Goal: Transaction & Acquisition: Purchase product/service

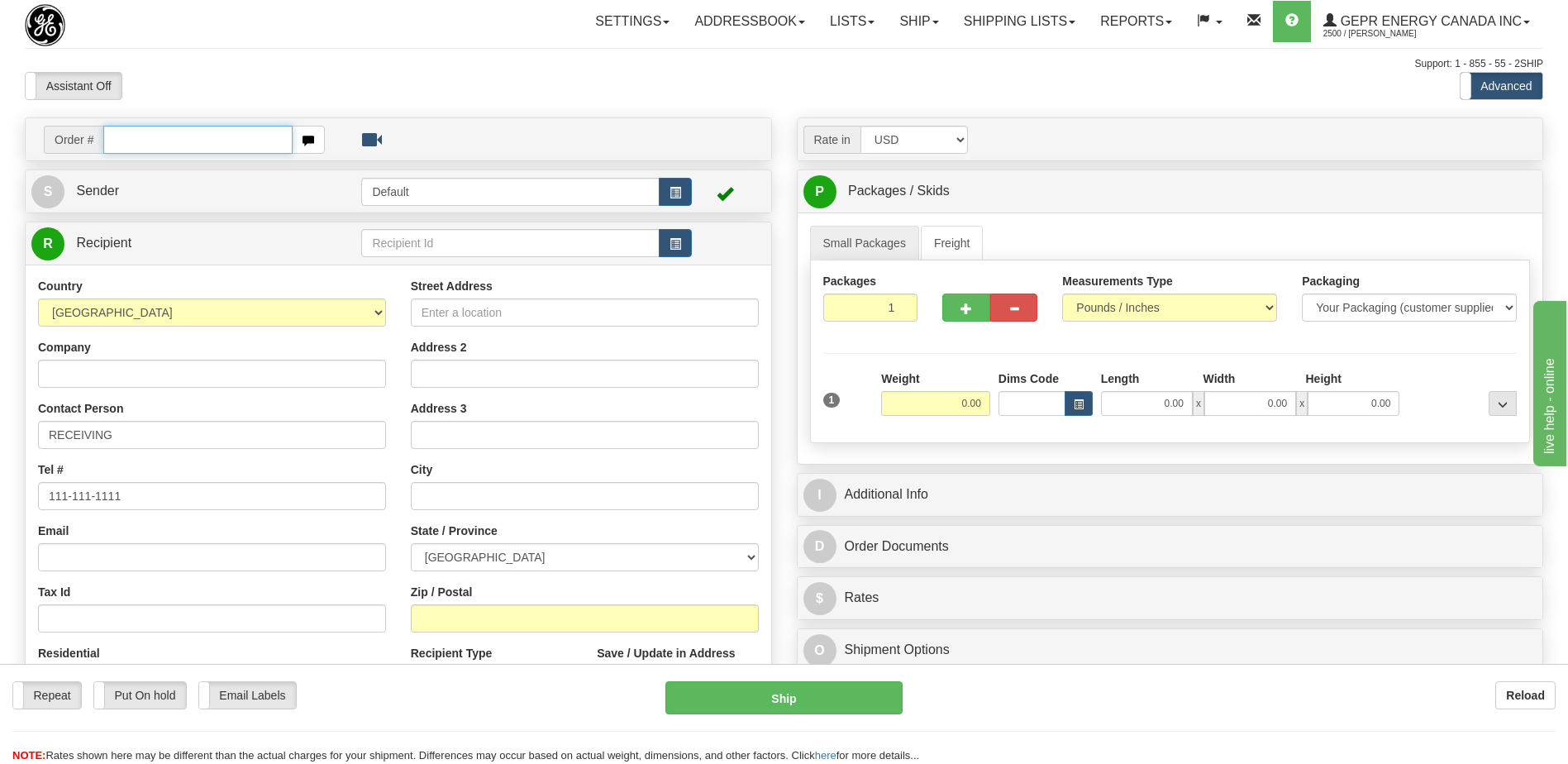
drag, startPoint x: 135, startPoint y: 130, endPoint x: 141, endPoint y: 140, distance: 11.7
click at [135, 130] on input "text" at bounding box center [197, 140] width 188 height 28
paste input "86691230"
type input "86691230"
click at [196, 72] on body "Training Course Close Toggle navigation Settings Shipping Preferences New Recip…" at bounding box center [784, 382] width 1568 height 764
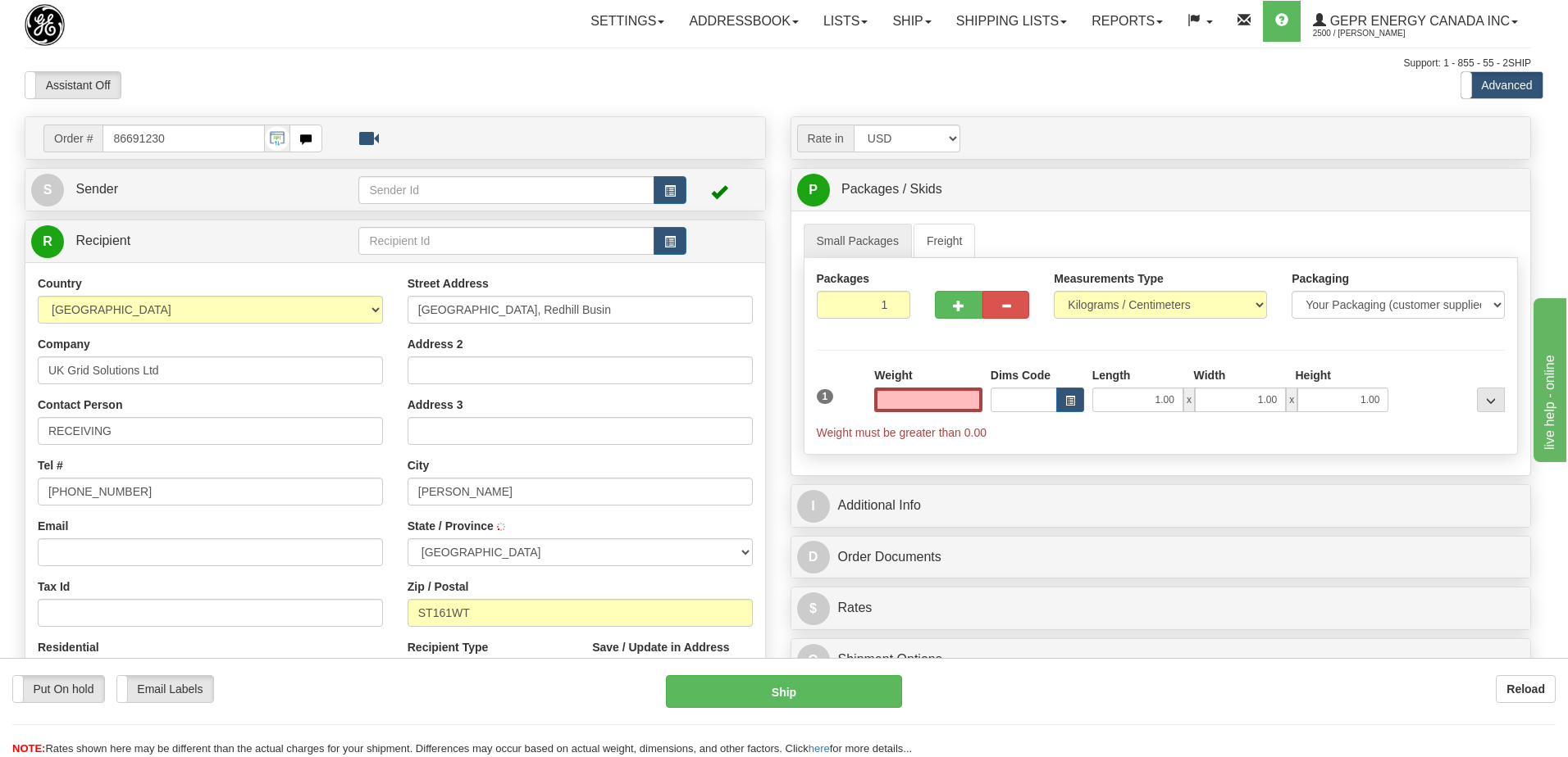
select select
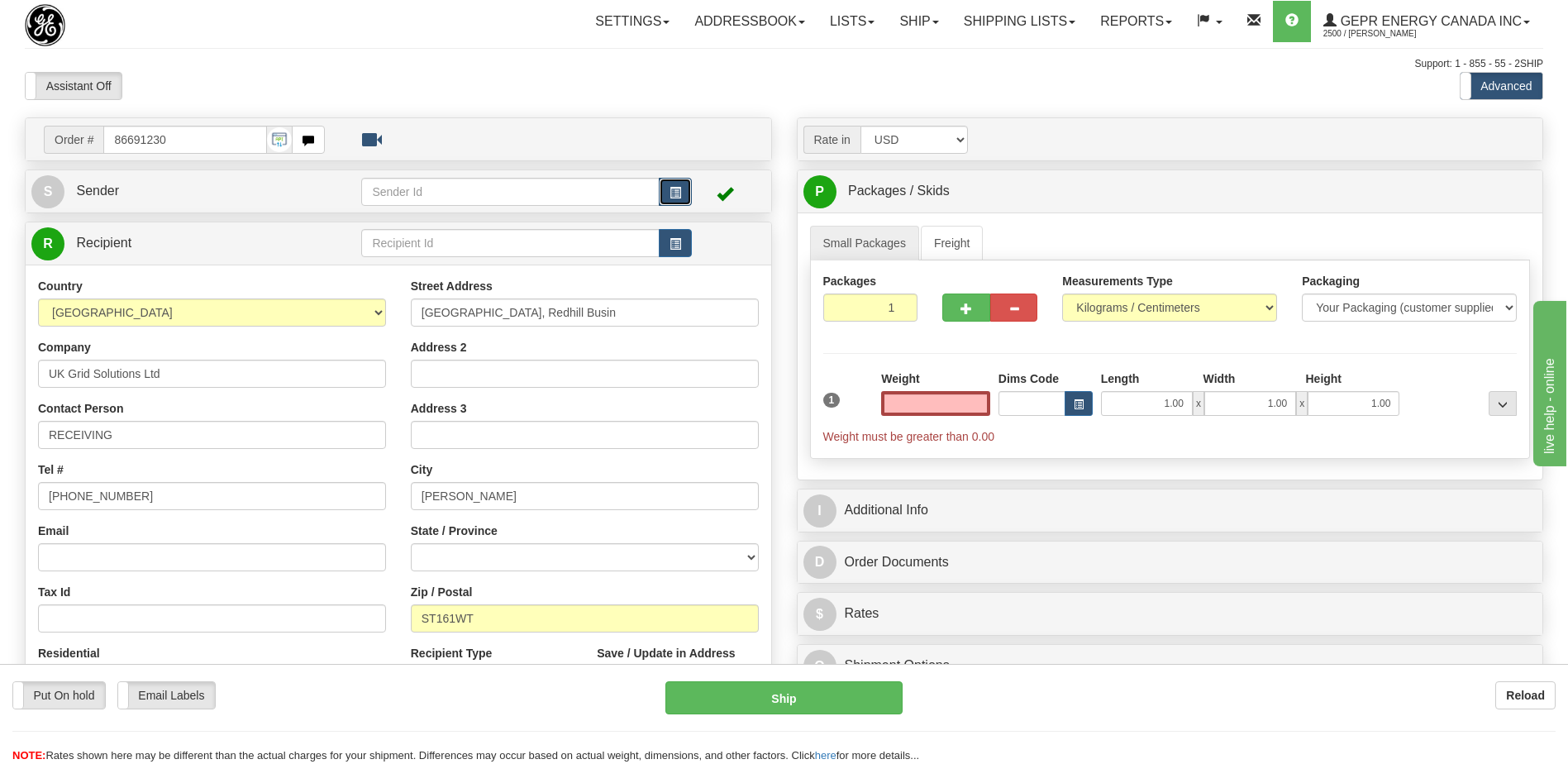
type input "0.00"
click at [679, 196] on span "button" at bounding box center [676, 192] width 12 height 11
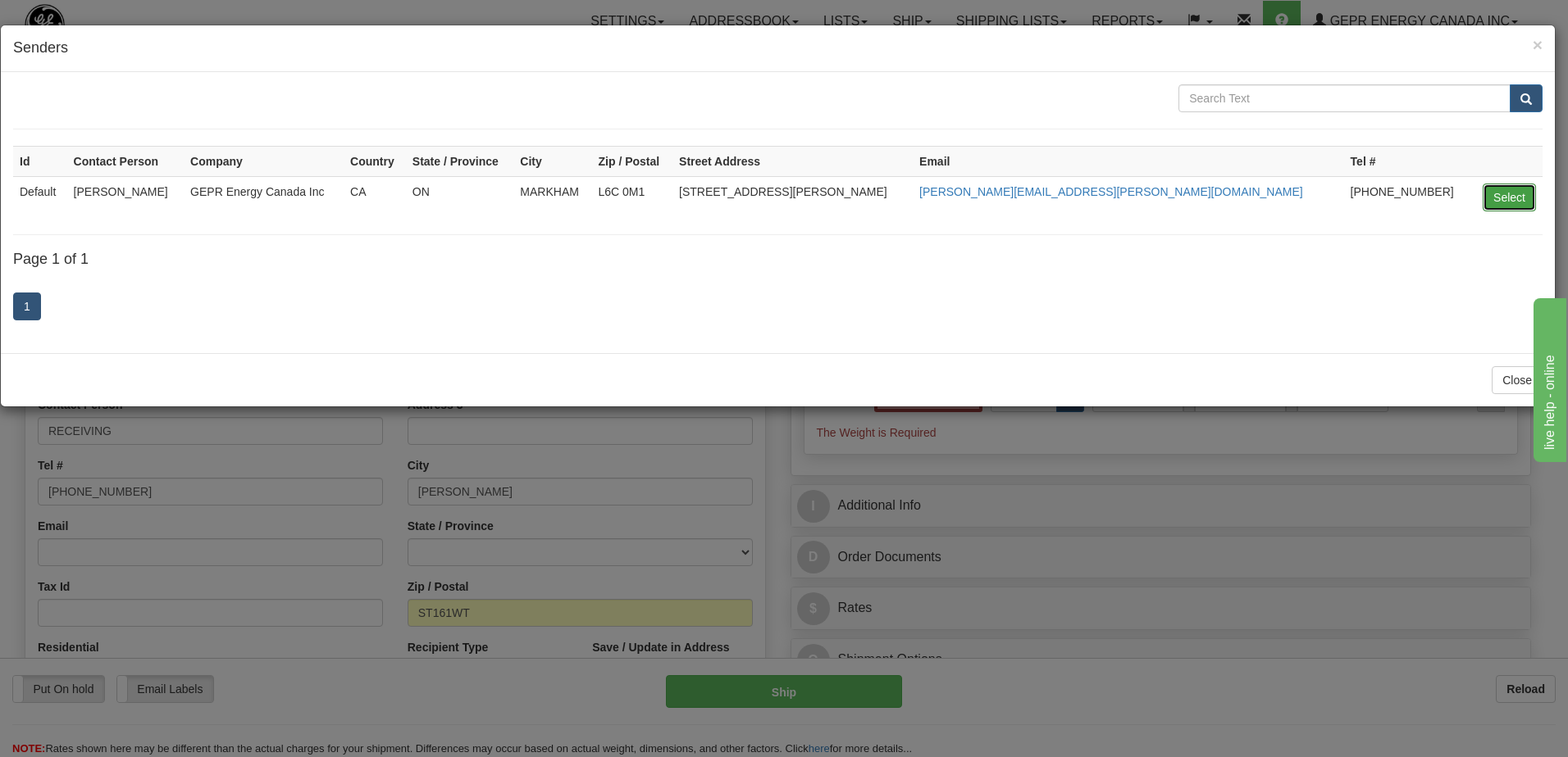
click at [1521, 204] on button "Select" at bounding box center [1509, 197] width 53 height 28
type input "Default"
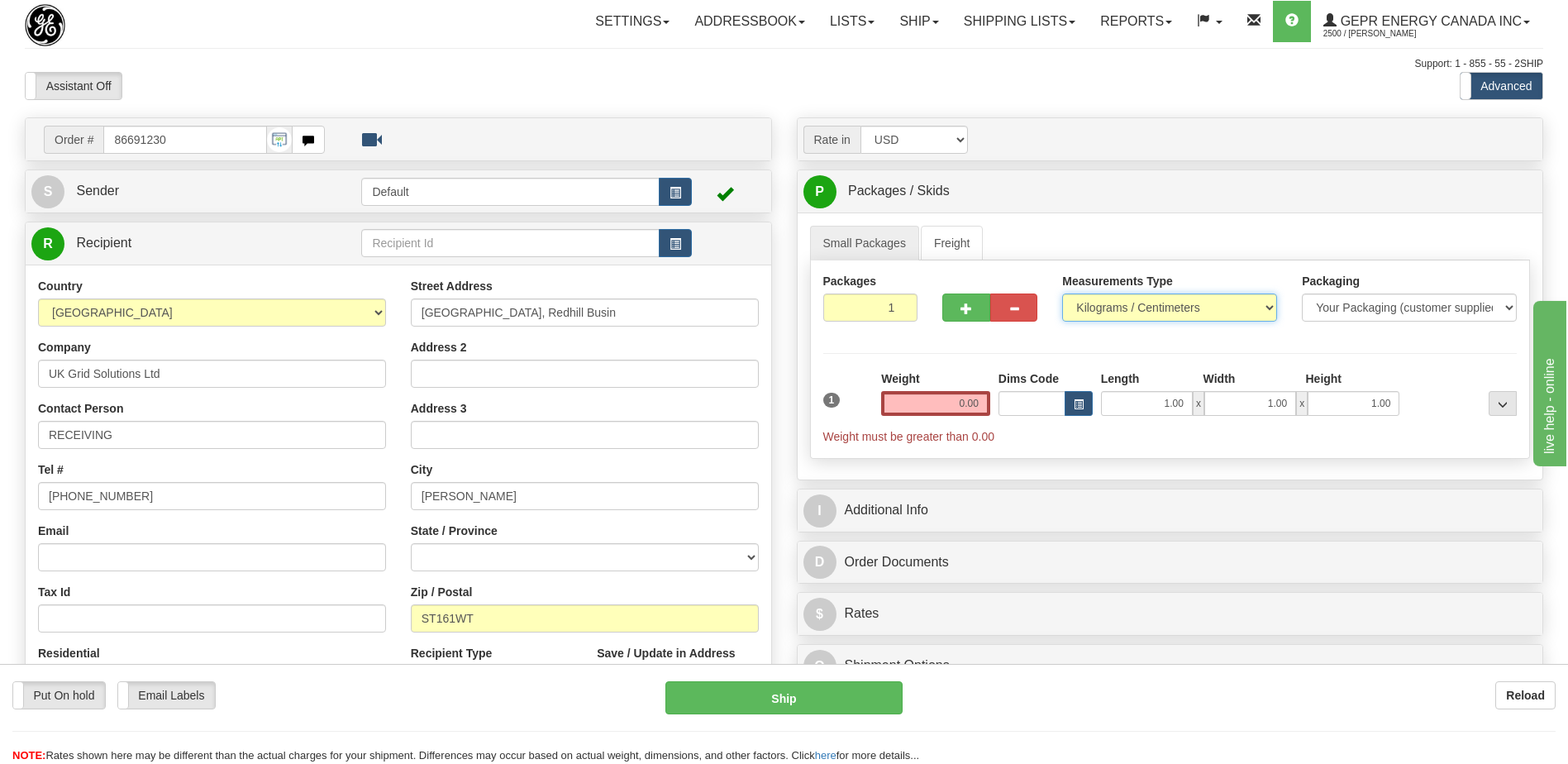
click at [1115, 307] on select "Pounds / Inches Kilograms / Centimeters" at bounding box center [1170, 307] width 215 height 28
select select "0"
click at [1062, 294] on select "Pounds / Inches Kilograms / Centimeters" at bounding box center [1170, 307] width 215 height 28
drag, startPoint x: 965, startPoint y: 413, endPoint x: 1033, endPoint y: 407, distance: 68.3
click at [1033, 407] on div "1 Weight 0.00 Dims Code 1.00" at bounding box center [1170, 407] width 702 height 74
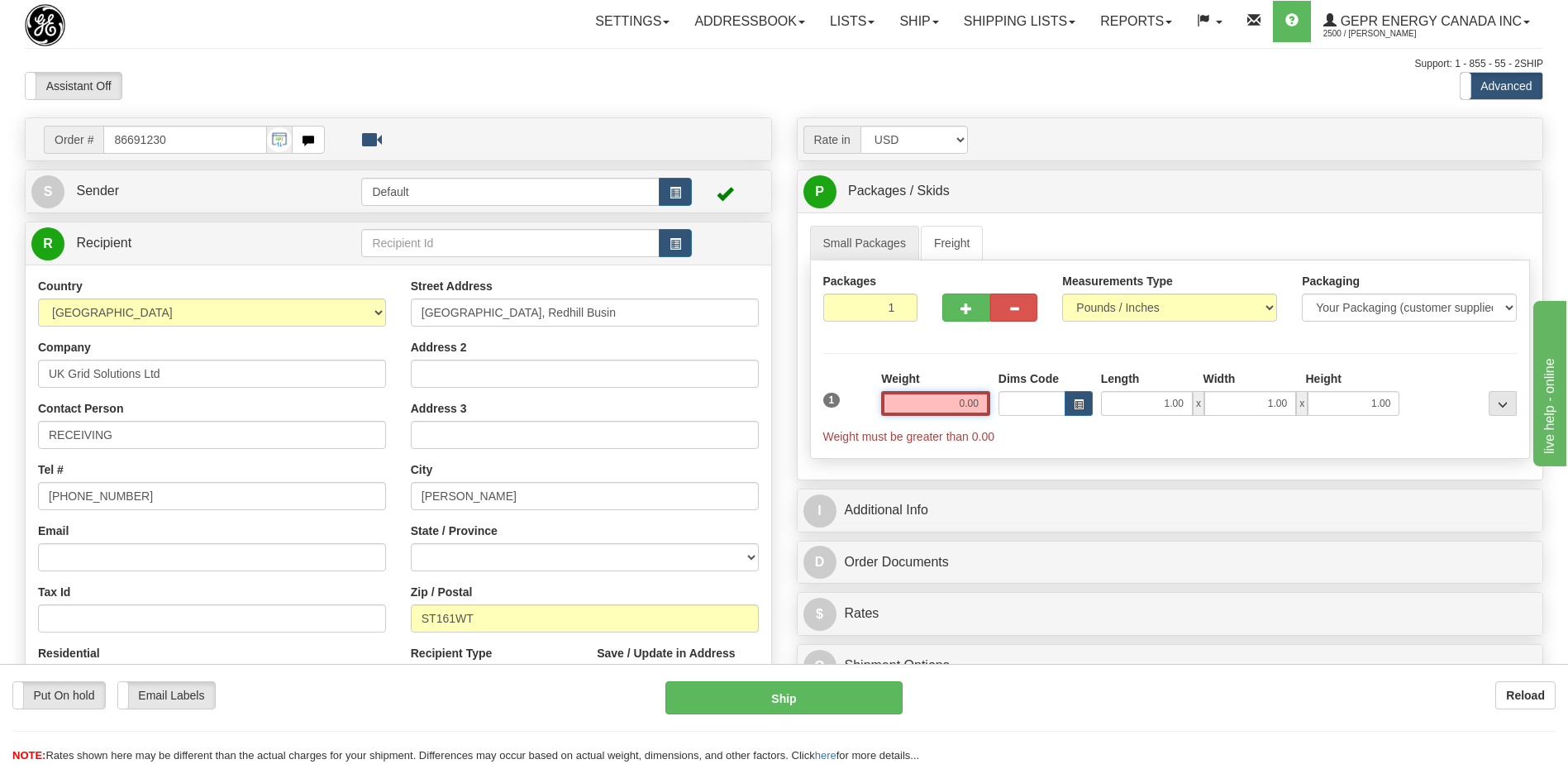
type input "0"
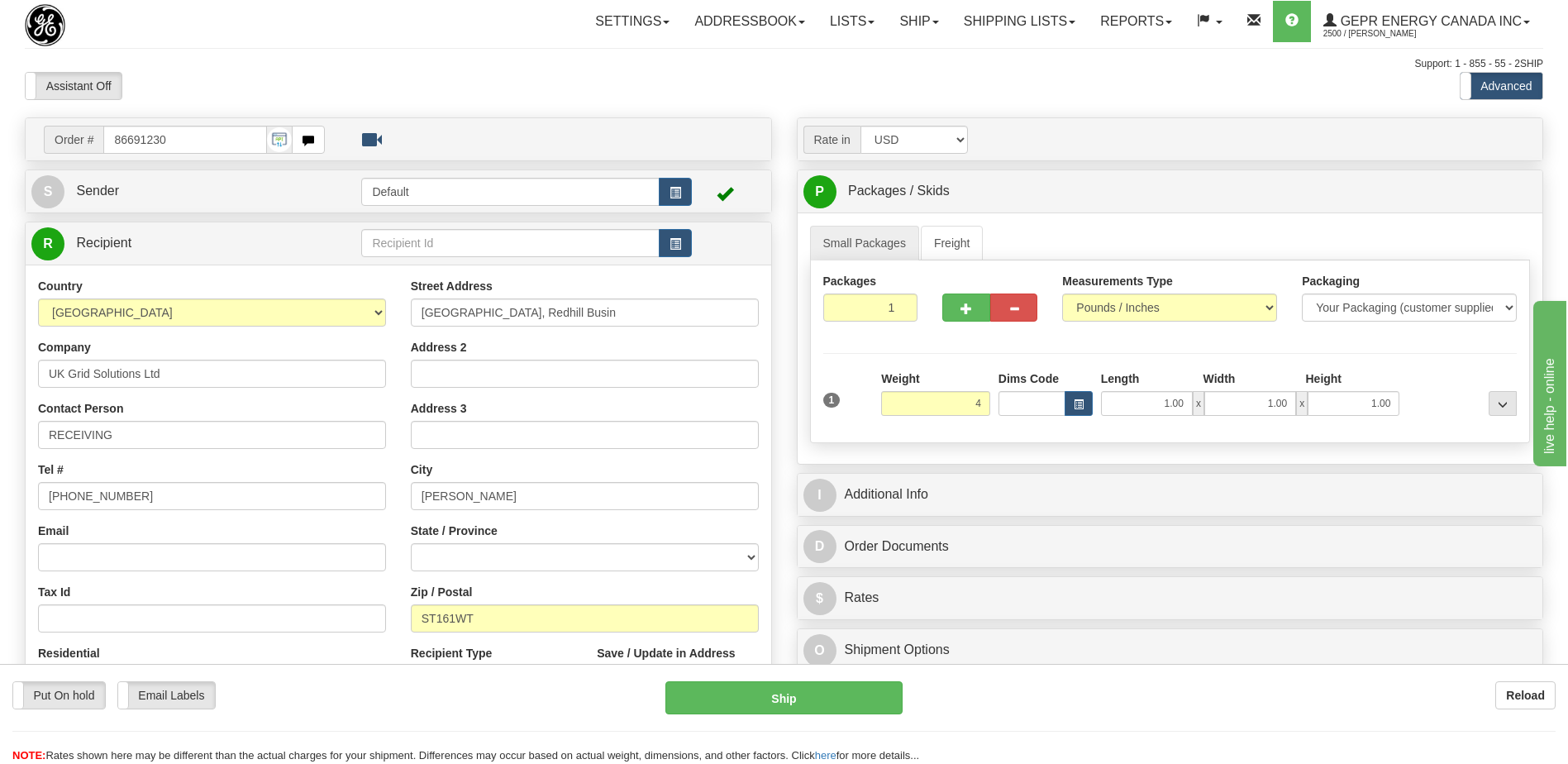
type input "4.00"
click at [488, 95] on div "Assistant On Assistant Off Do a return Do a return" at bounding box center [335, 85] width 644 height 28
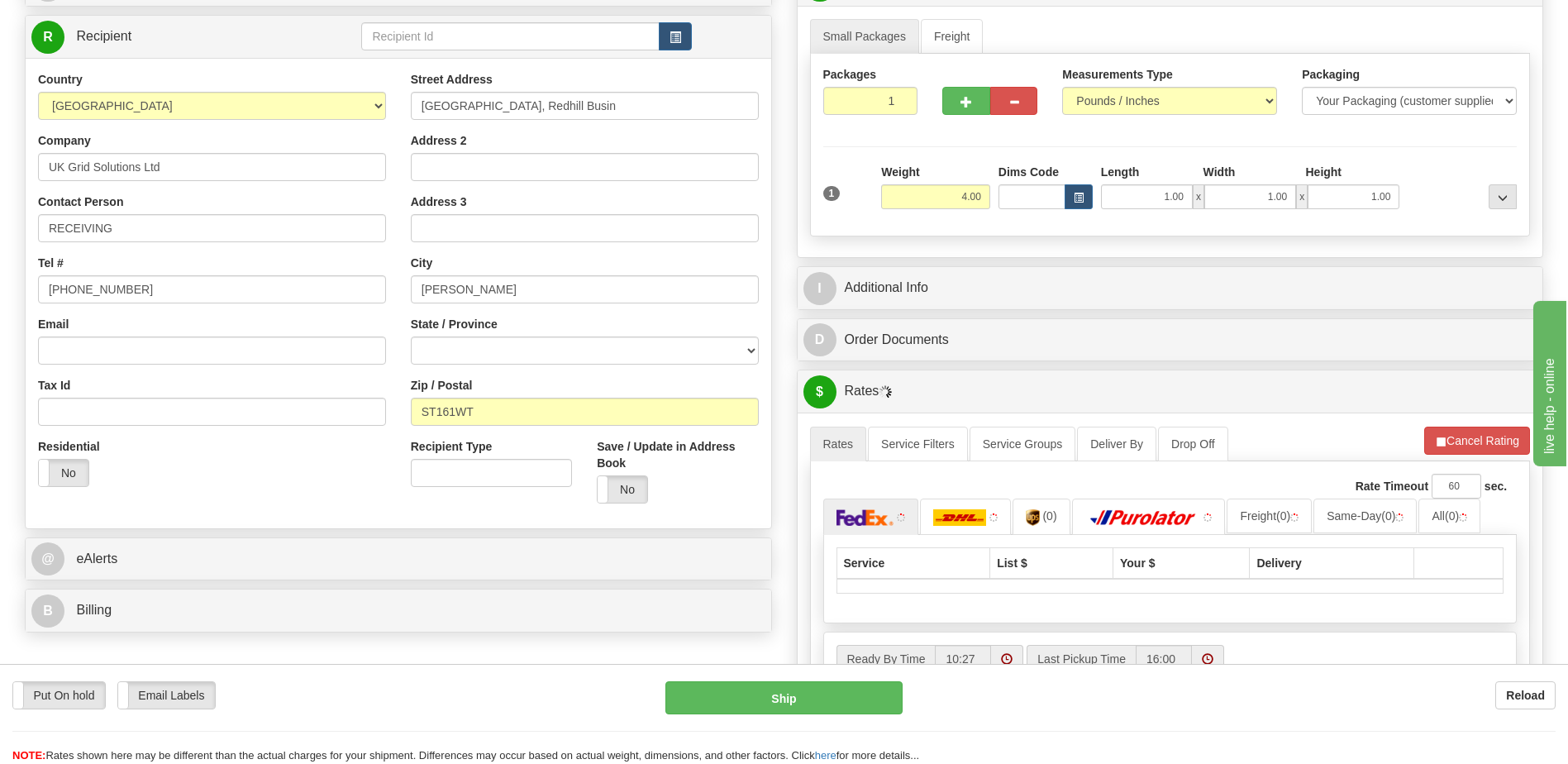
scroll to position [330, 0]
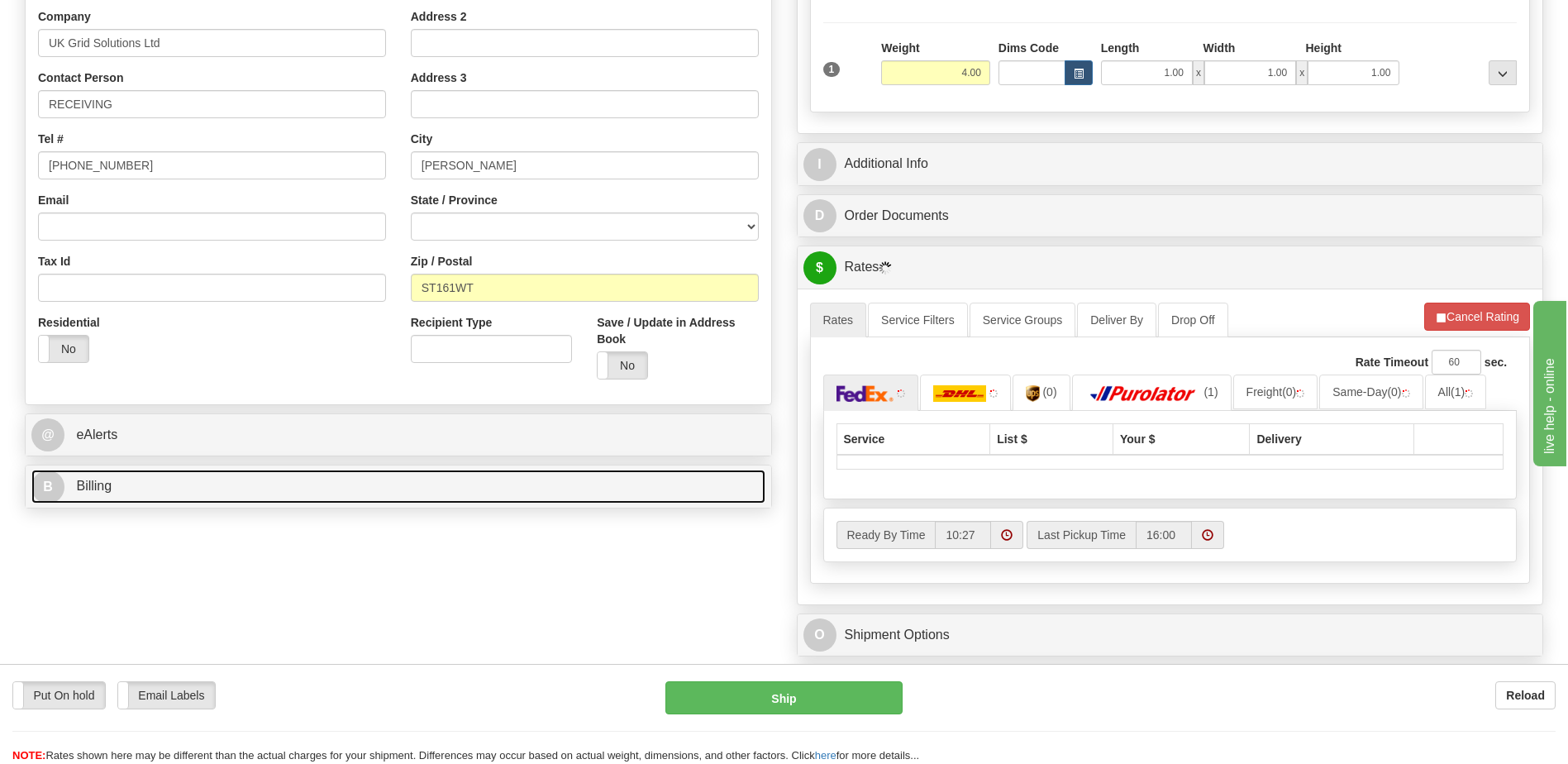
drag, startPoint x: 156, startPoint y: 492, endPoint x: 380, endPoint y: 640, distance: 268.5
click at [156, 492] on link "B Billing" at bounding box center [398, 487] width 734 height 34
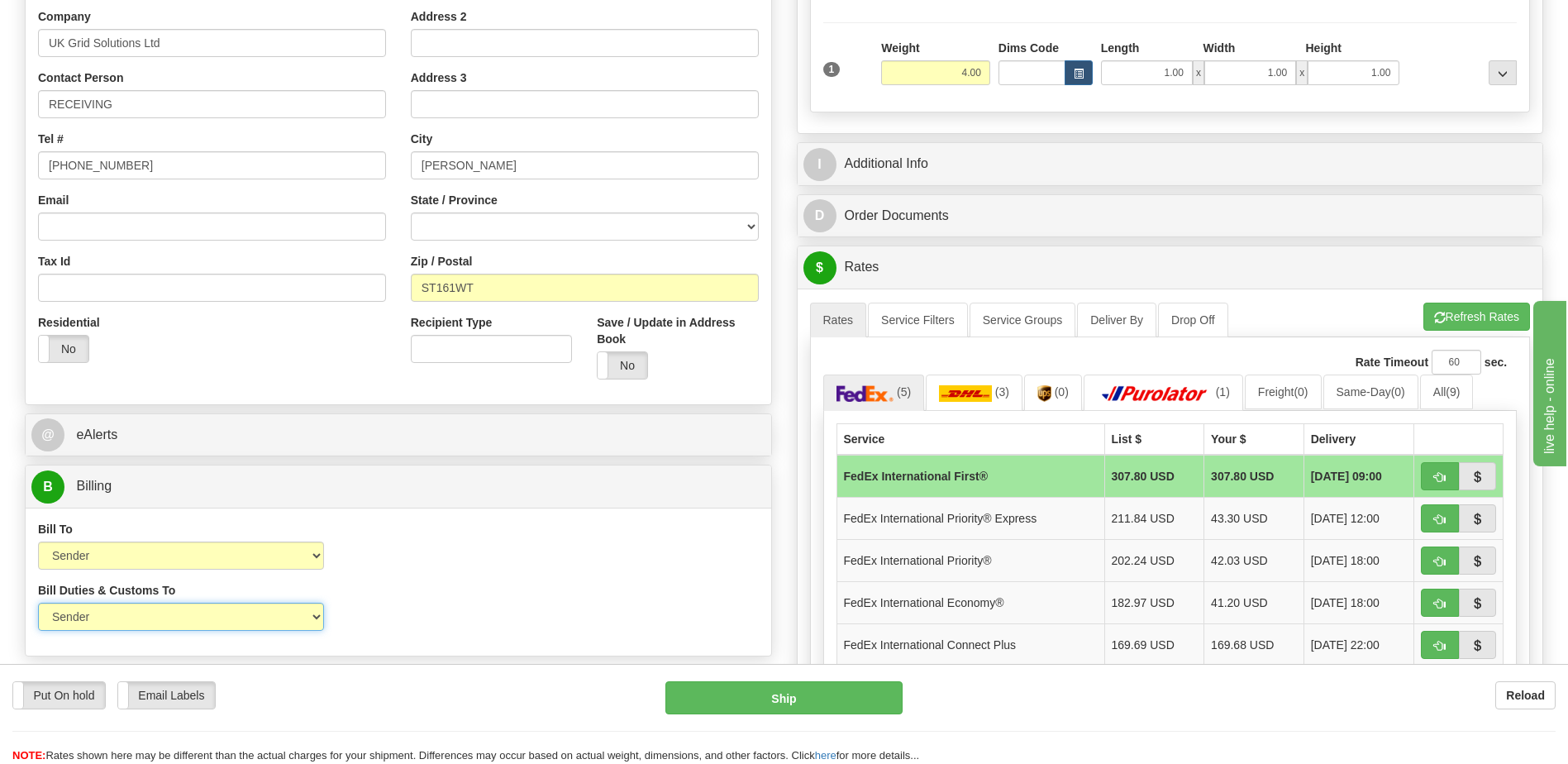
drag, startPoint x: 291, startPoint y: 623, endPoint x: 288, endPoint y: 633, distance: 10.4
click at [291, 623] on select "Sender Recipient Third Party" at bounding box center [181, 617] width 286 height 28
select select "2"
click at [38, 603] on select "Sender Recipient Third Party" at bounding box center [181, 617] width 286 height 28
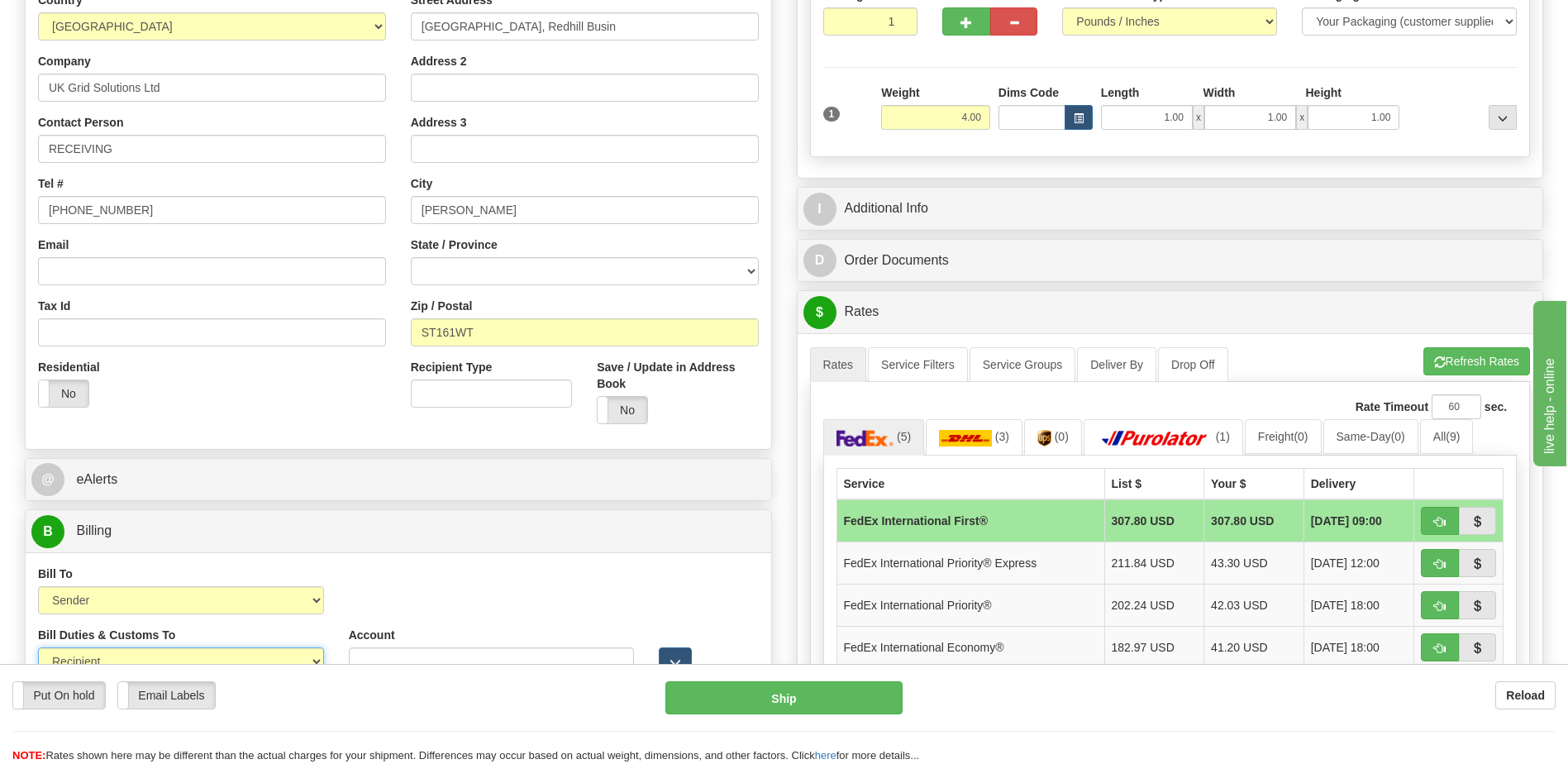
scroll to position [248, 0]
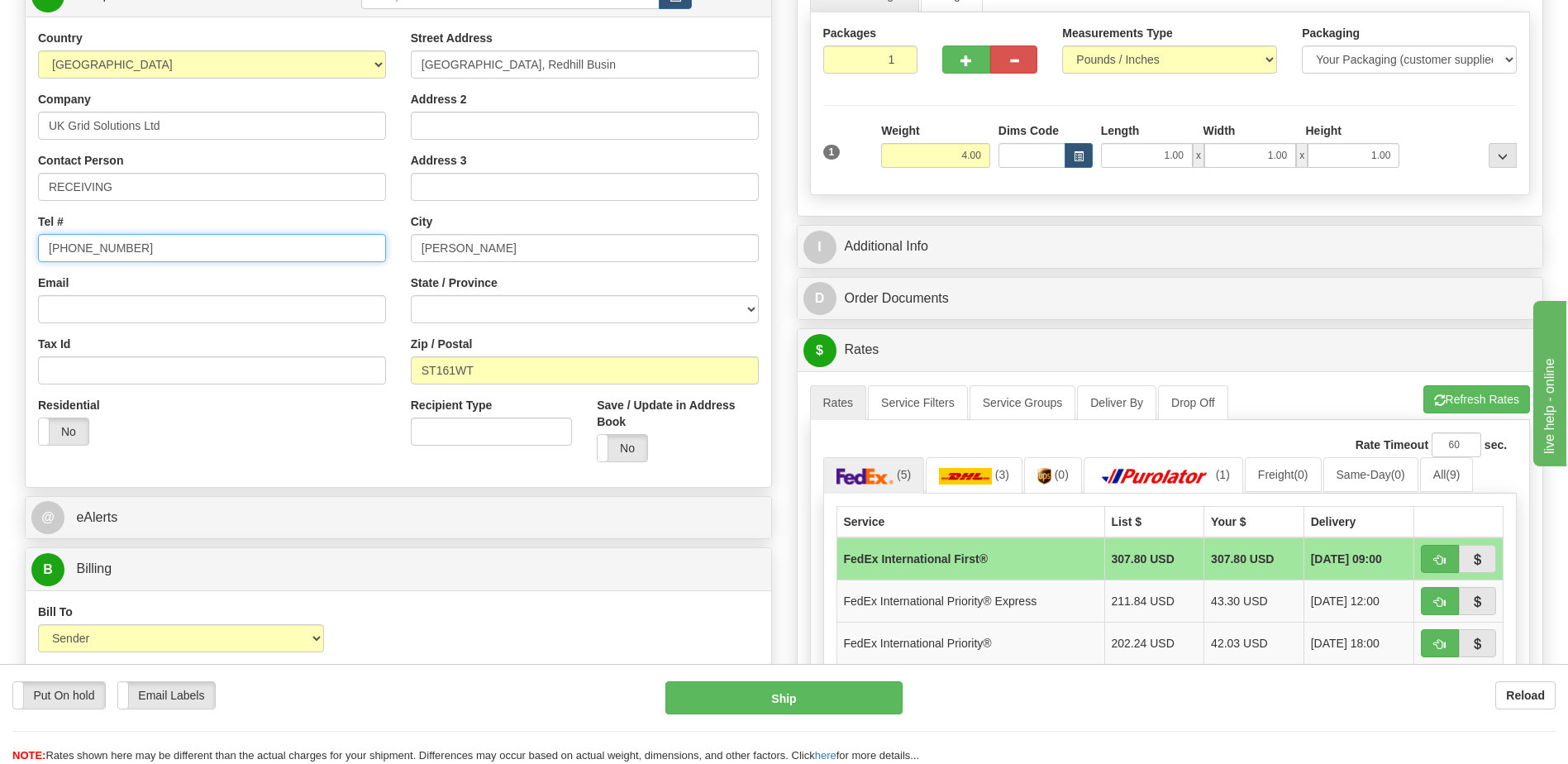
drag, startPoint x: 143, startPoint y: 240, endPoint x: -3, endPoint y: 246, distance: 146.1
click at [0, 246] on html "Training Course Close Toggle navigation Settings Shipping Preferences New Sende…" at bounding box center [784, 134] width 1568 height 764
paste input "441785223251"
type input "441785223251"
click at [310, 436] on div "Residential Yes No" at bounding box center [212, 428] width 373 height 61
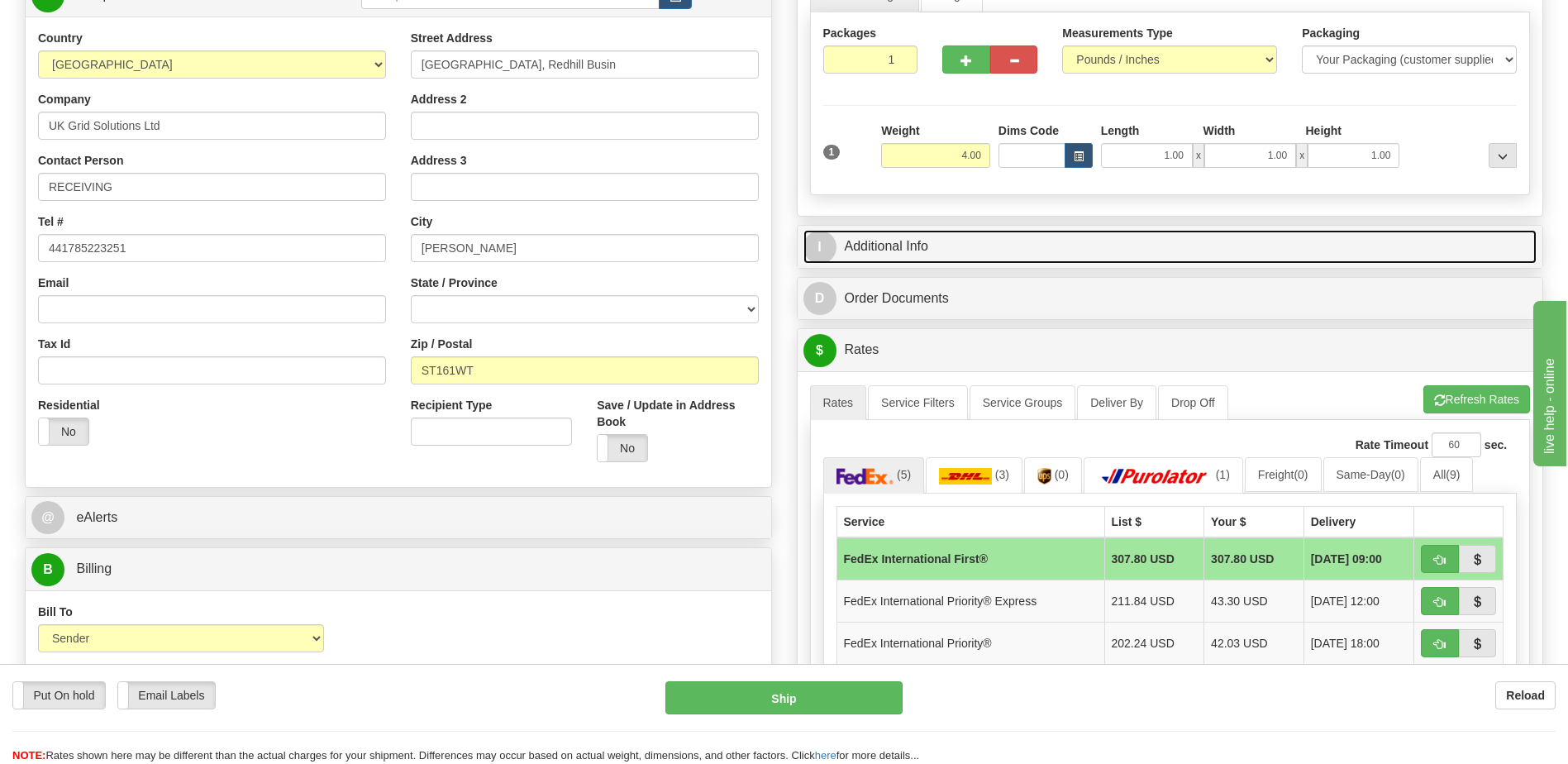
click at [901, 244] on link "I Additional Info" at bounding box center [1170, 247] width 734 height 34
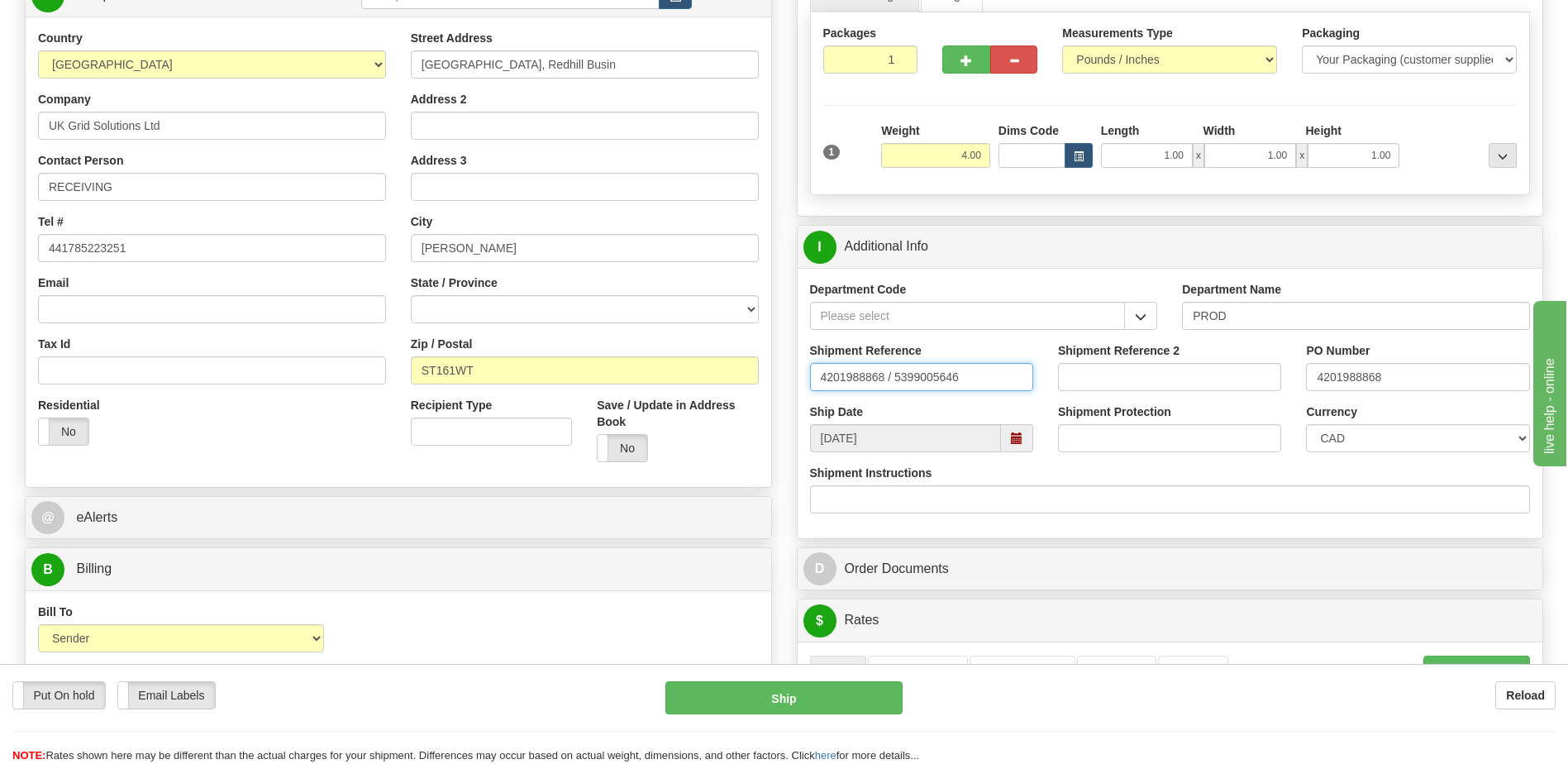
click at [831, 377] on input "4201988868 / 5399005646" at bounding box center [922, 376] width 223 height 28
drag, startPoint x: 831, startPoint y: 377, endPoint x: 633, endPoint y: 460, distance: 214.7
click at [348, 472] on div "Country AFGHANISTAN ALAND ISLANDS ALBANIA ALGERIA AMERICAN SAMOA ANDORRA ANGOLA…" at bounding box center [398, 252] width 746 height 445
drag, startPoint x: 896, startPoint y: 376, endPoint x: 763, endPoint y: 390, distance: 133.7
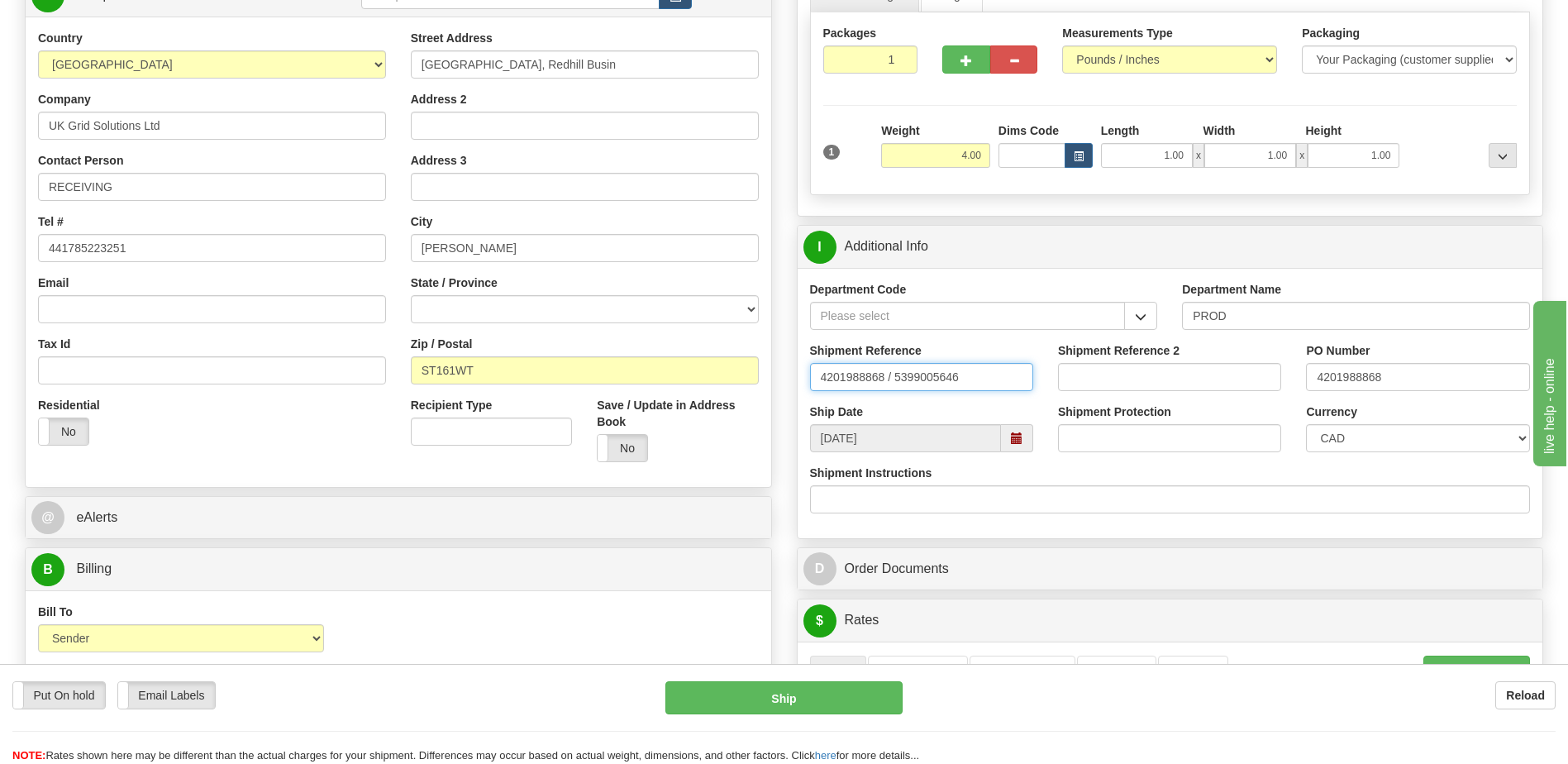
type input "5399005646"
click at [1394, 442] on select "CAD USD EUR ZAR RON ANG ARN AUD AUS AWG BBD BFR BGN BHD BMD BND BRC BRL CHP CKZ…" at bounding box center [1417, 438] width 223 height 28
select select "1"
click at [1306, 424] on select "CAD USD EUR ZAR RON ANG ARN AUD AUS AWG BBD BFR BGN BHD BMD BND BRC BRL CHP CKZ…" at bounding box center [1417, 438] width 223 height 28
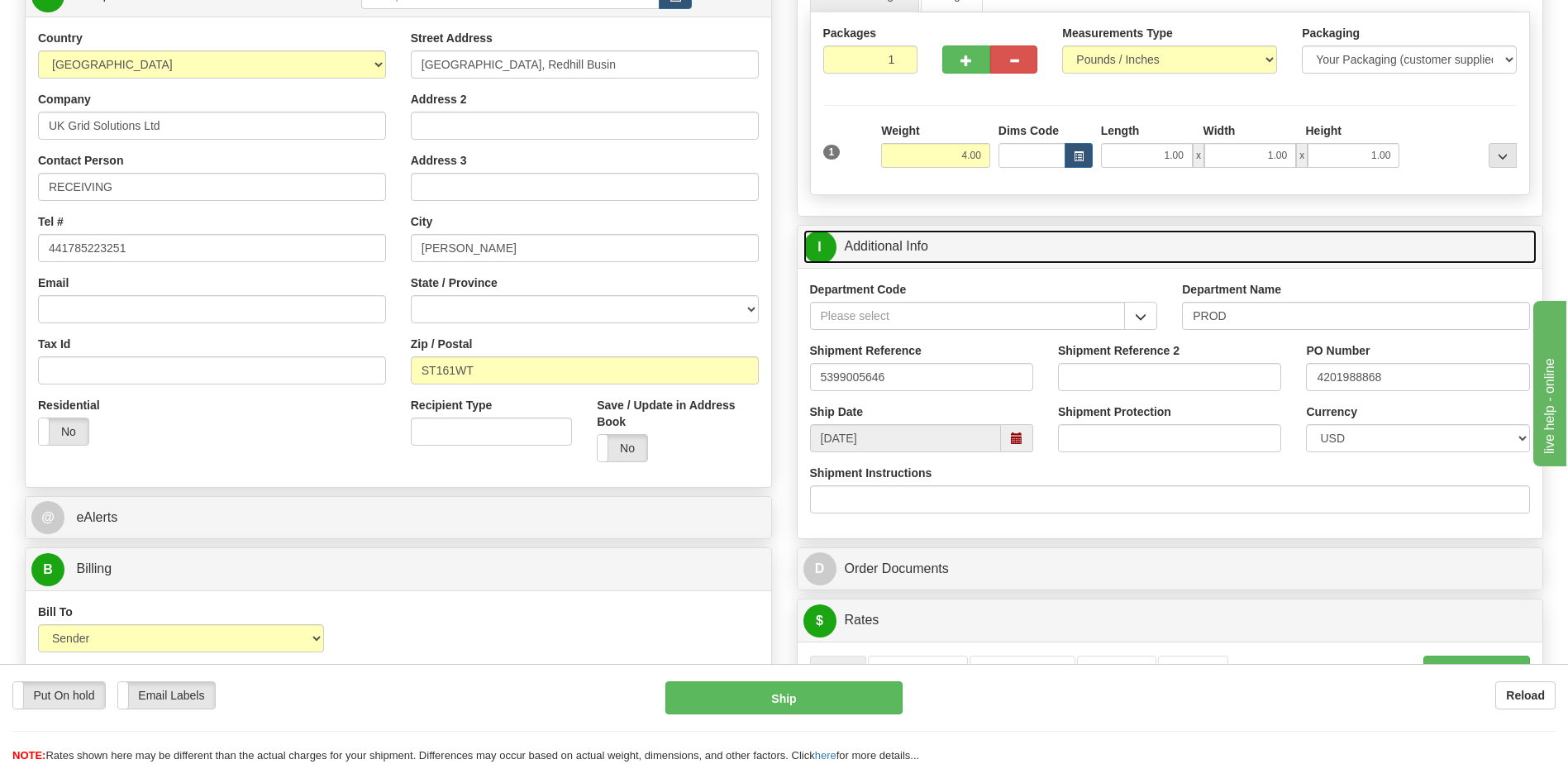
click at [1058, 255] on link "I Additional Info" at bounding box center [1170, 247] width 734 height 34
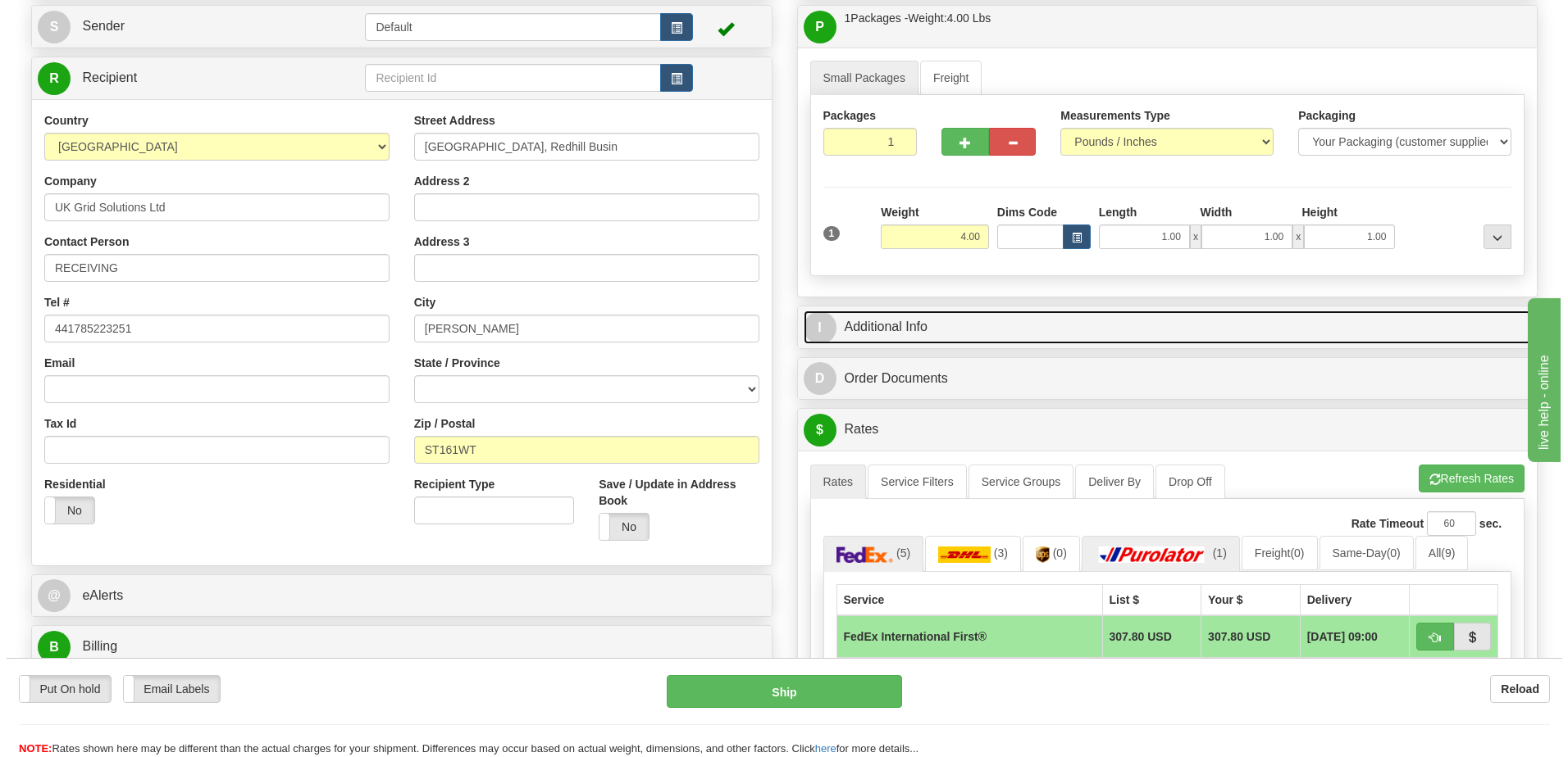
scroll to position [327, 0]
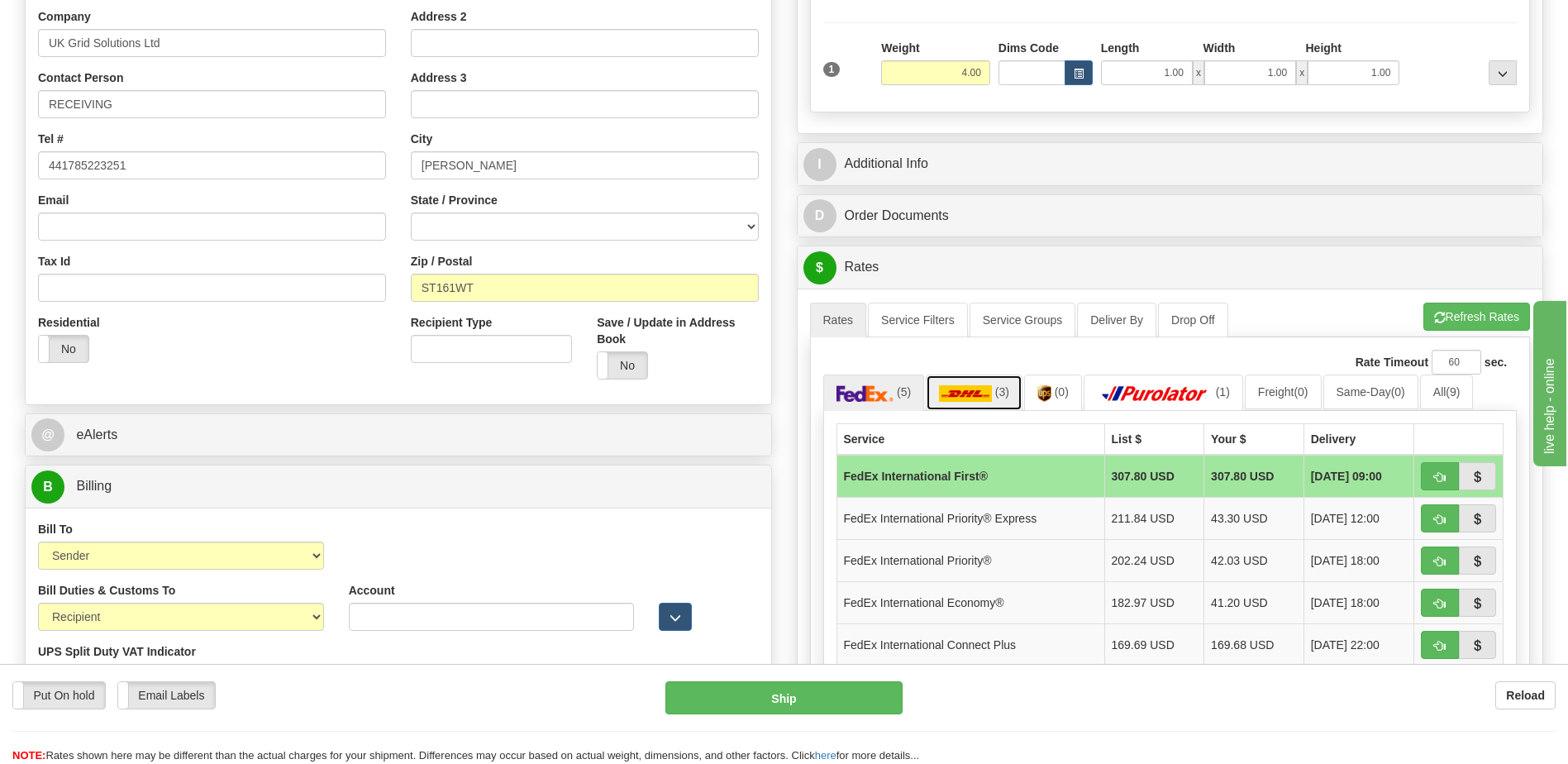
click at [1004, 399] on link "(3)" at bounding box center [975, 393] width 97 height 36
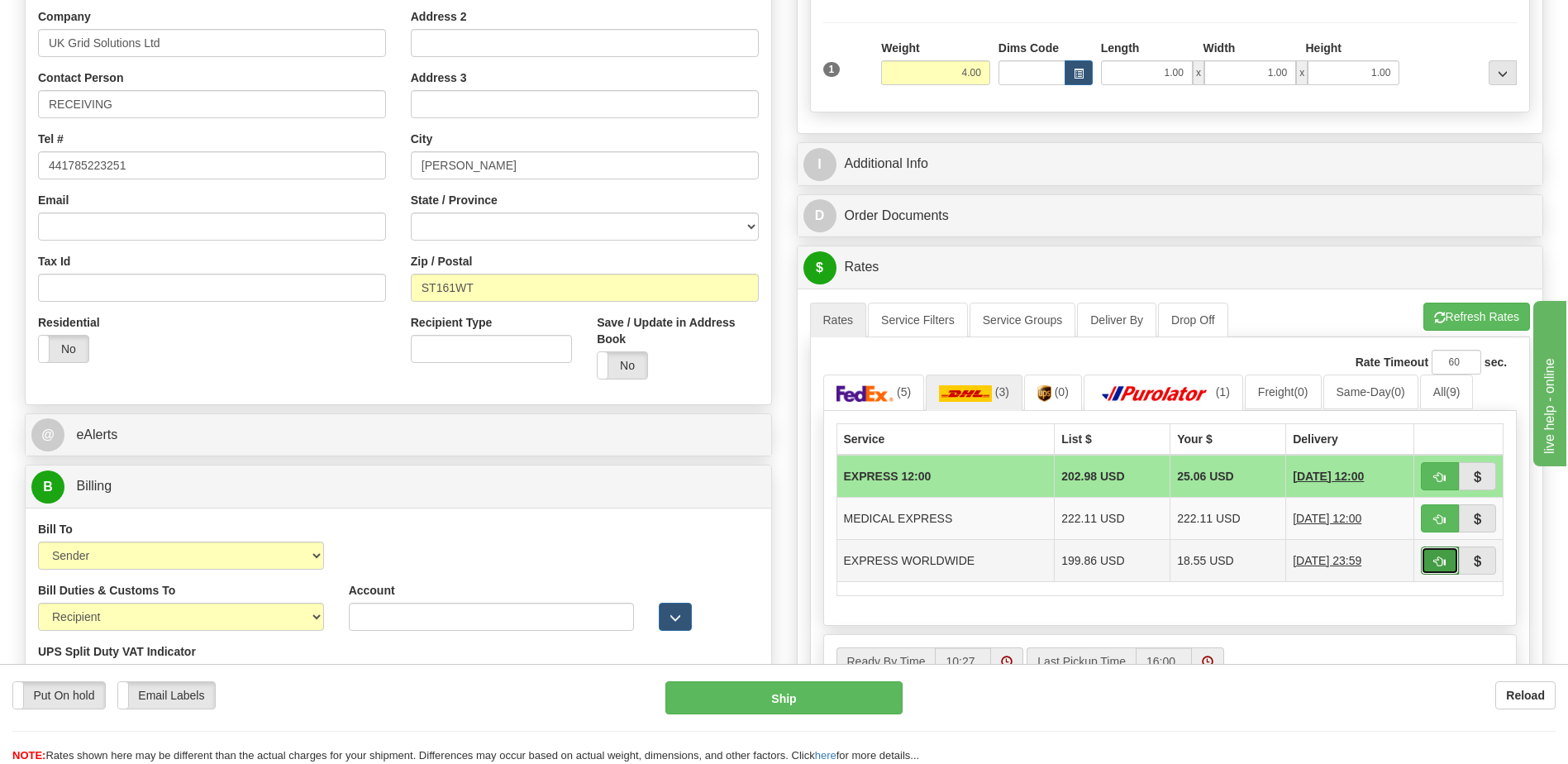
click at [1439, 557] on span "button" at bounding box center [1440, 562] width 12 height 11
type input "P"
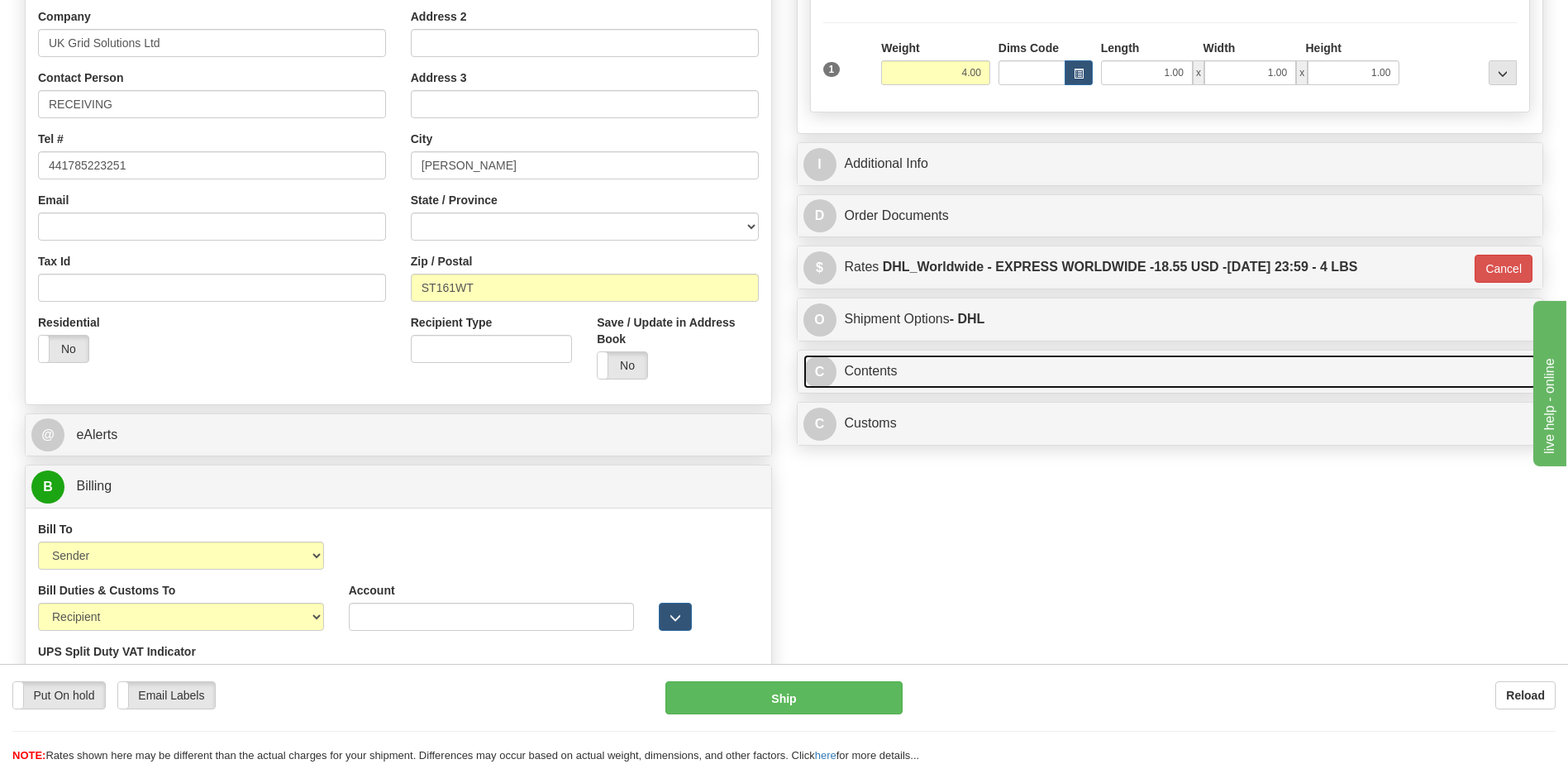
click at [999, 368] on link "C Contents" at bounding box center [1170, 372] width 734 height 34
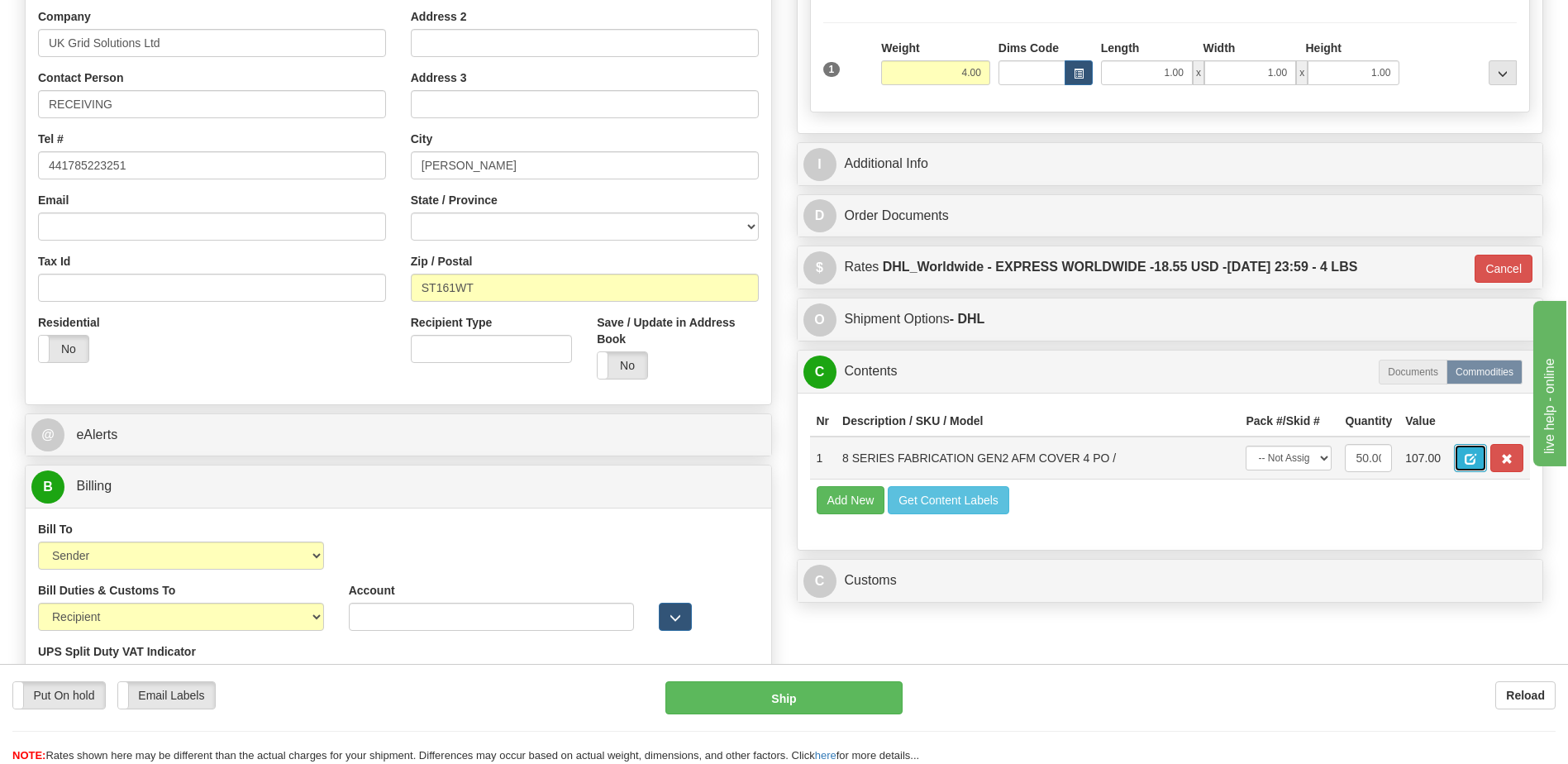
click at [1467, 454] on span "button" at bounding box center [1471, 459] width 12 height 11
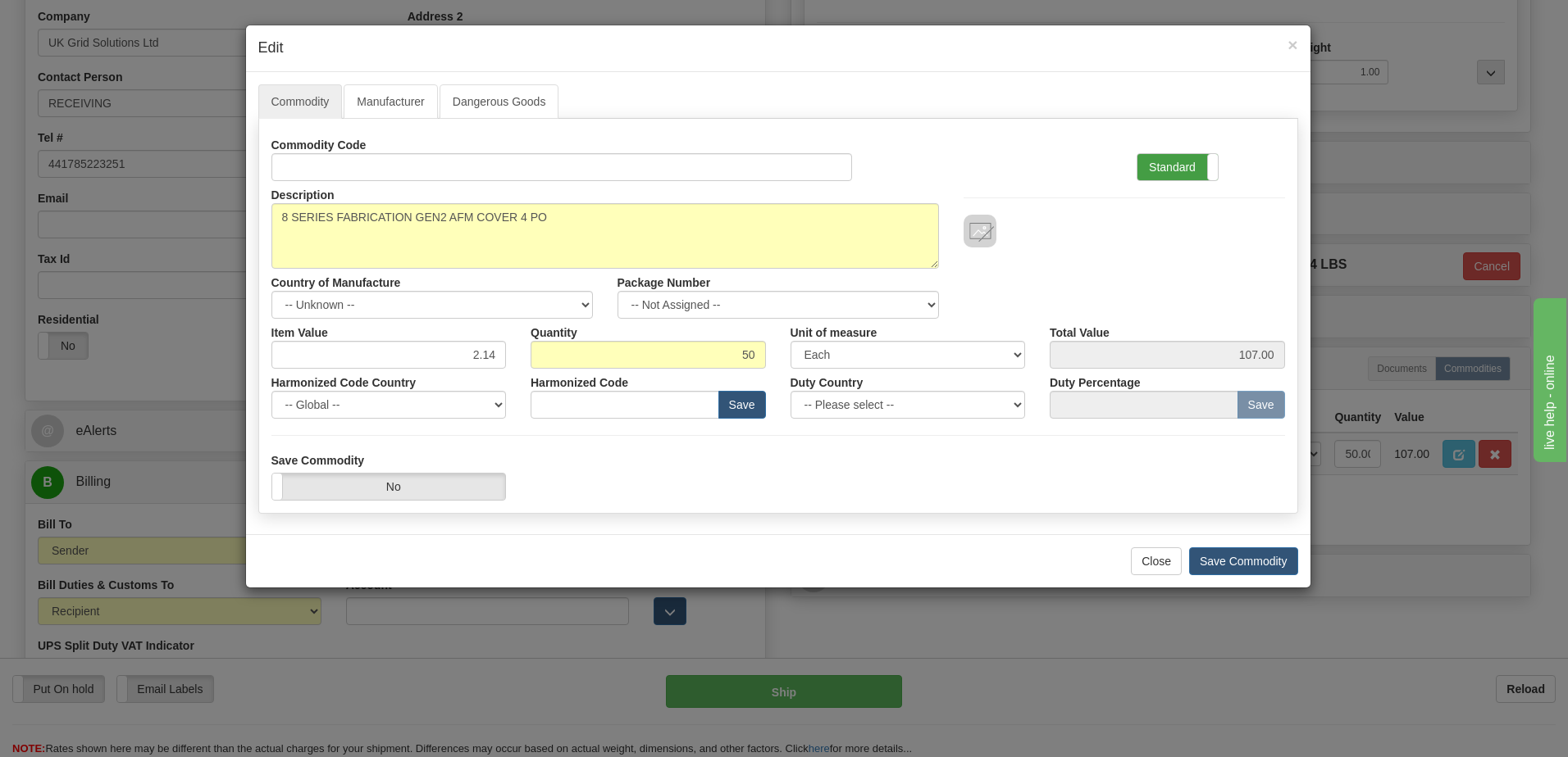
click at [1170, 174] on label "Standard" at bounding box center [1177, 167] width 80 height 26
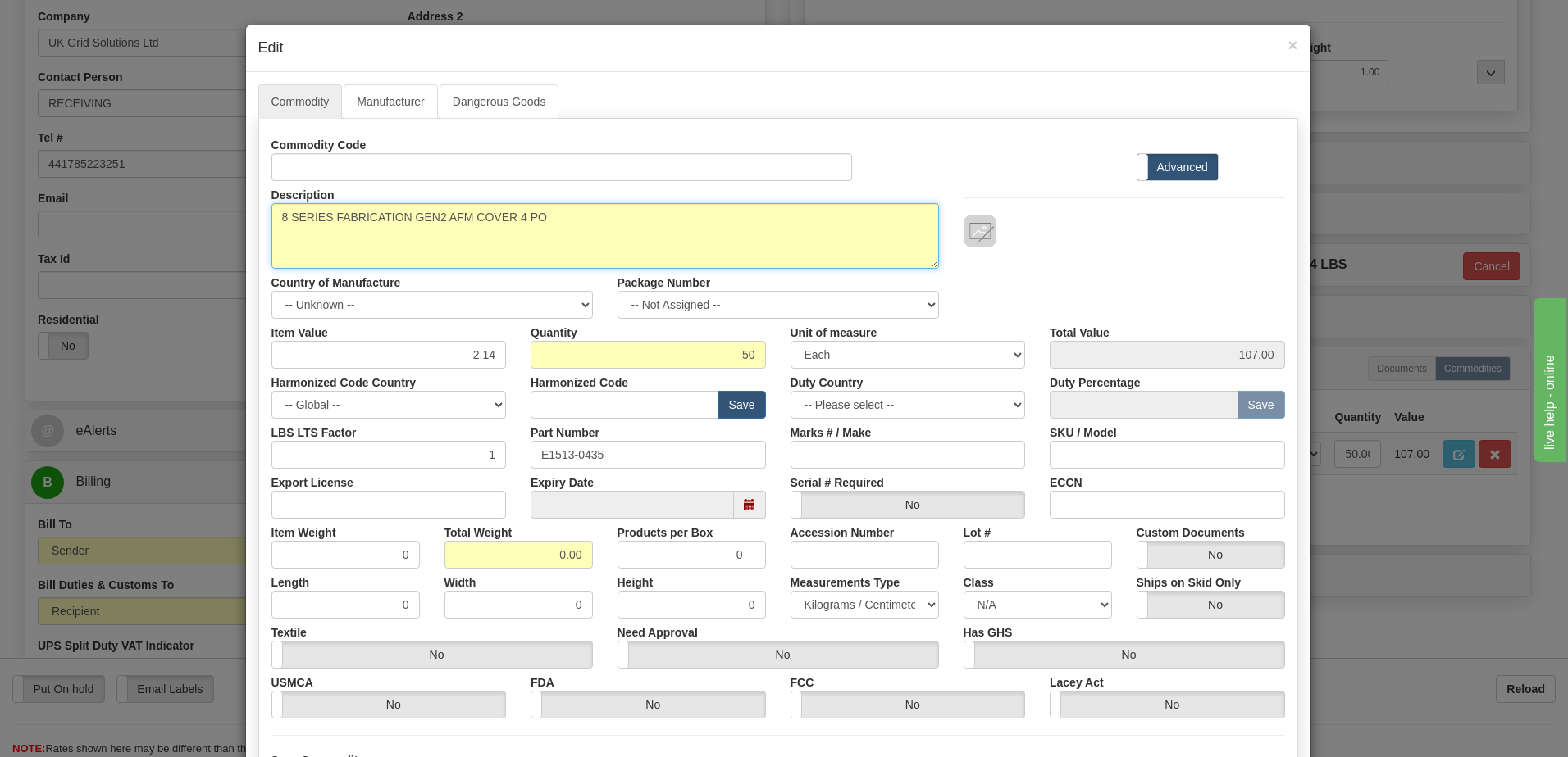
click at [574, 219] on textarea "8 SERIES FABRICATION GEN2 AFM COVER 4 PO" at bounding box center [605, 236] width 667 height 66
paste textarea "E1513-0435"
type textarea "8 SERIES FABRICATION GEN2 AFM COVER 4 PO P/N E1513-0435"
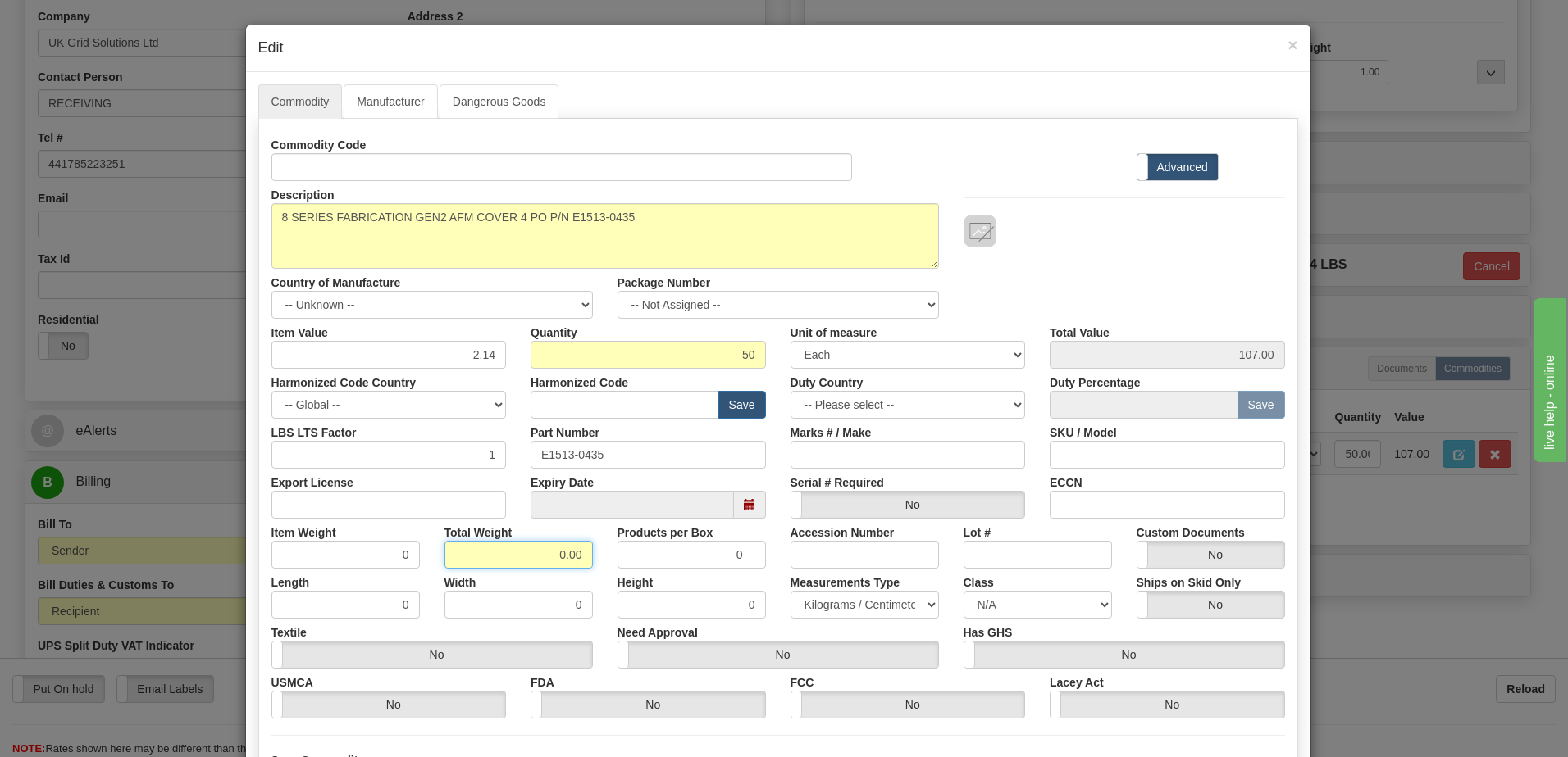
drag, startPoint x: 537, startPoint y: 553, endPoint x: 745, endPoint y: 553, distance: 208.0
click at [745, 553] on div "Item Weight 0 Total Weight 0.00 Products per Box 0 Accession Number Lot # Custo…" at bounding box center [778, 543] width 1038 height 50
type input "1"
type input "0.0200"
click at [354, 555] on input "0.0200" at bounding box center [345, 554] width 149 height 28
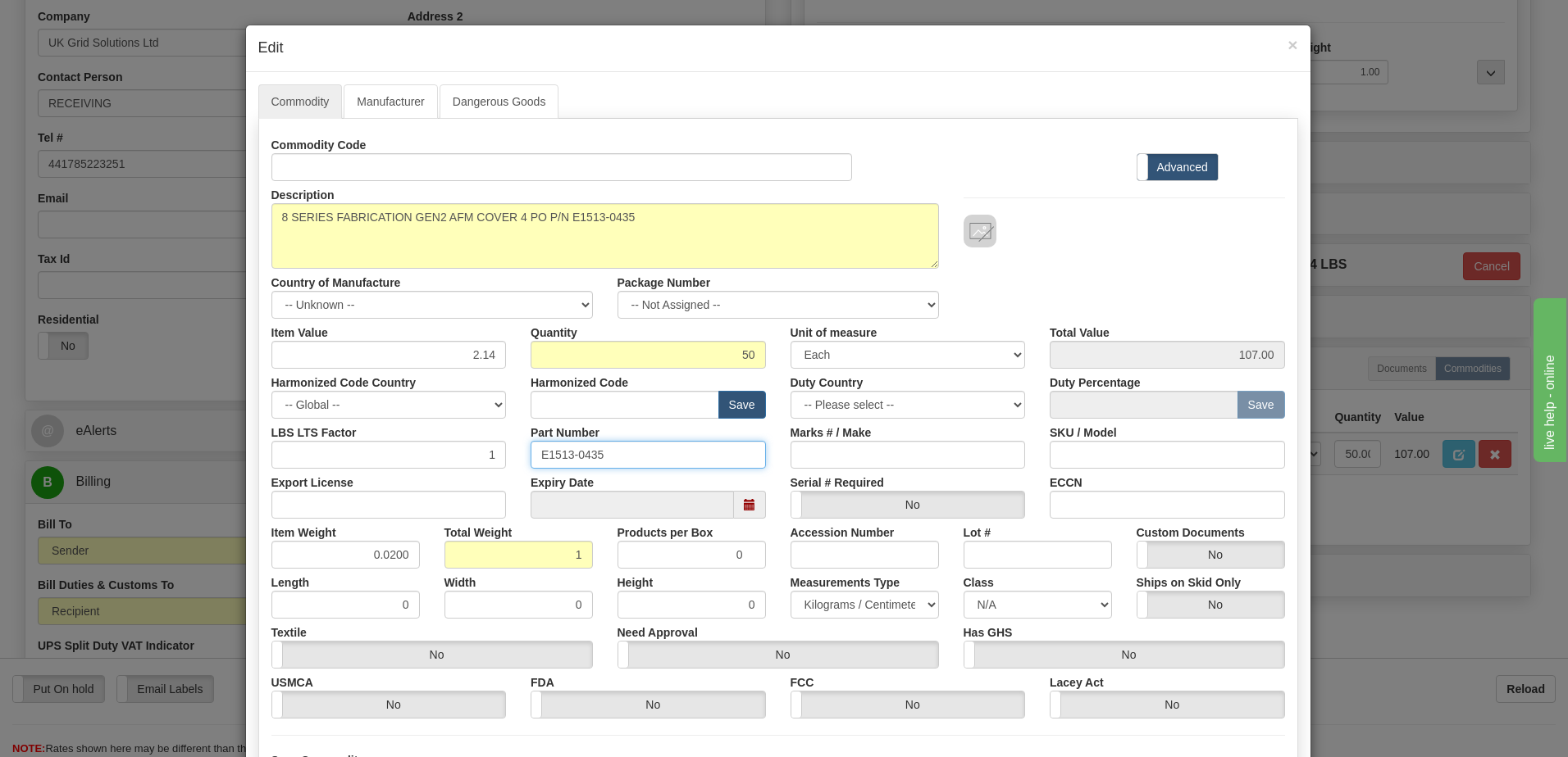
drag, startPoint x: 667, startPoint y: 465, endPoint x: 427, endPoint y: 462, distance: 240.0
click at [428, 462] on div "LBS LTS Factor 1 Part Number E1513-0435 Marks # / Make SKU / Model" at bounding box center [778, 443] width 1038 height 50
click at [563, 398] on input "text" at bounding box center [624, 404] width 188 height 28
type input "8538.90.00"
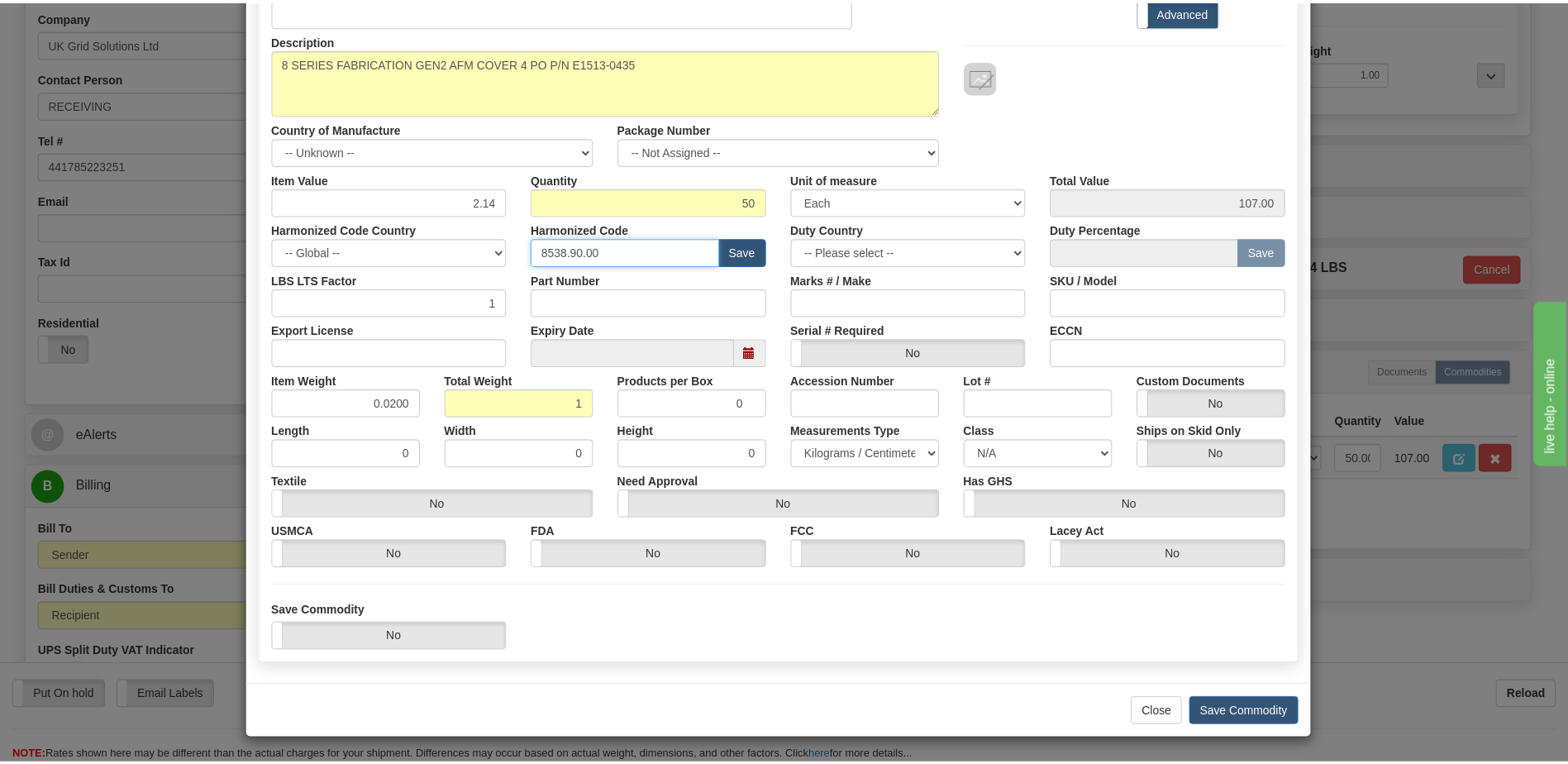
scroll to position [158, 0]
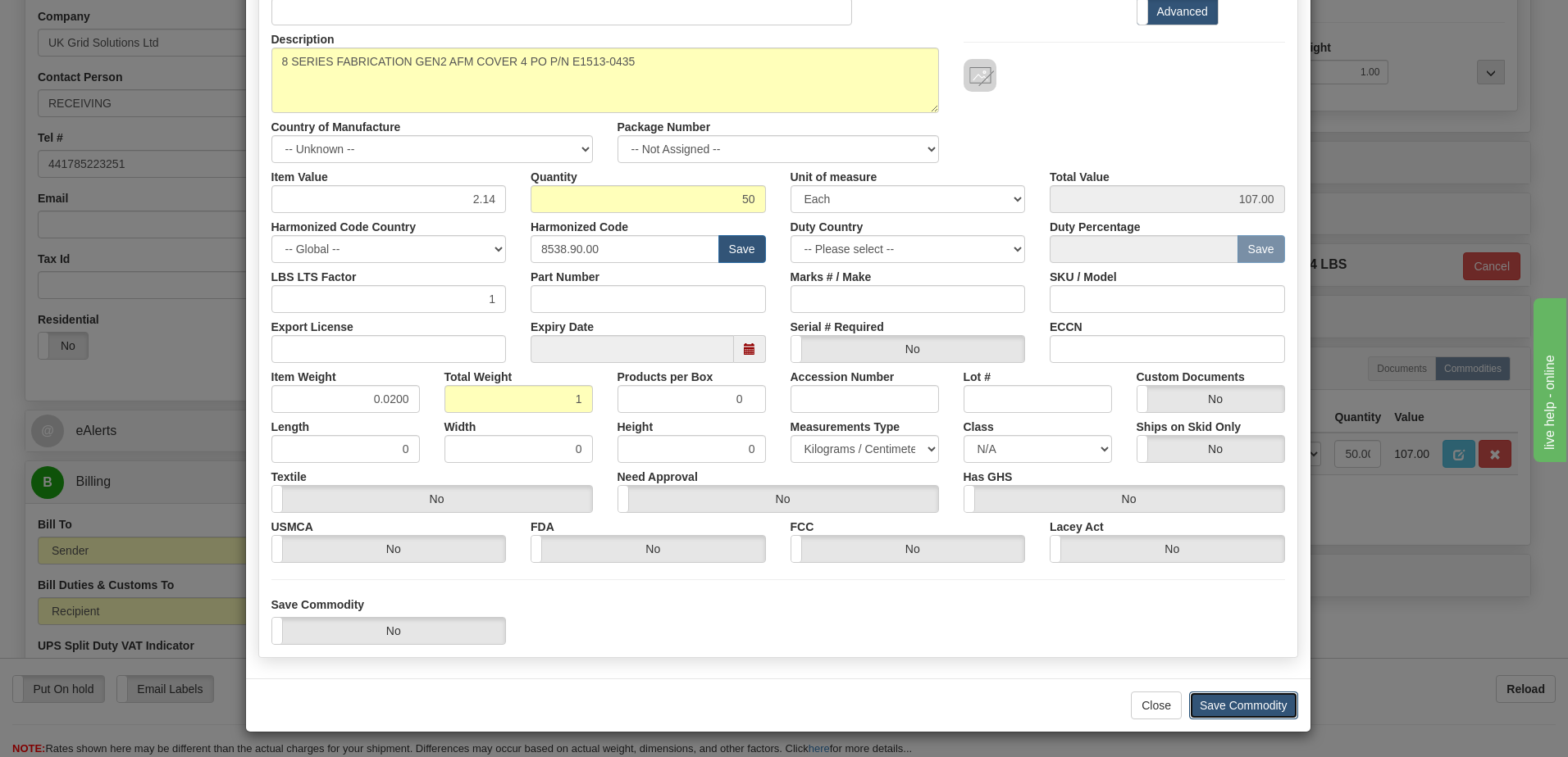
click at [1229, 700] on button "Save Commodity" at bounding box center [1243, 706] width 109 height 28
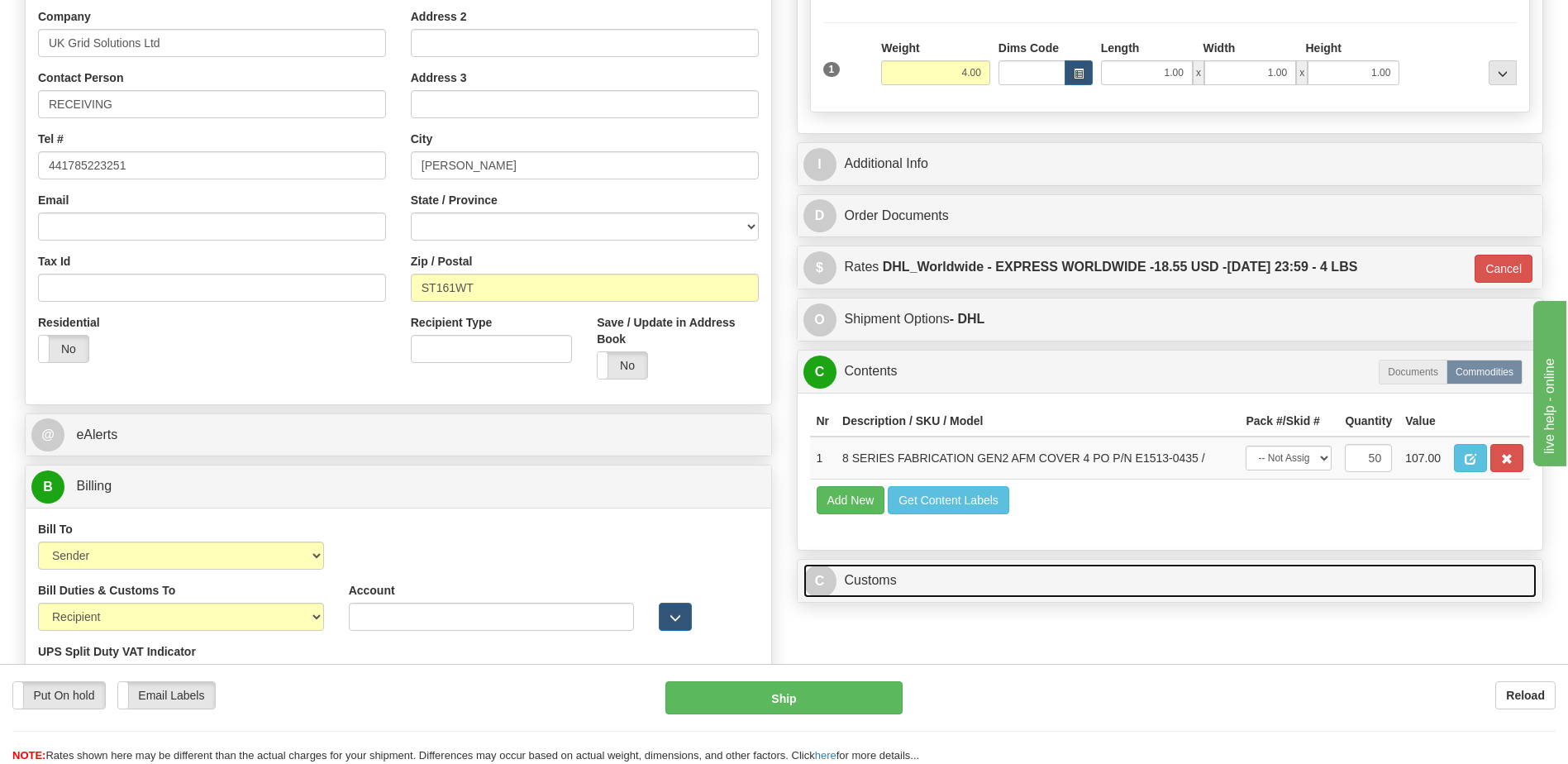
click at [944, 583] on link "C Customs" at bounding box center [1170, 581] width 734 height 34
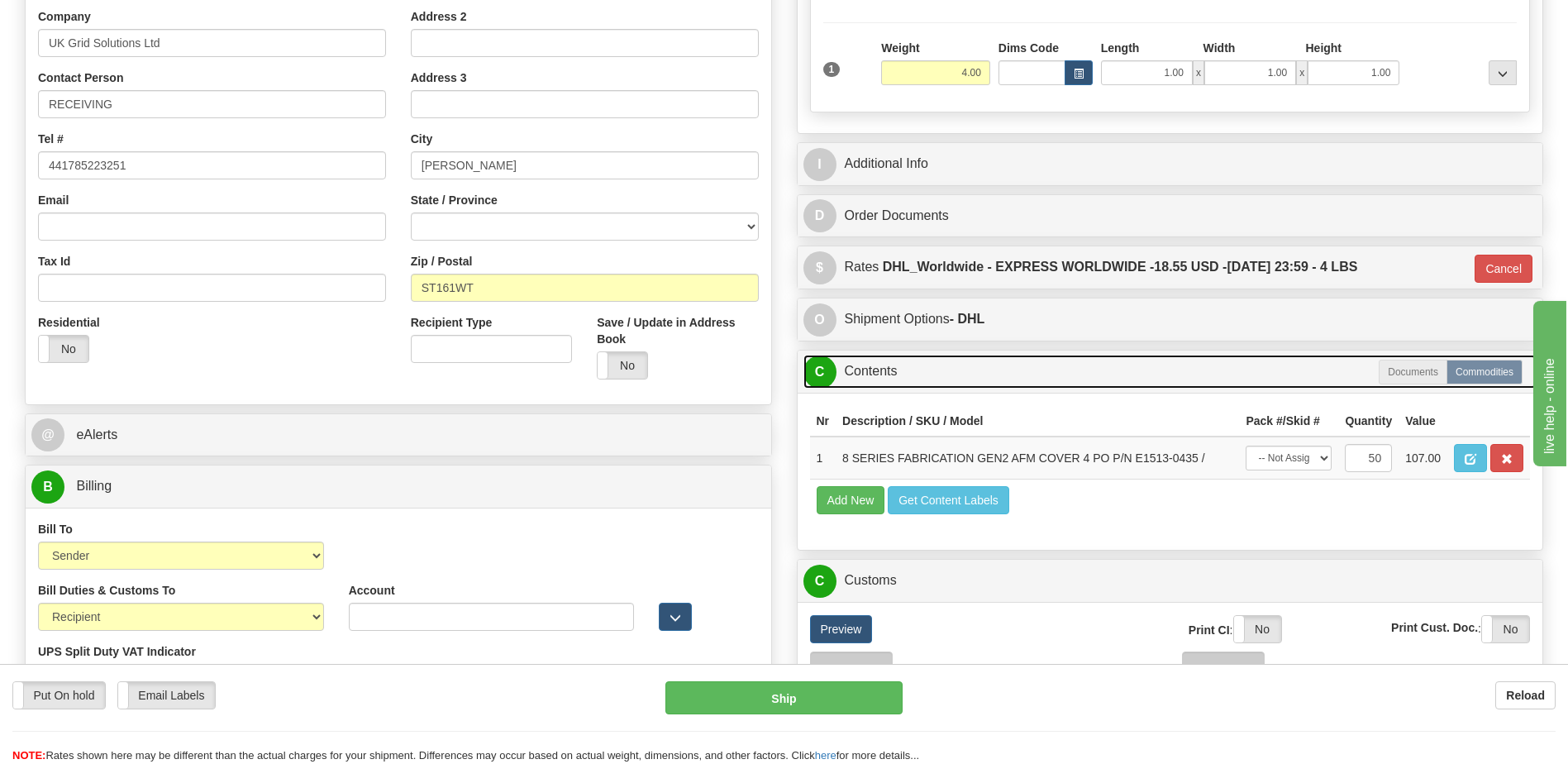
click at [904, 372] on link "C Contents" at bounding box center [1170, 372] width 734 height 34
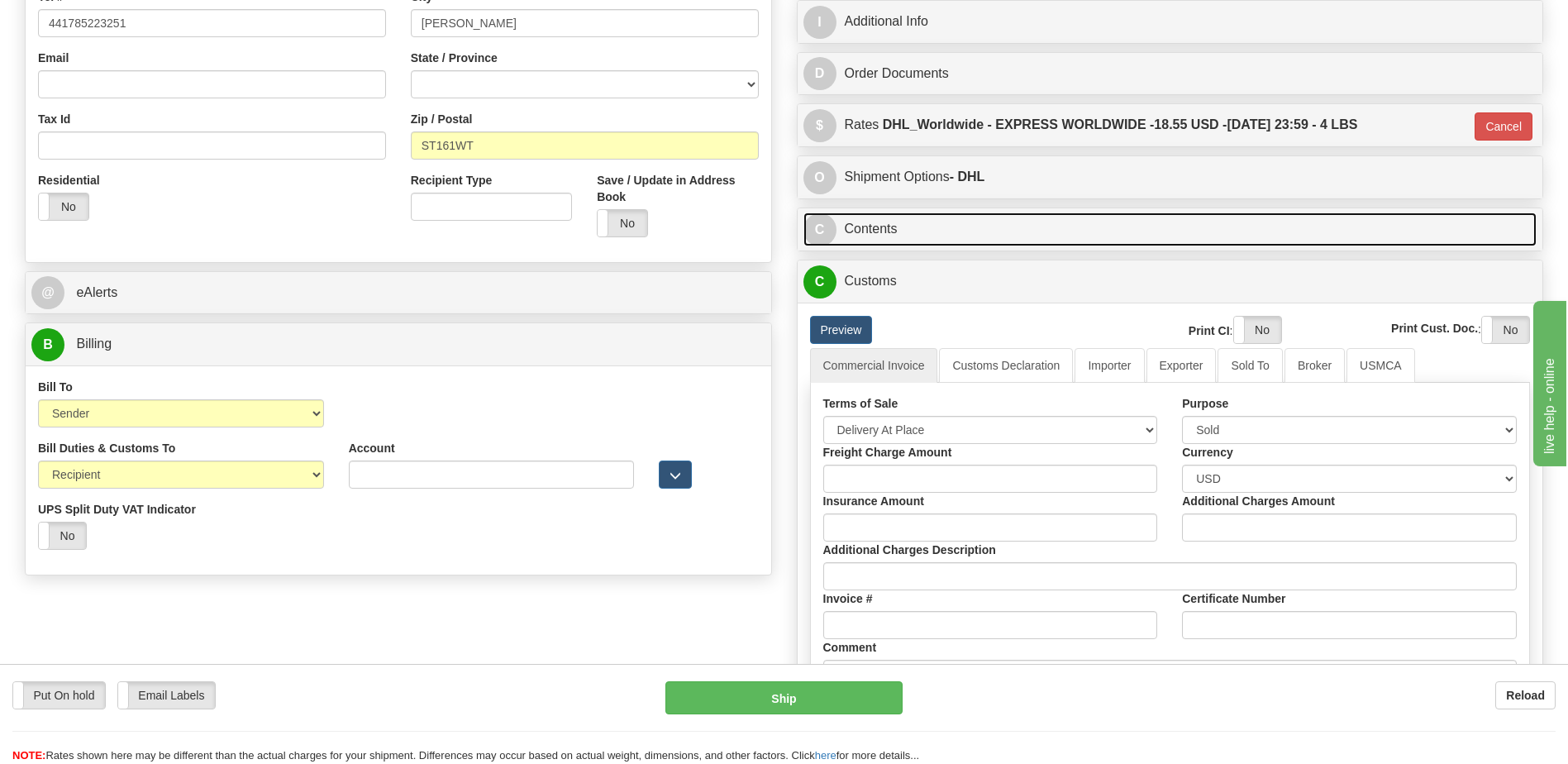
scroll to position [497, 0]
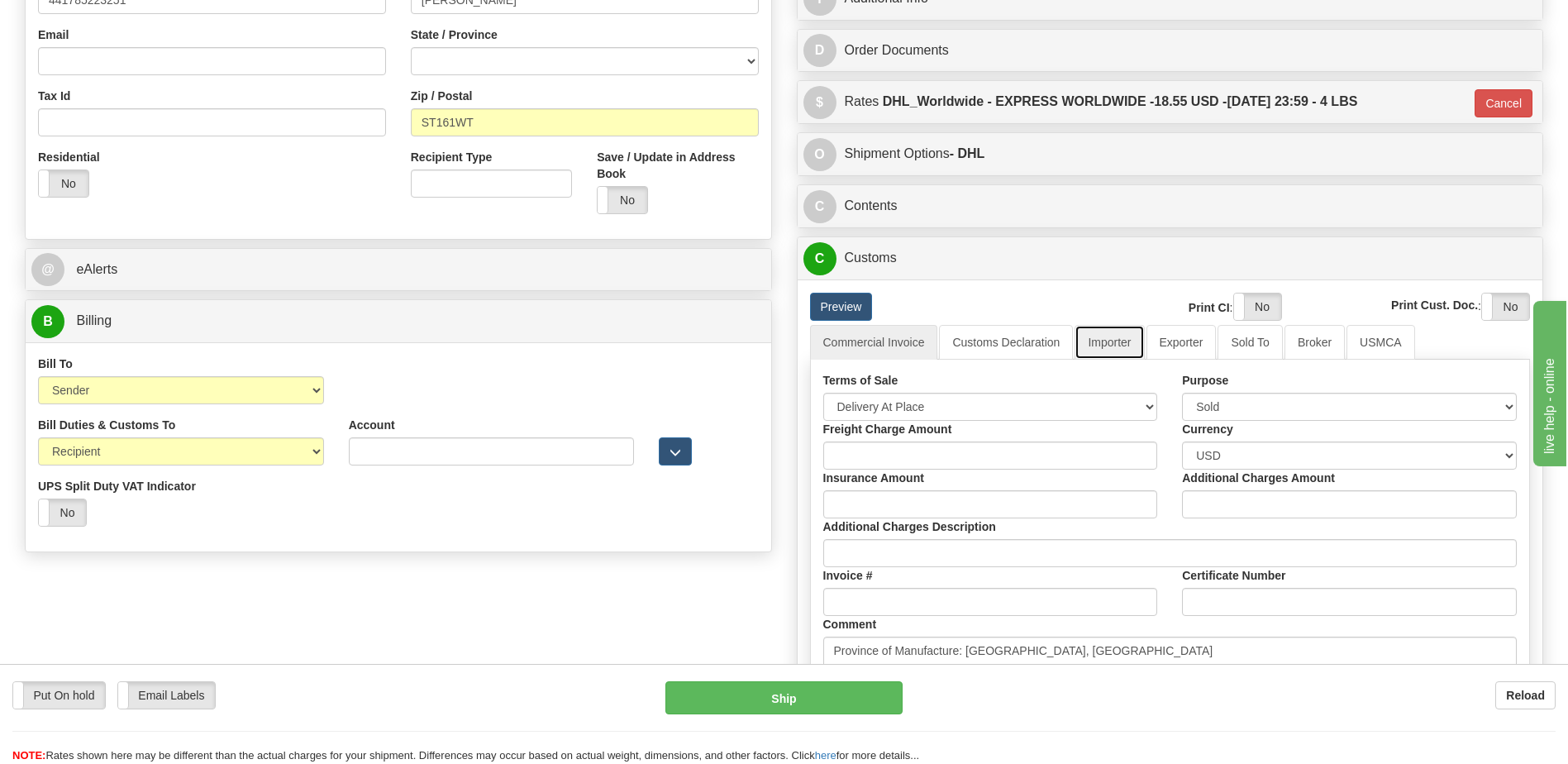
click at [1103, 346] on link "Importer" at bounding box center [1109, 342] width 70 height 35
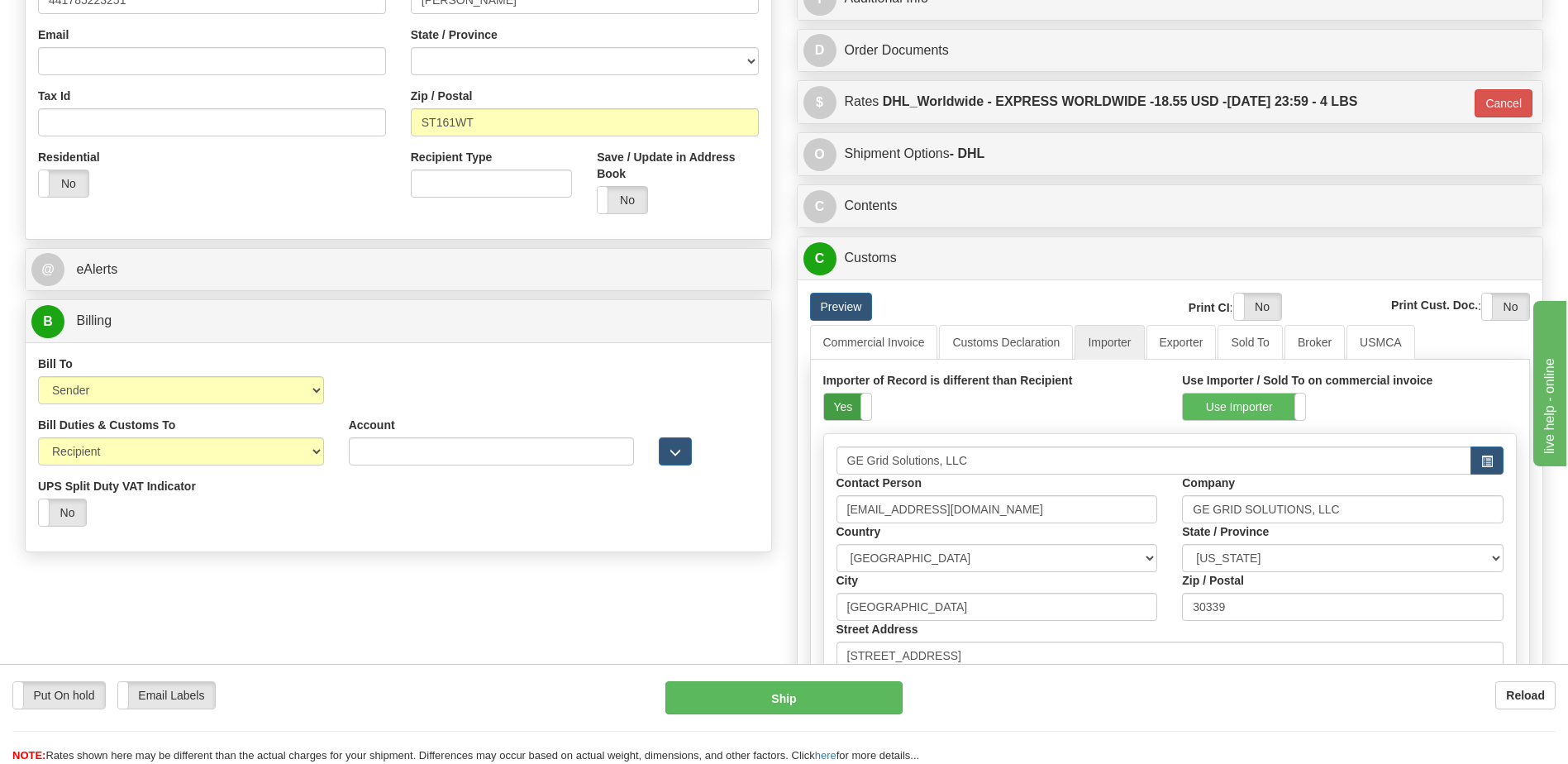
click at [845, 411] on label "Yes" at bounding box center [847, 406] width 47 height 26
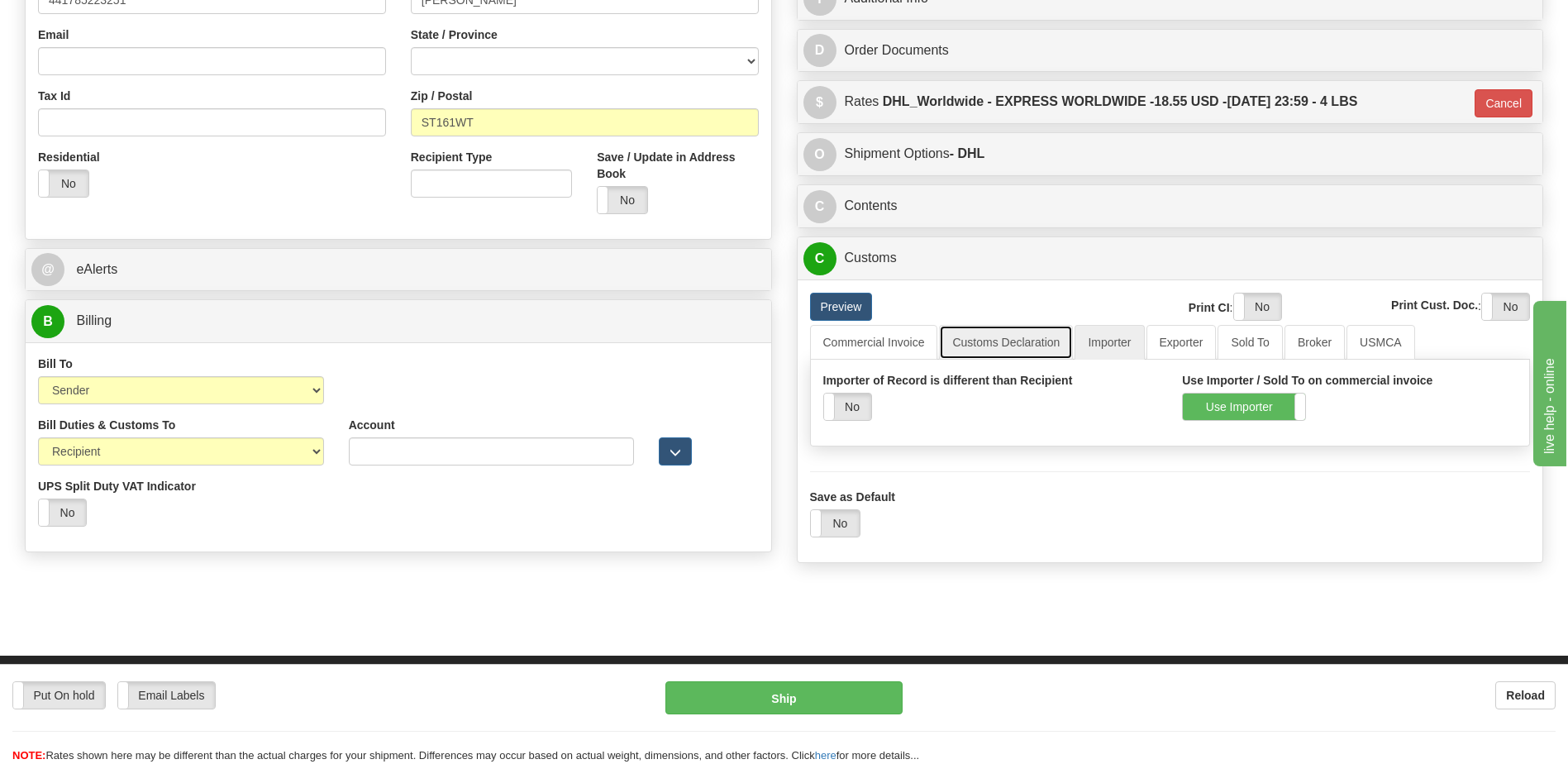
click at [1013, 341] on link "Customs Declaration" at bounding box center [1005, 342] width 134 height 35
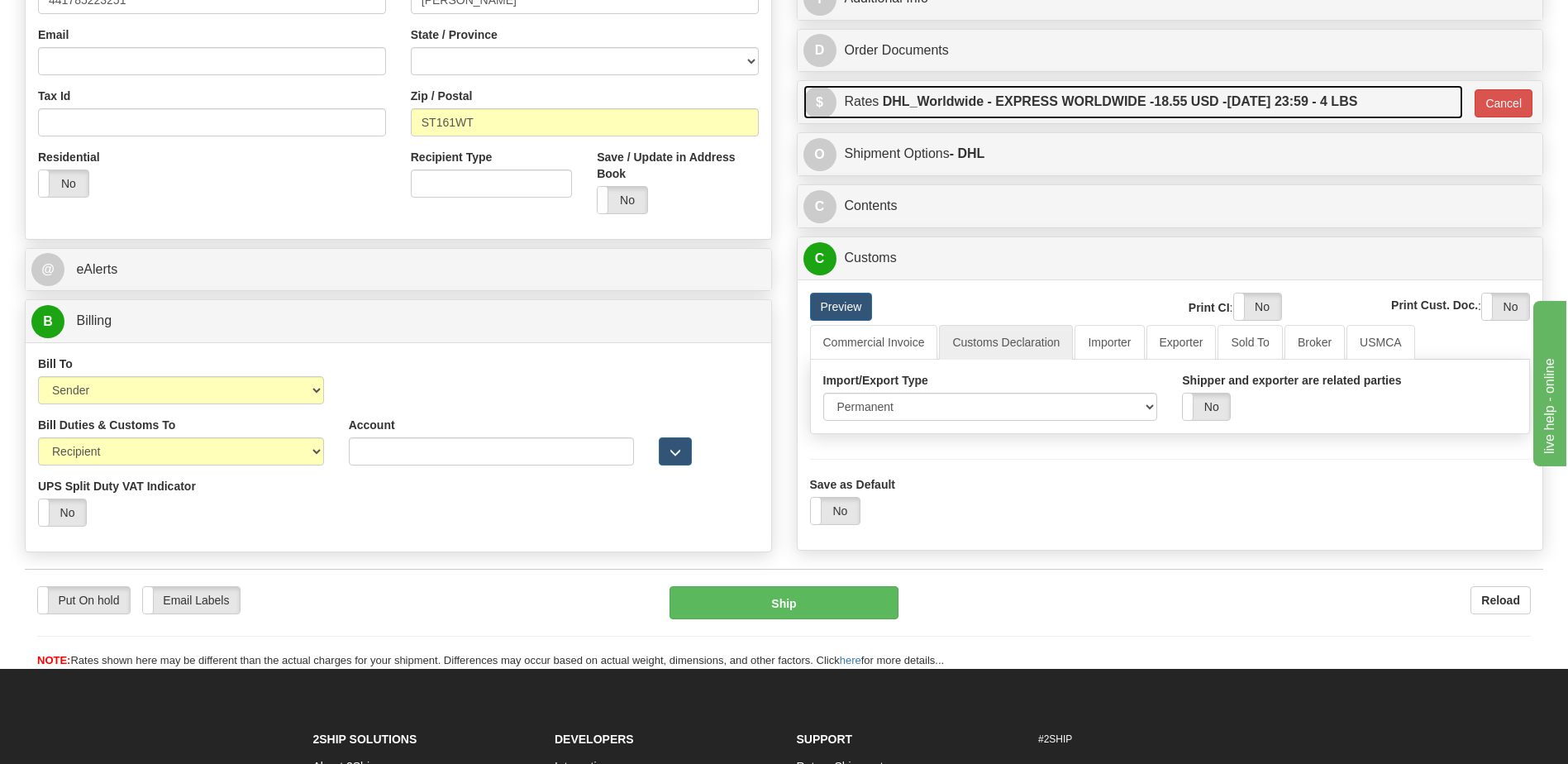
click at [1018, 106] on label "DHL_Worldwide - EXPRESS WORLDWIDE - 18.55 USD - 09/08/2025 23:59 - 4 LBS" at bounding box center [1120, 101] width 475 height 33
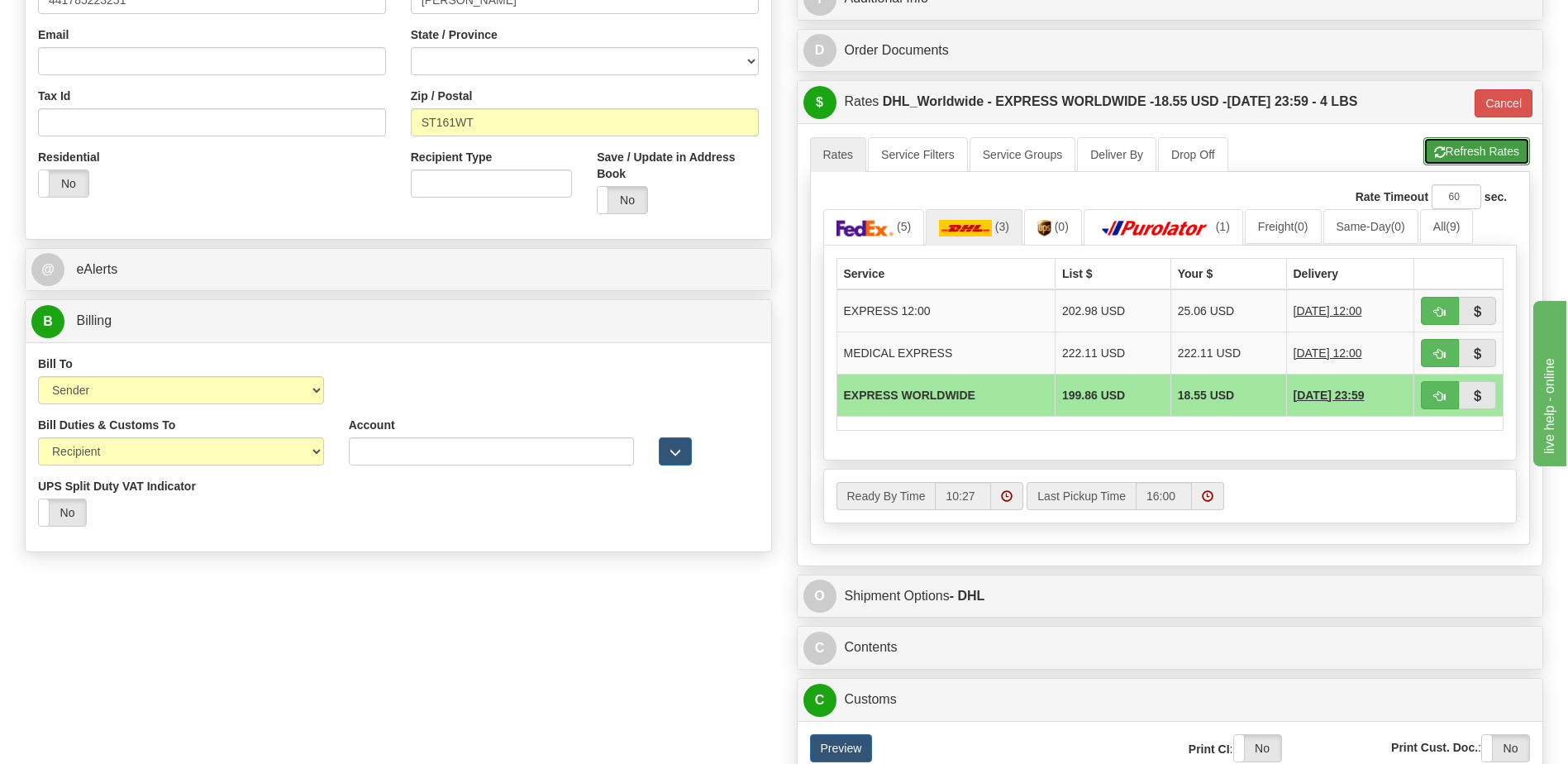
click at [1436, 157] on span "button" at bounding box center [1440, 152] width 12 height 11
type input "P"
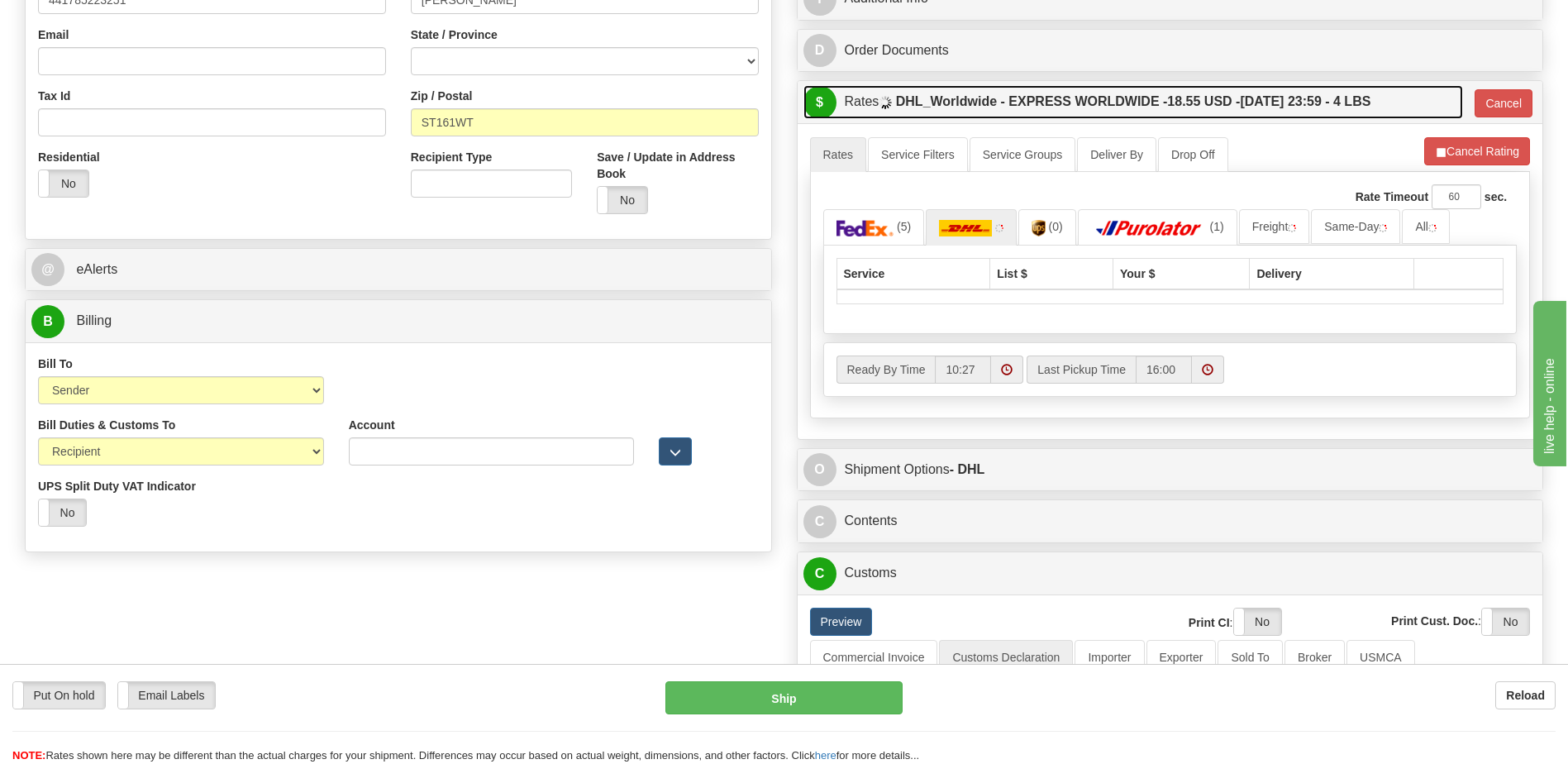
click at [1262, 106] on label "DHL_Worldwide - EXPRESS WORLDWIDE - 18.55 USD - 09/08/2025 23:59 - 4 LBS" at bounding box center [1134, 101] width 475 height 33
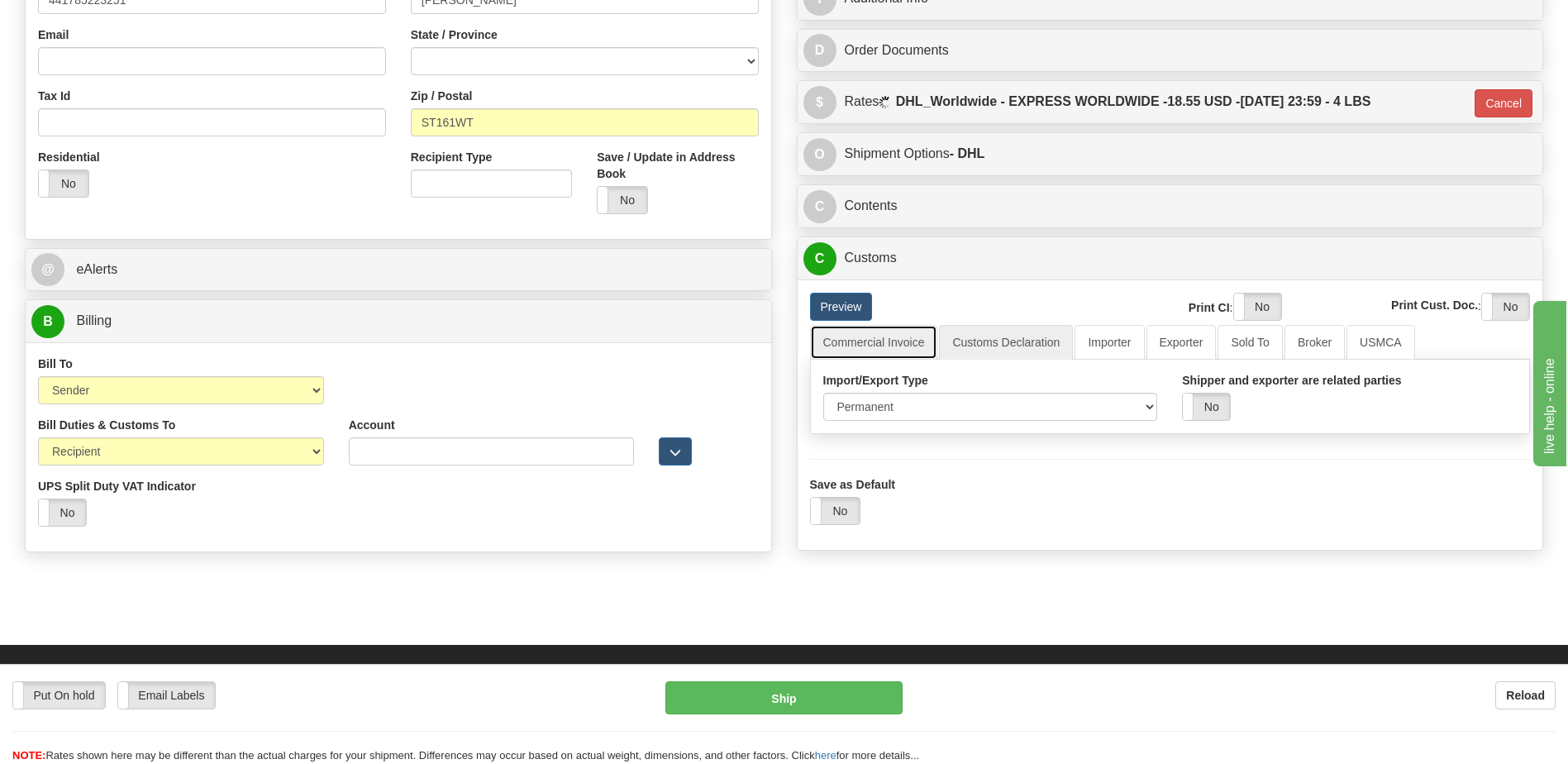
click at [870, 341] on link "Commercial Invoice" at bounding box center [874, 342] width 129 height 35
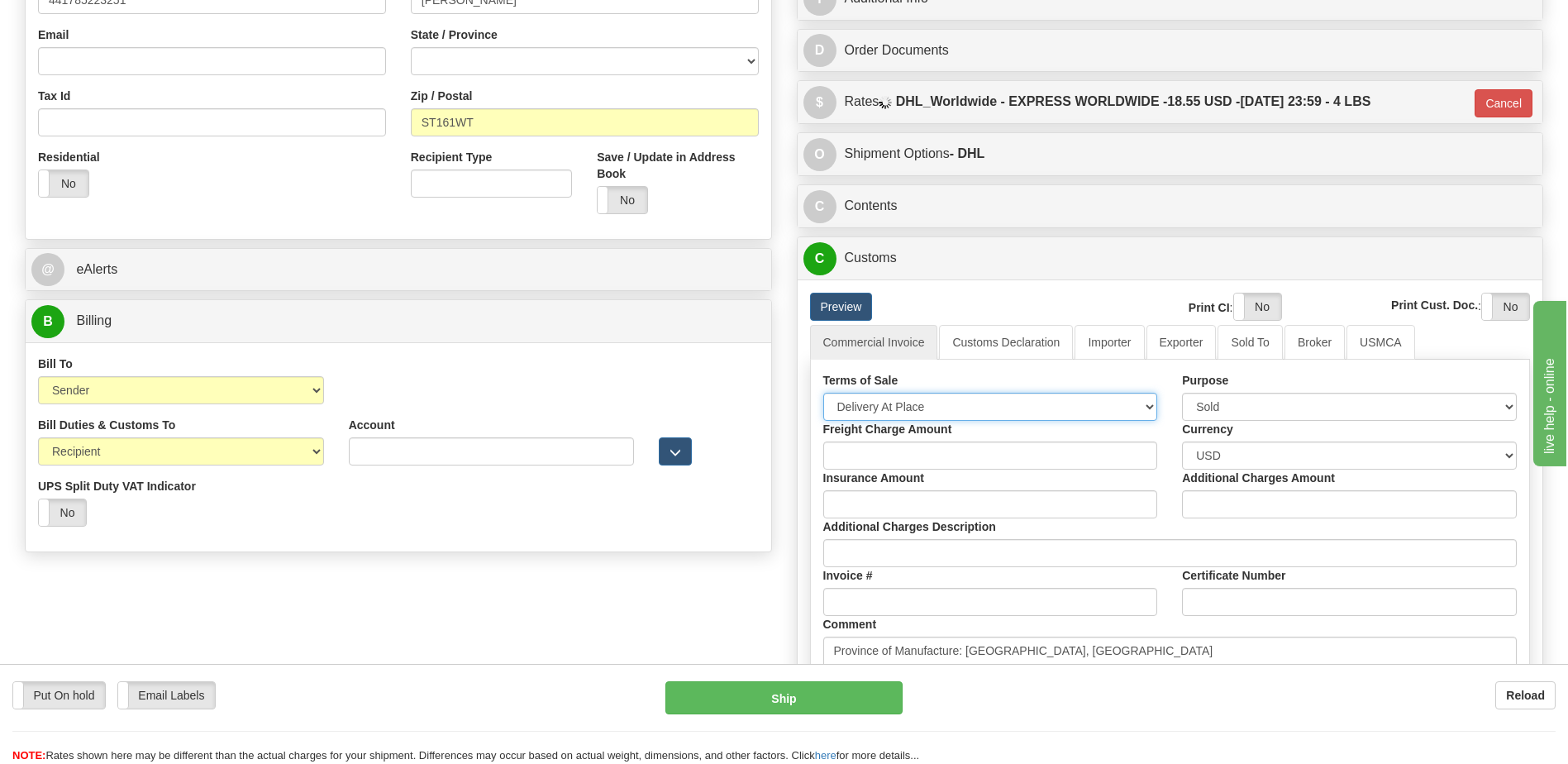
click at [867, 401] on select "Free Carrier Free On Board Ex Works Delivered Duty Unpaid Delivered Duty Paid C…" at bounding box center [990, 406] width 335 height 28
select select "7"
click at [823, 393] on select "Free Carrier Free On Board Ex Works Delivered Duty Unpaid Delivered Duty Paid C…" at bounding box center [990, 406] width 335 height 28
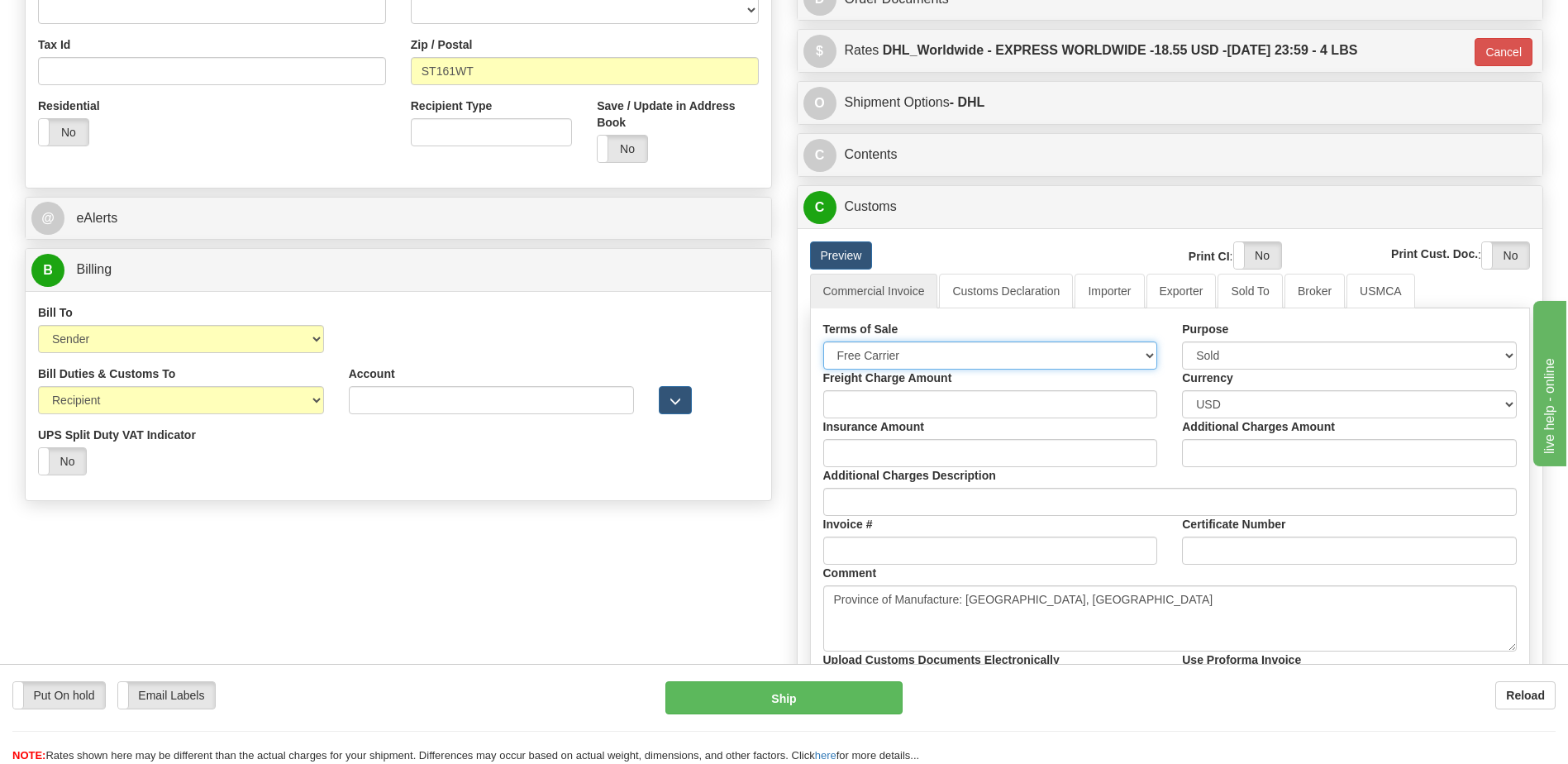
scroll to position [662, 0]
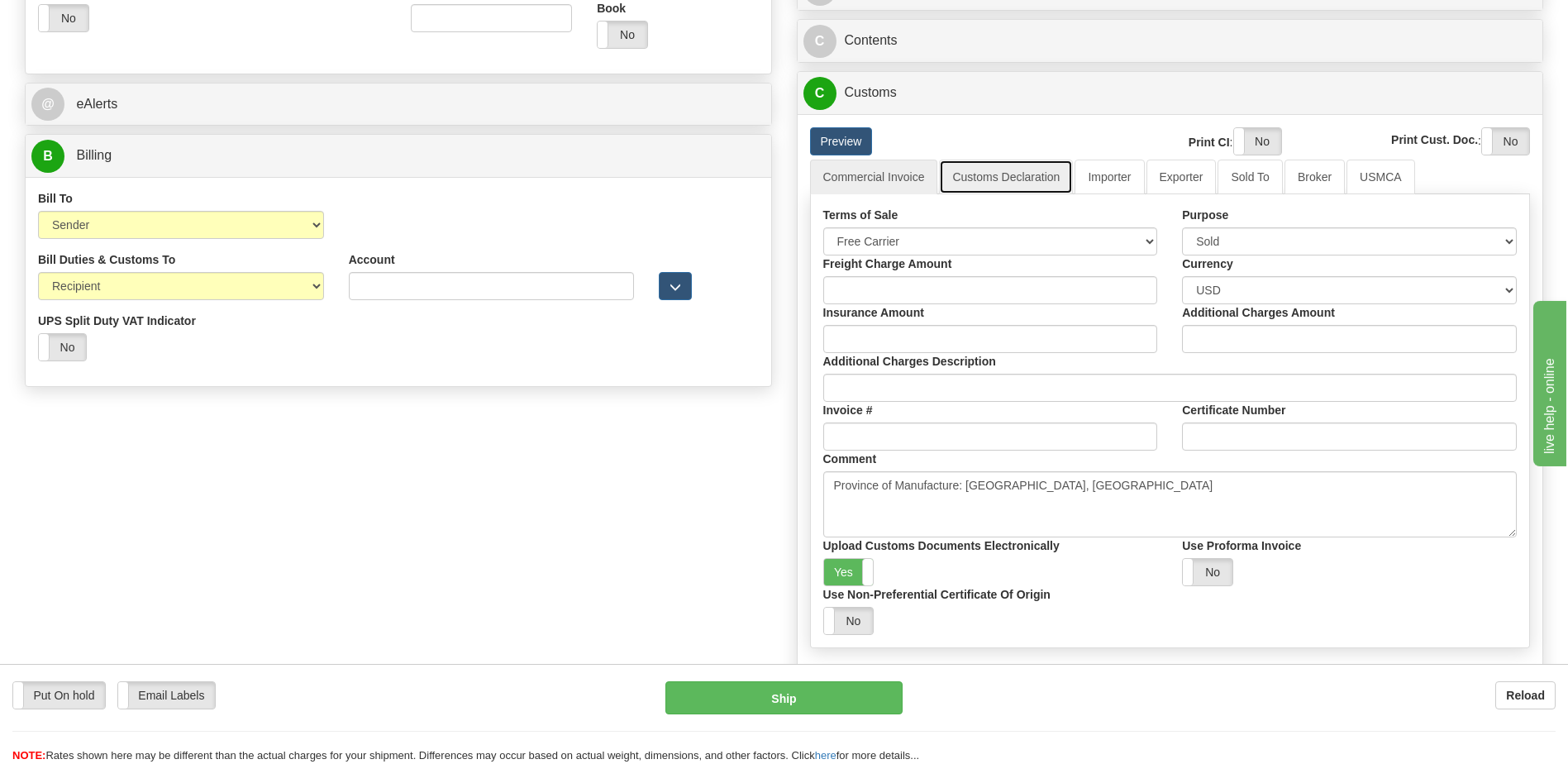
click at [1012, 191] on link "Customs Declaration" at bounding box center [1005, 176] width 134 height 35
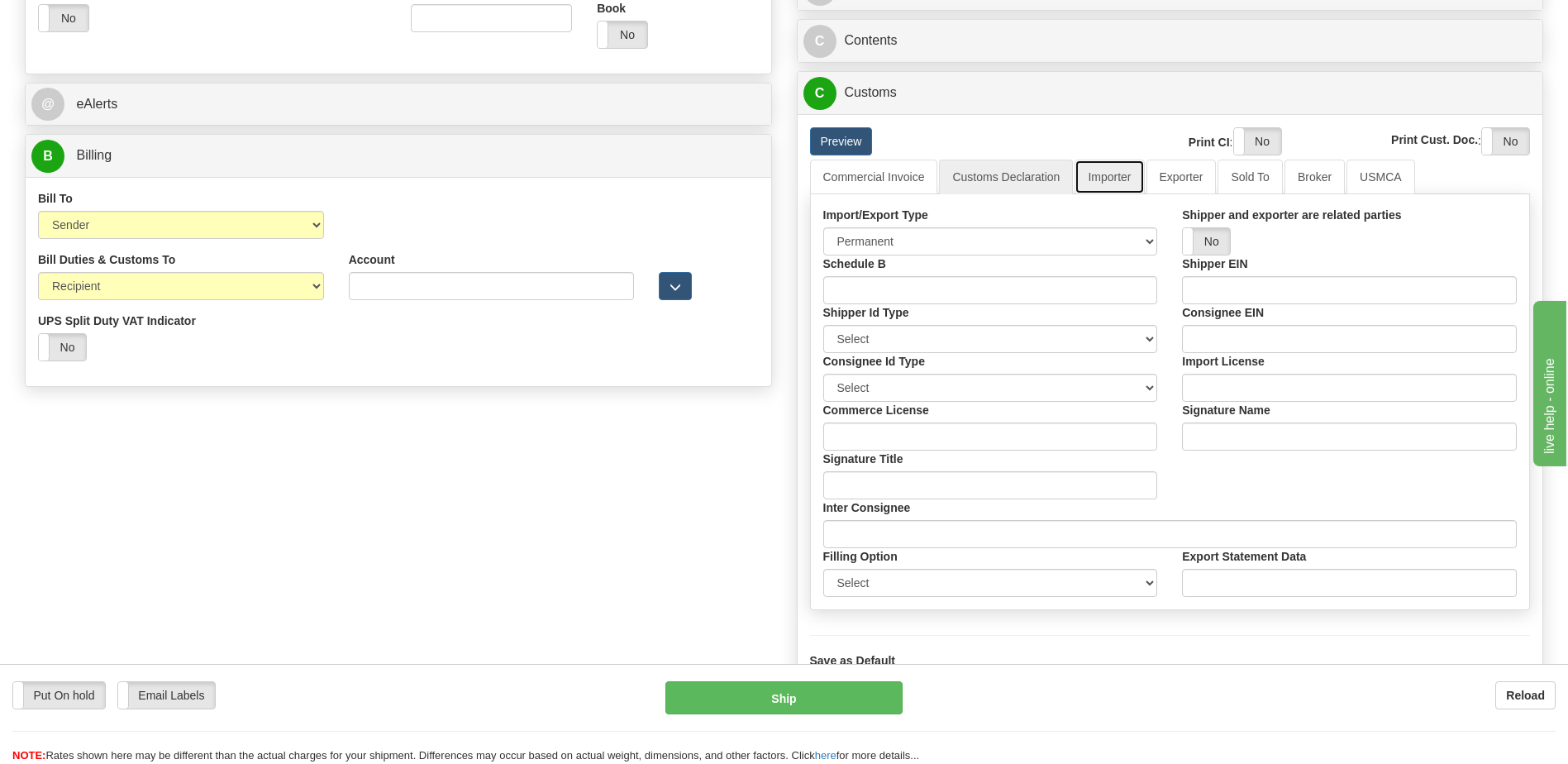
click at [1096, 179] on link "Importer" at bounding box center [1109, 176] width 70 height 35
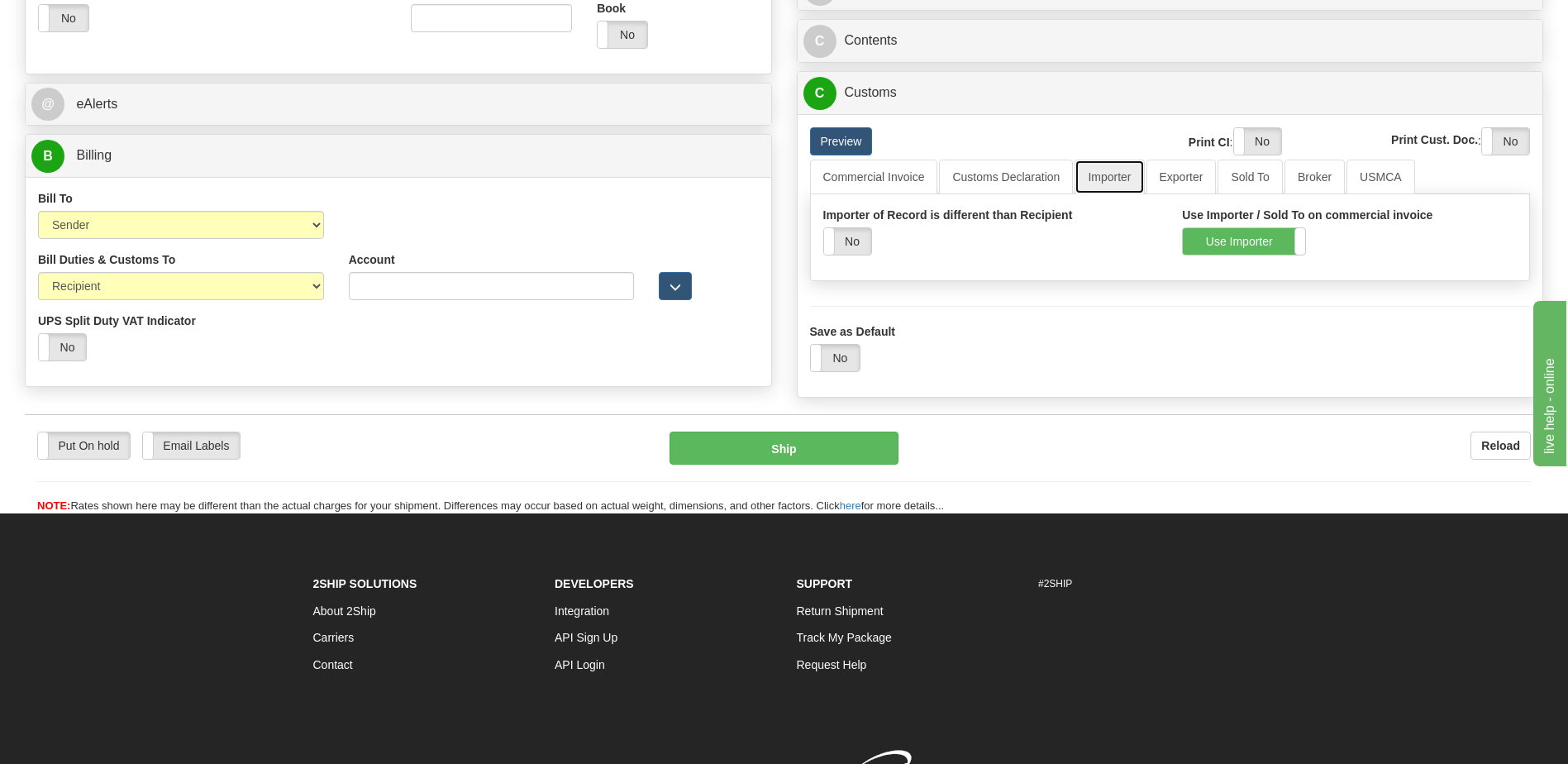
click at [1116, 182] on link "Importer" at bounding box center [1109, 176] width 70 height 35
click at [1047, 177] on link "Customs Declaration" at bounding box center [1005, 176] width 134 height 35
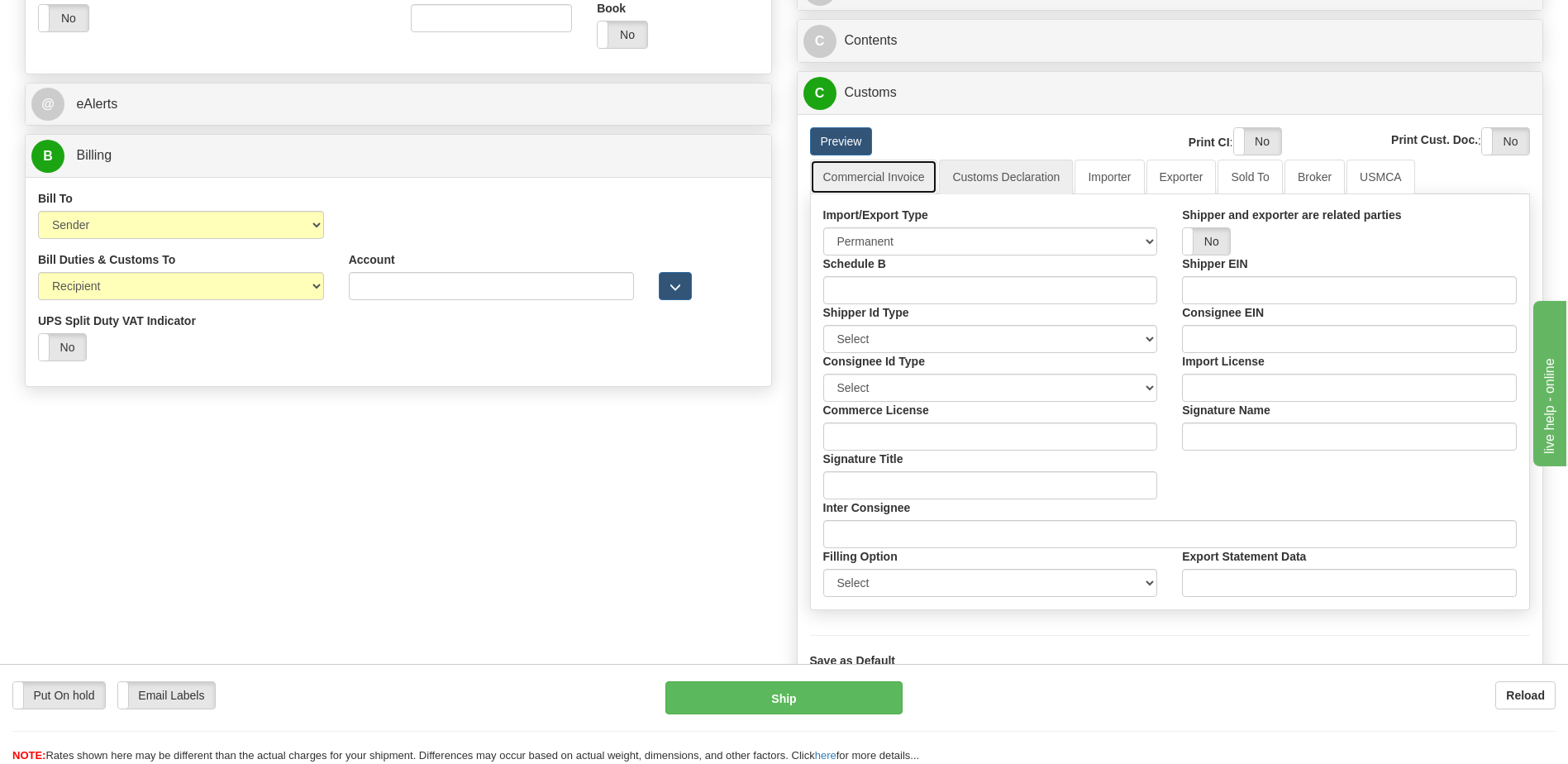
click at [901, 181] on link "Commercial Invoice" at bounding box center [874, 176] width 129 height 35
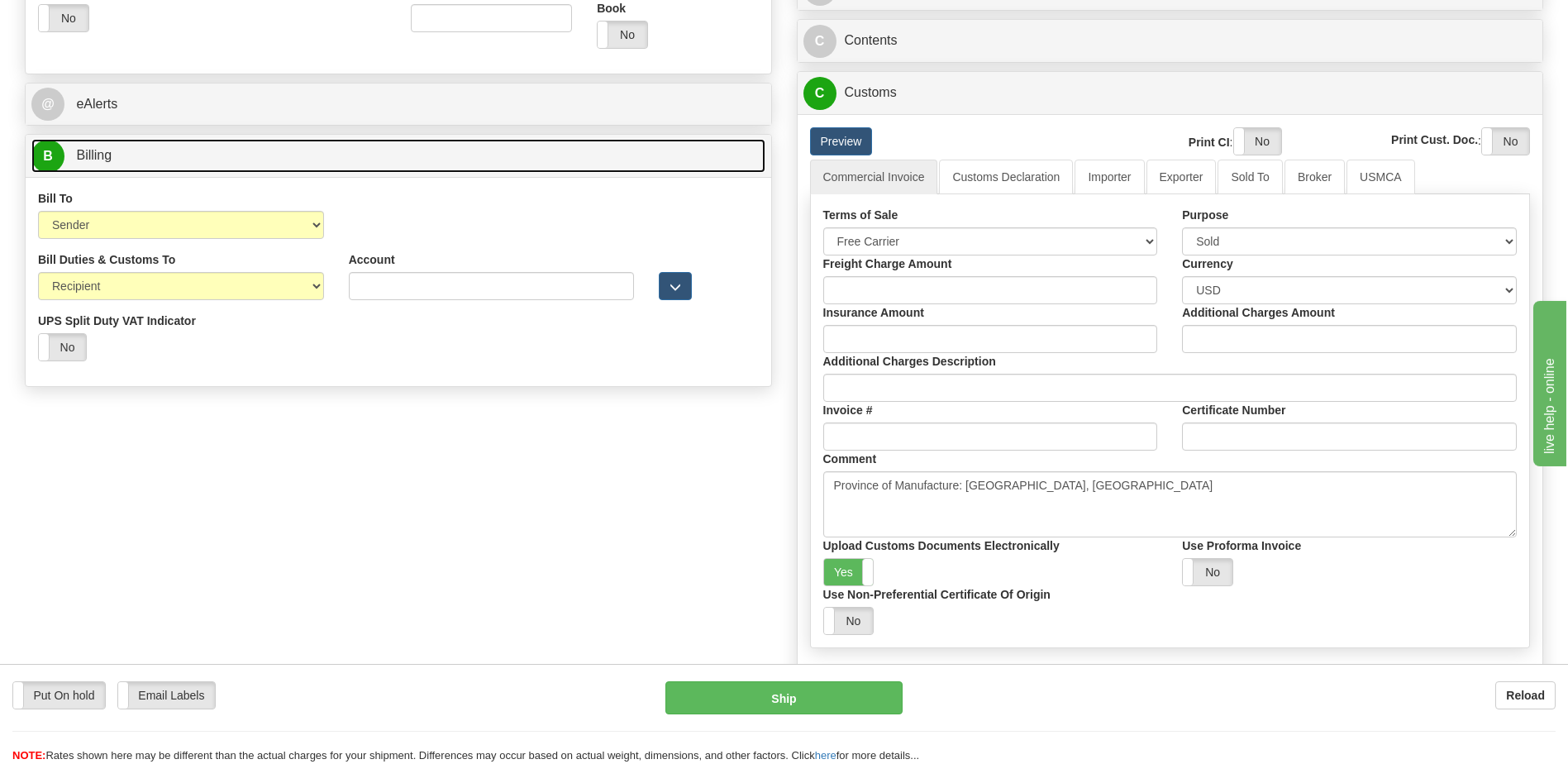
click at [260, 158] on link "B Billing" at bounding box center [398, 156] width 734 height 34
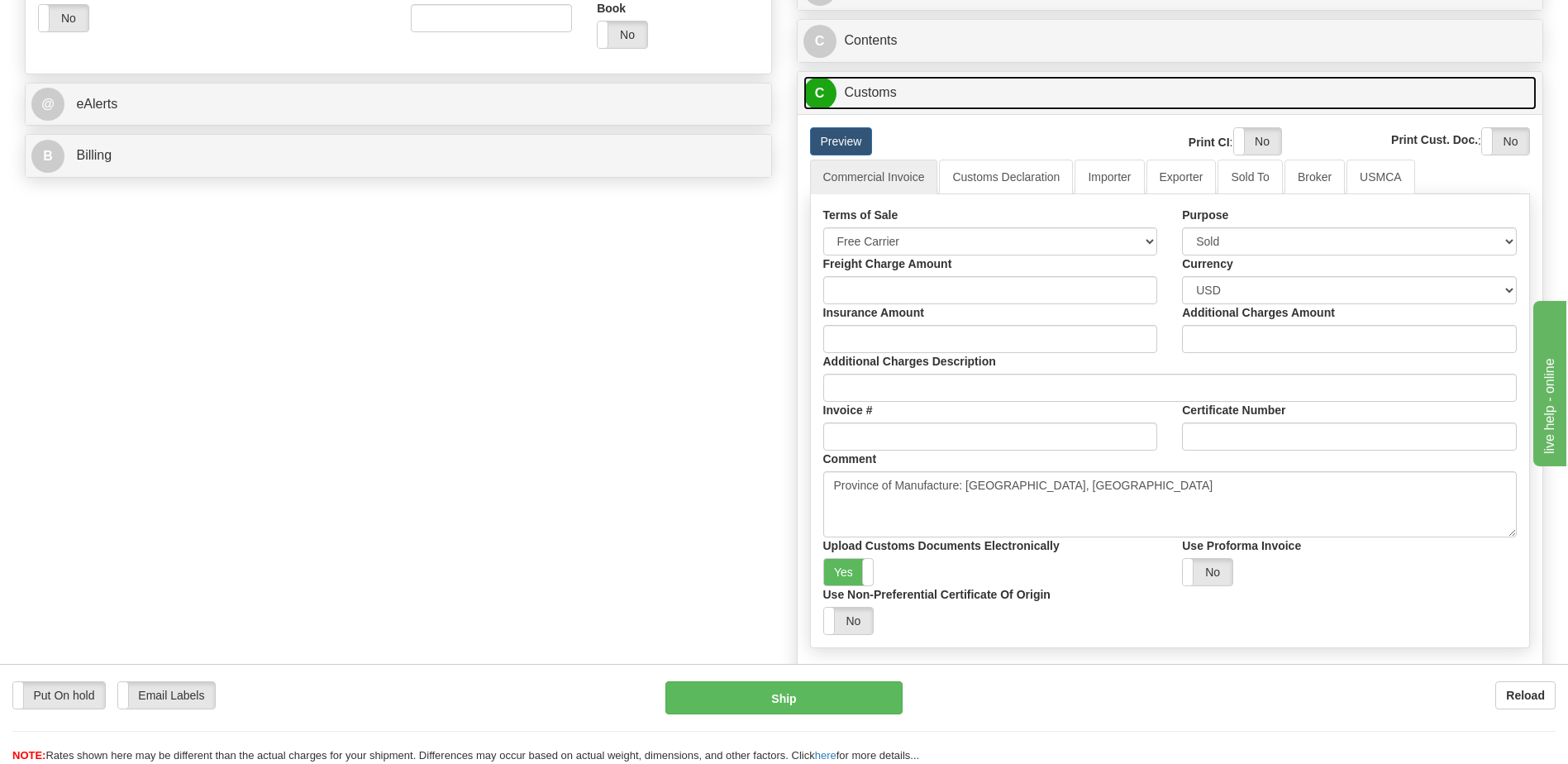
click at [908, 101] on link "C Customs" at bounding box center [1170, 93] width 734 height 34
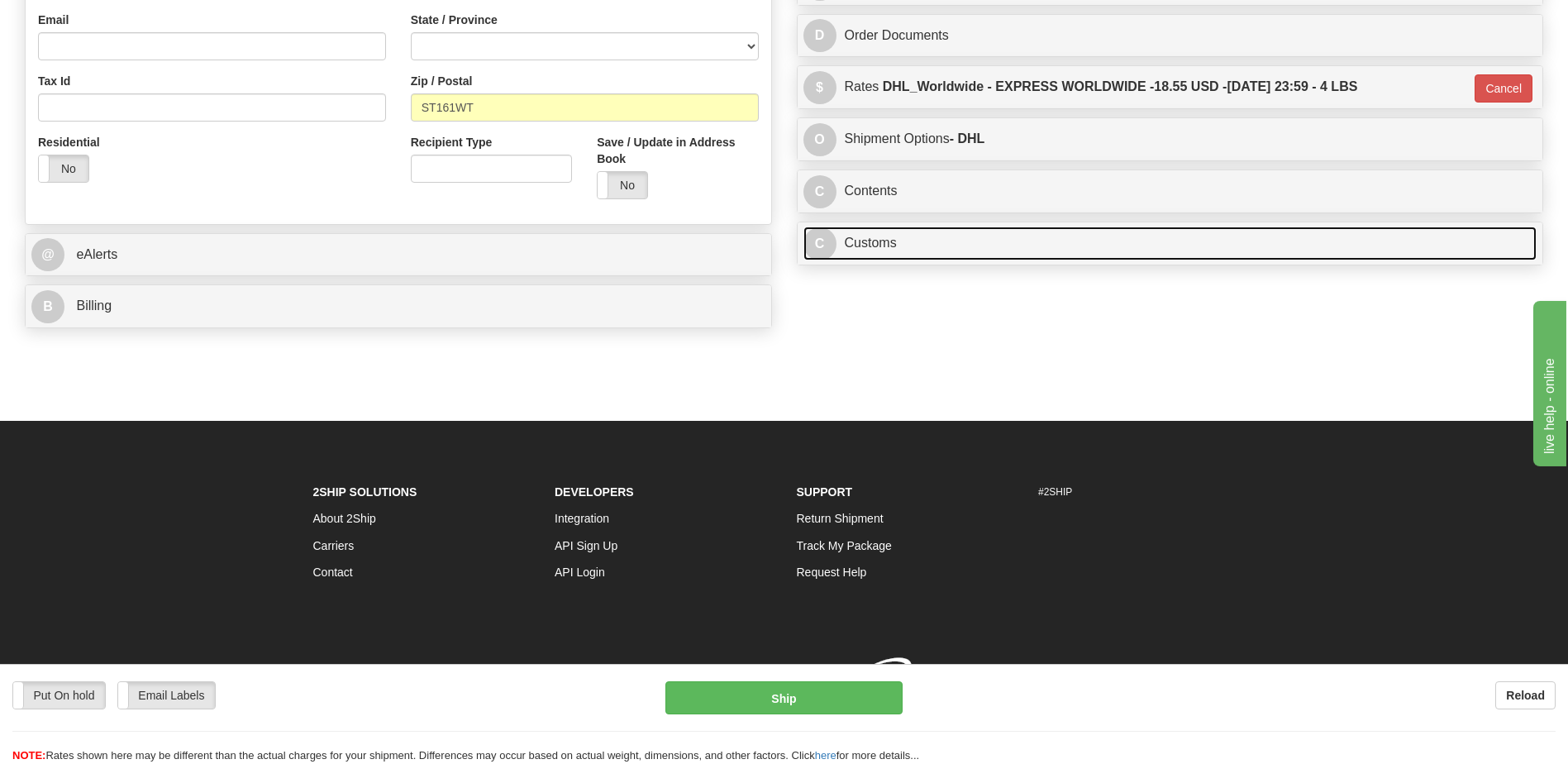
scroll to position [535, 0]
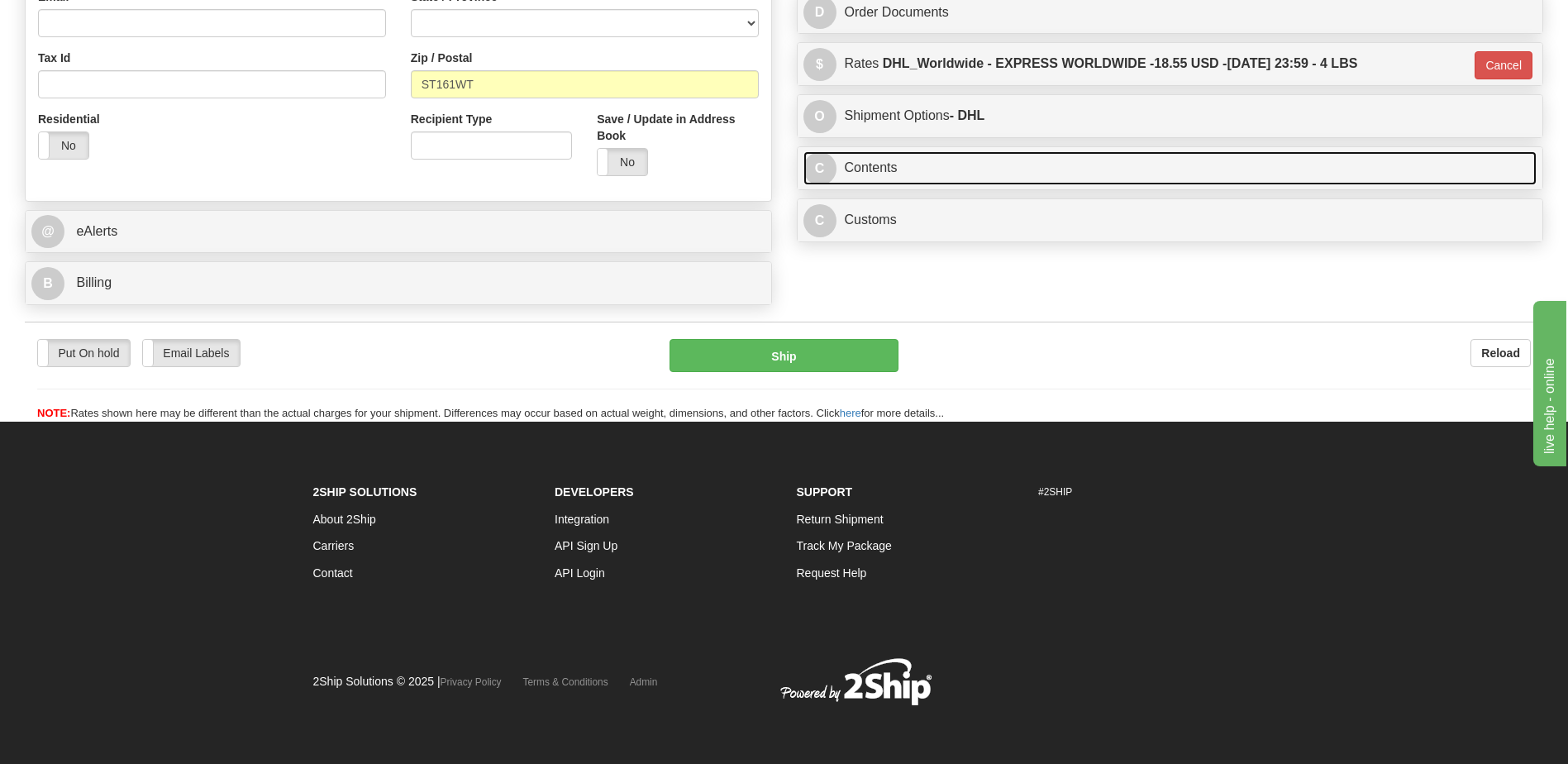
click at [906, 166] on link "C Contents" at bounding box center [1170, 169] width 734 height 34
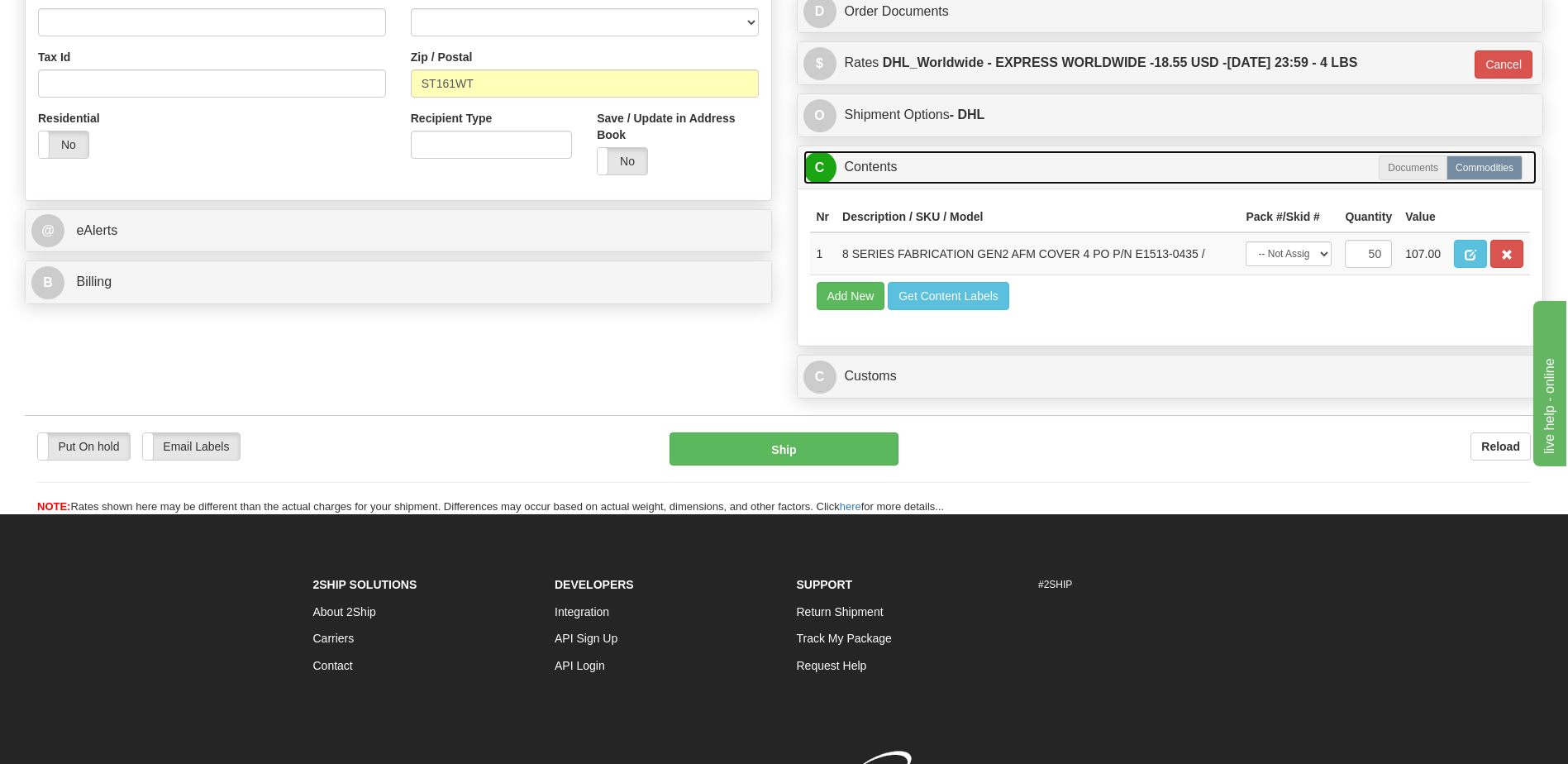
click at [906, 166] on link "C Contents" at bounding box center [1170, 168] width 734 height 34
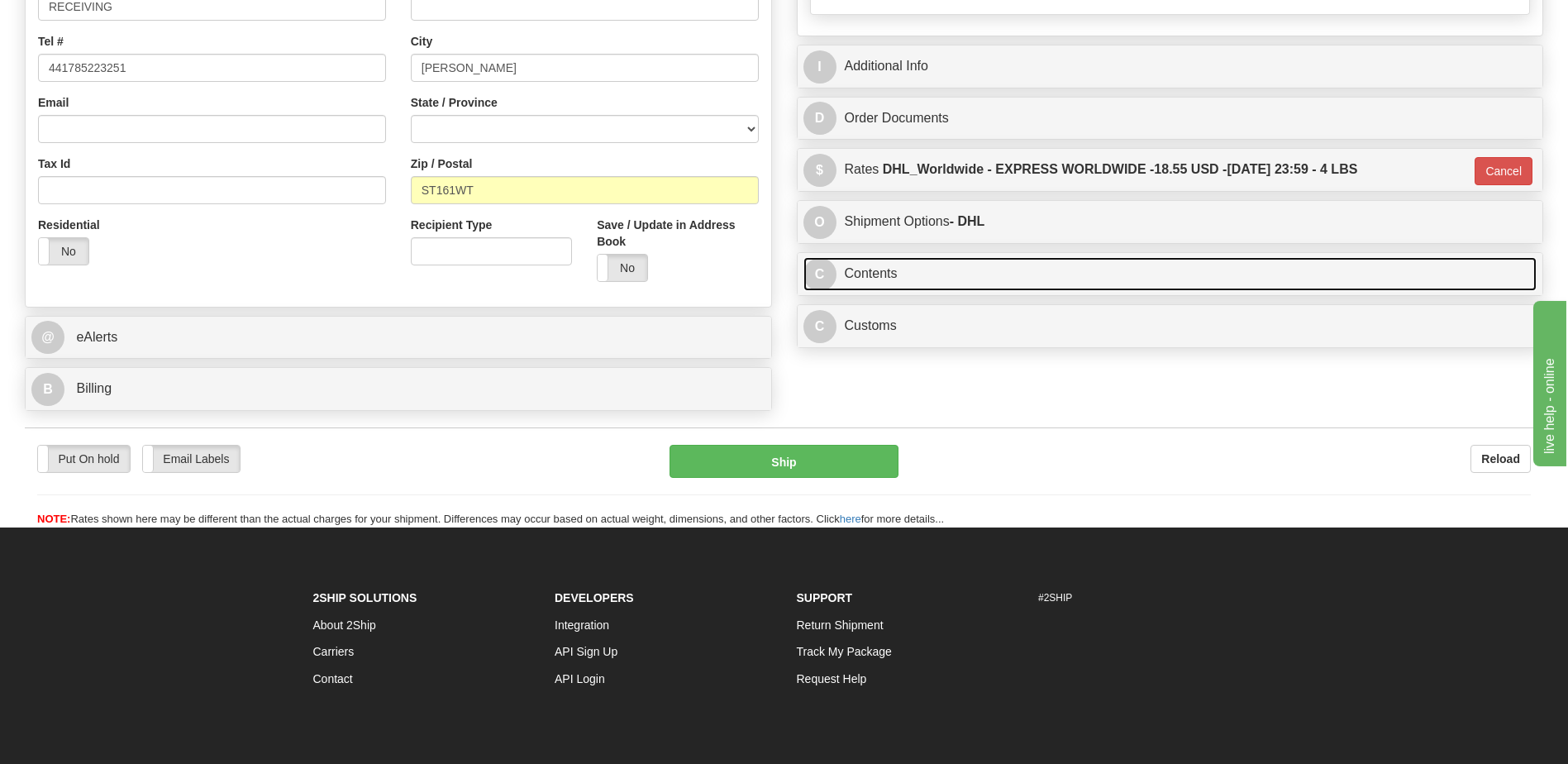
scroll to position [287, 0]
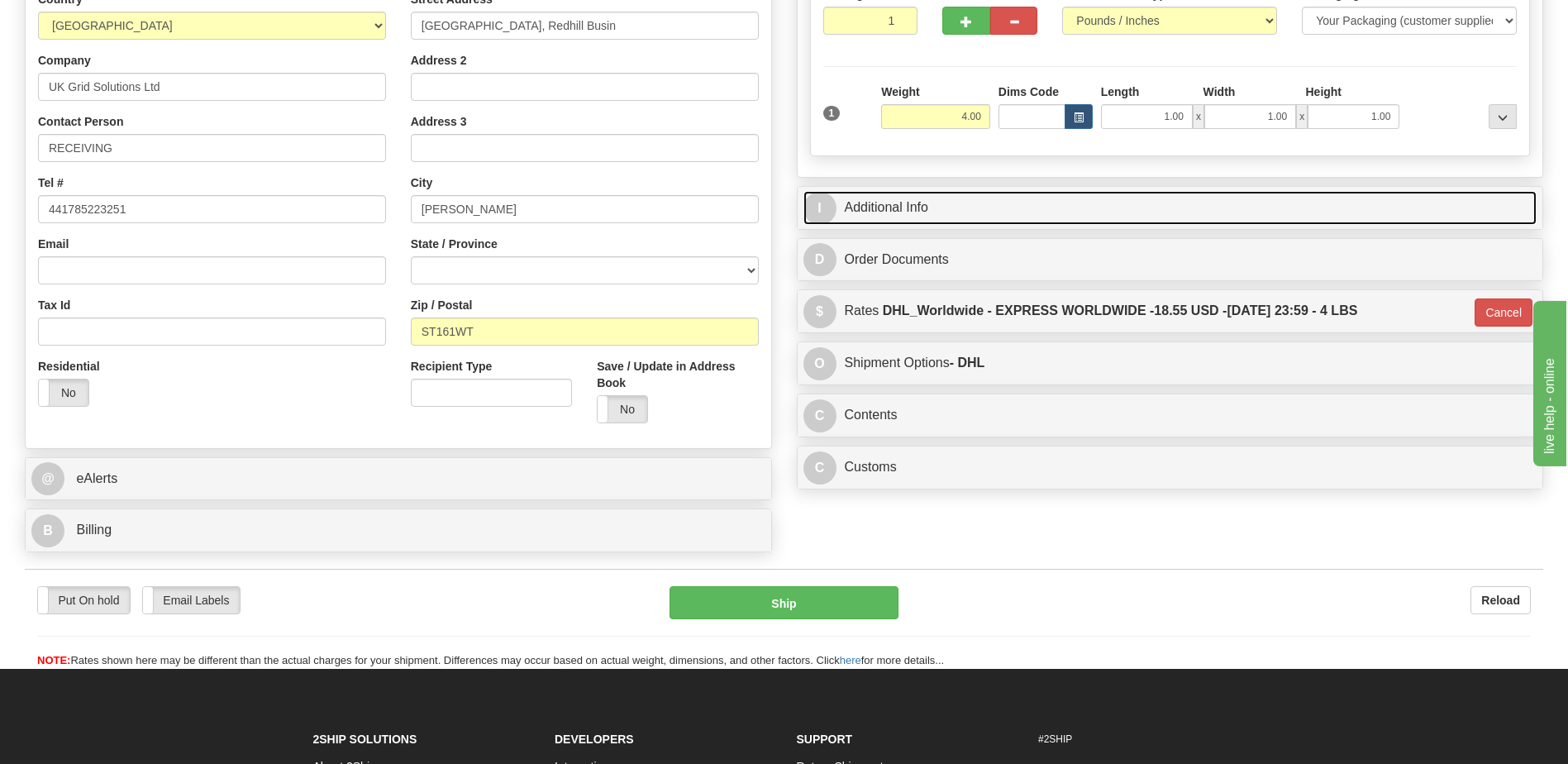
click at [928, 223] on link "I Additional Info" at bounding box center [1170, 208] width 734 height 34
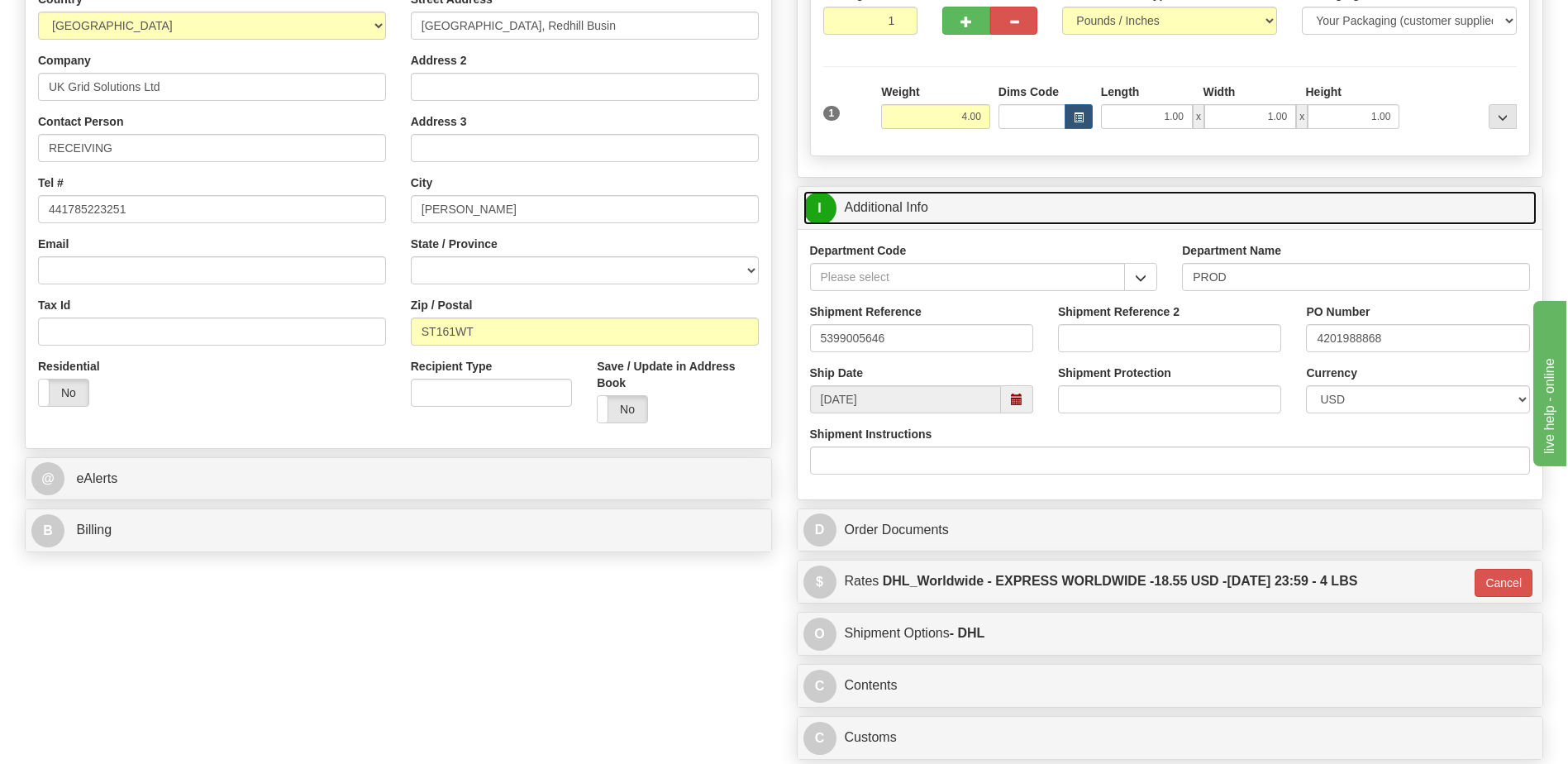
click at [935, 220] on link "I Additional Info" at bounding box center [1170, 208] width 734 height 34
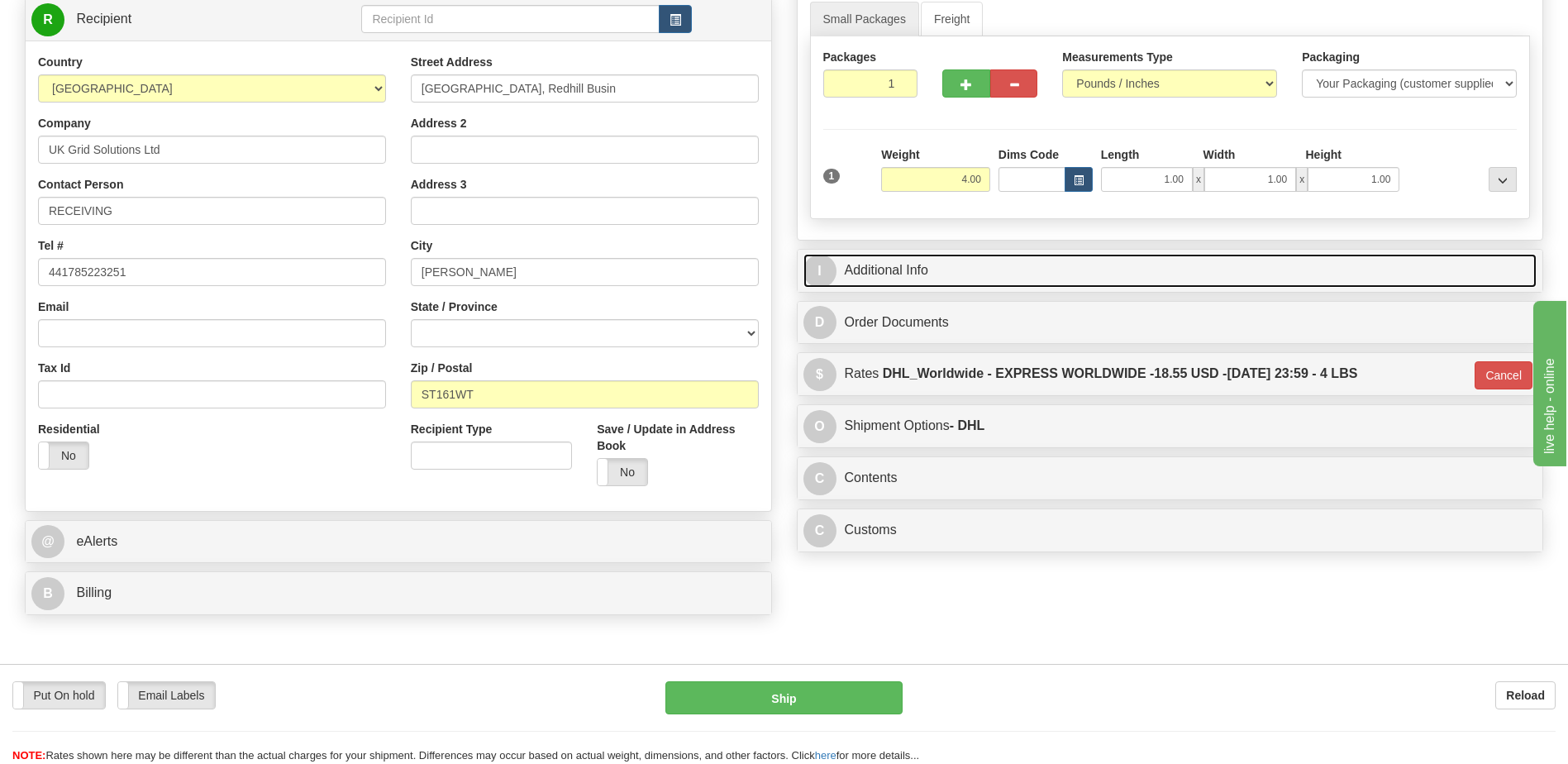
scroll to position [122, 0]
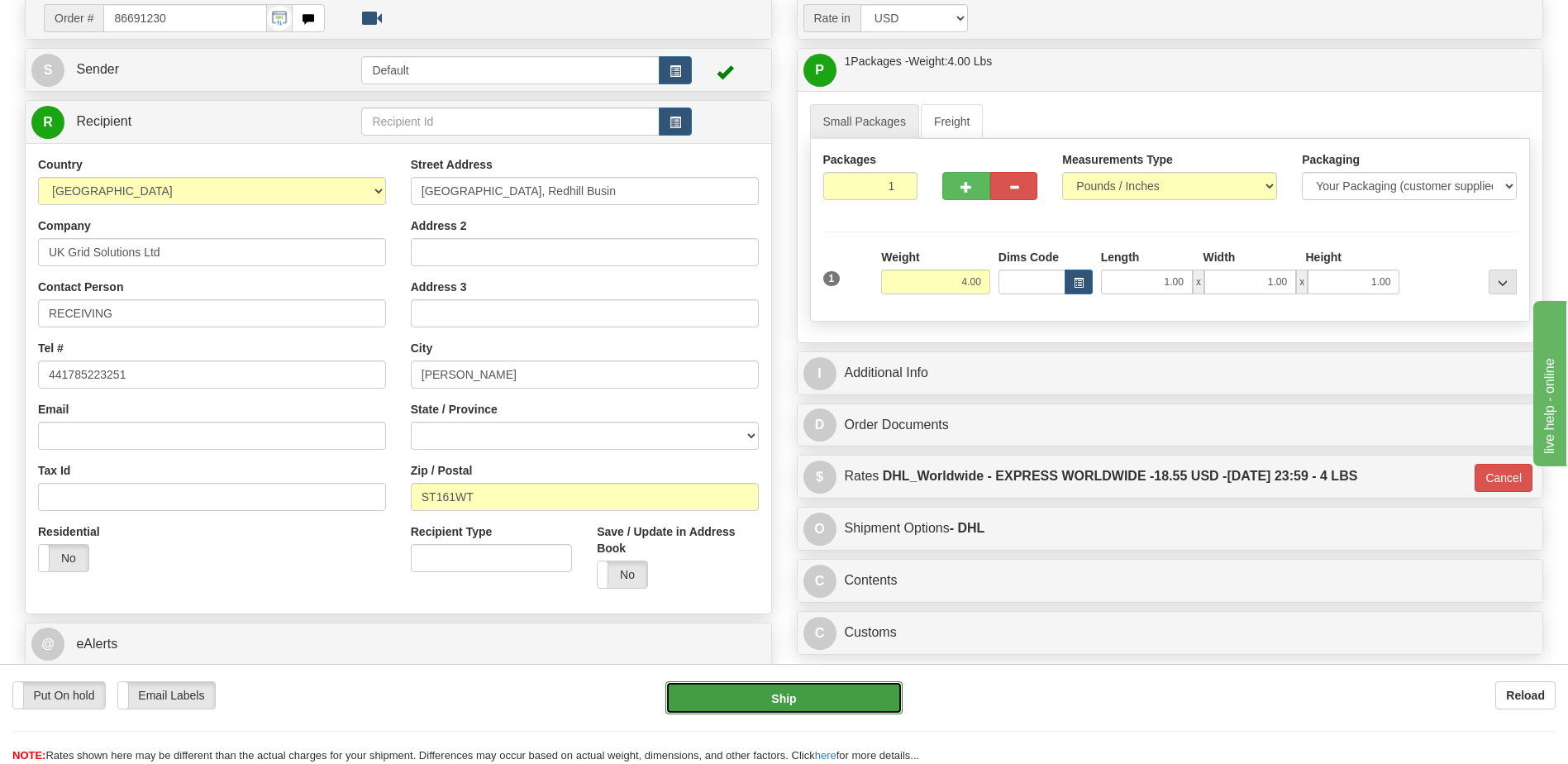
click at [758, 694] on button "Ship" at bounding box center [784, 698] width 237 height 33
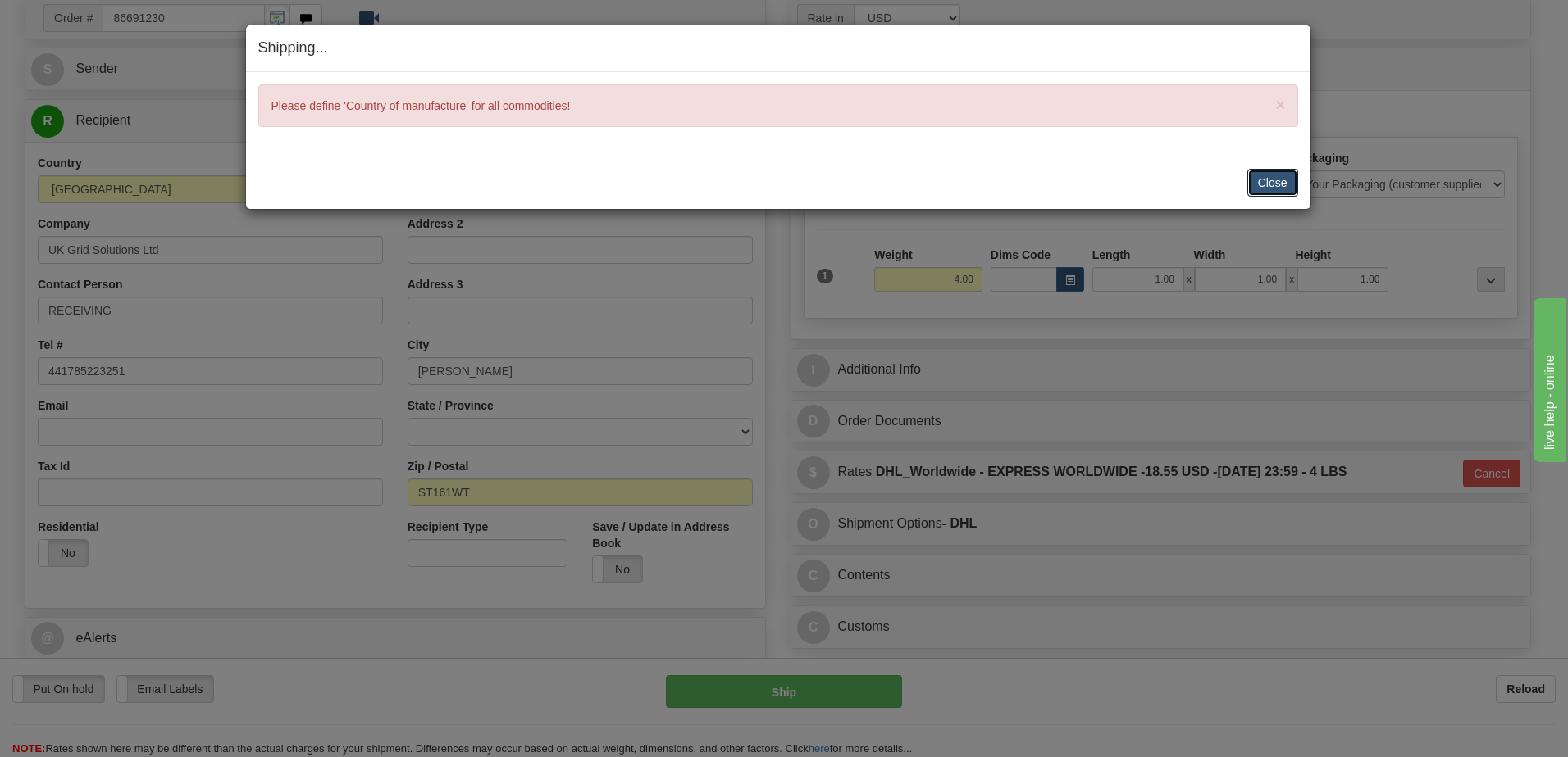
drag, startPoint x: 1278, startPoint y: 179, endPoint x: 1251, endPoint y: 239, distance: 65.8
click at [1278, 179] on button "Close" at bounding box center [1272, 182] width 51 height 28
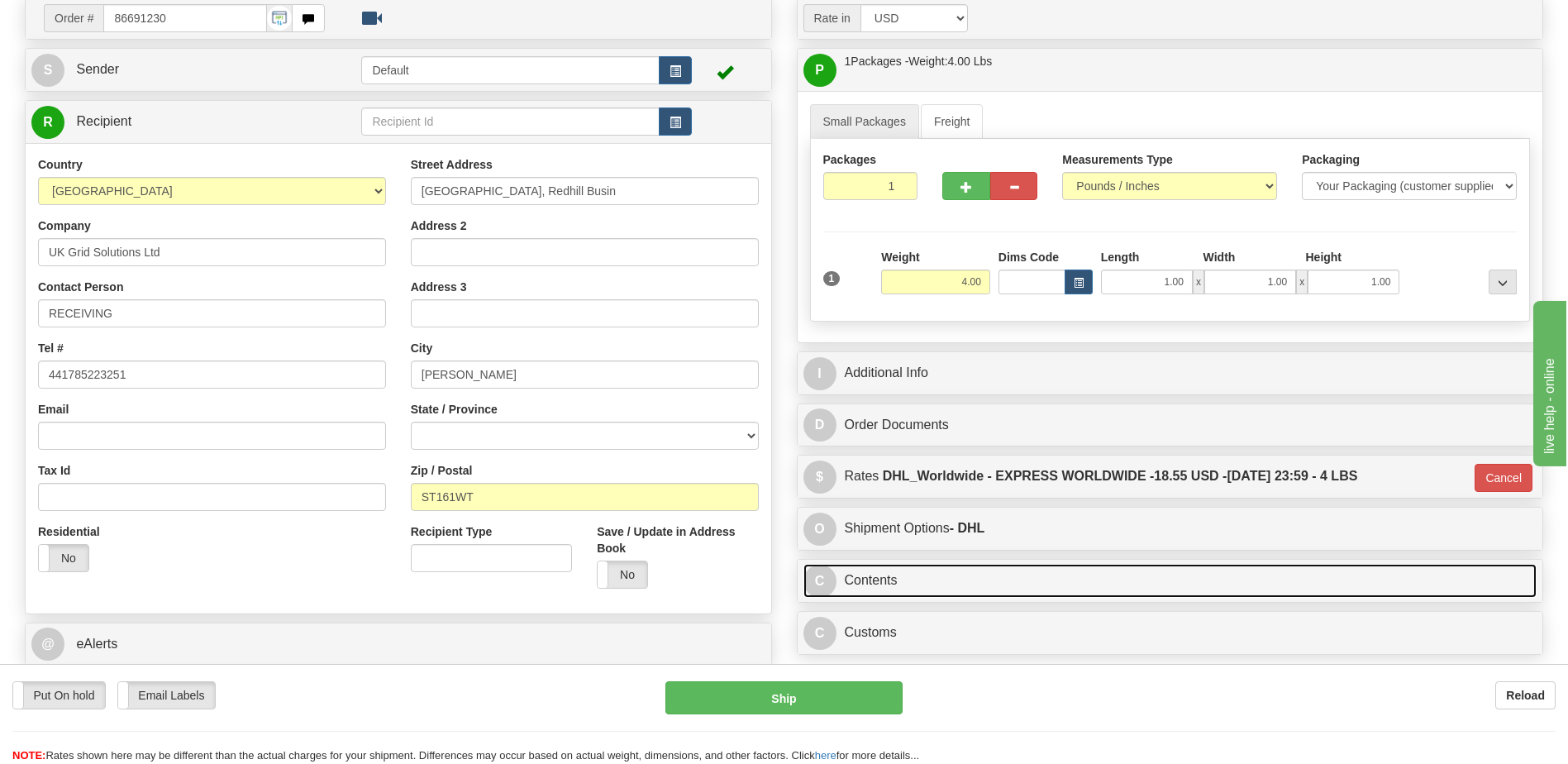
click at [950, 578] on link "C Contents" at bounding box center [1170, 581] width 734 height 34
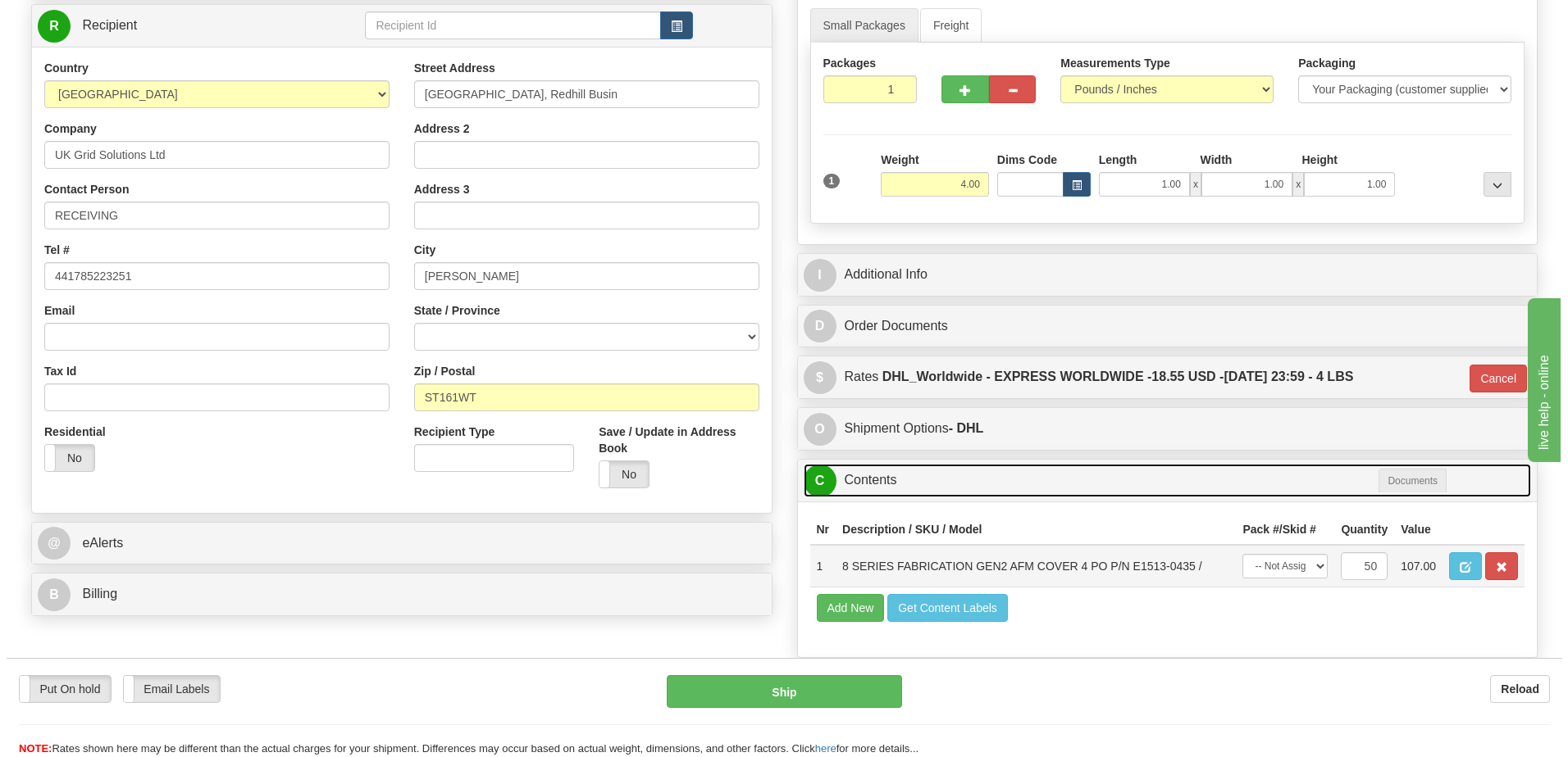
scroll to position [366, 0]
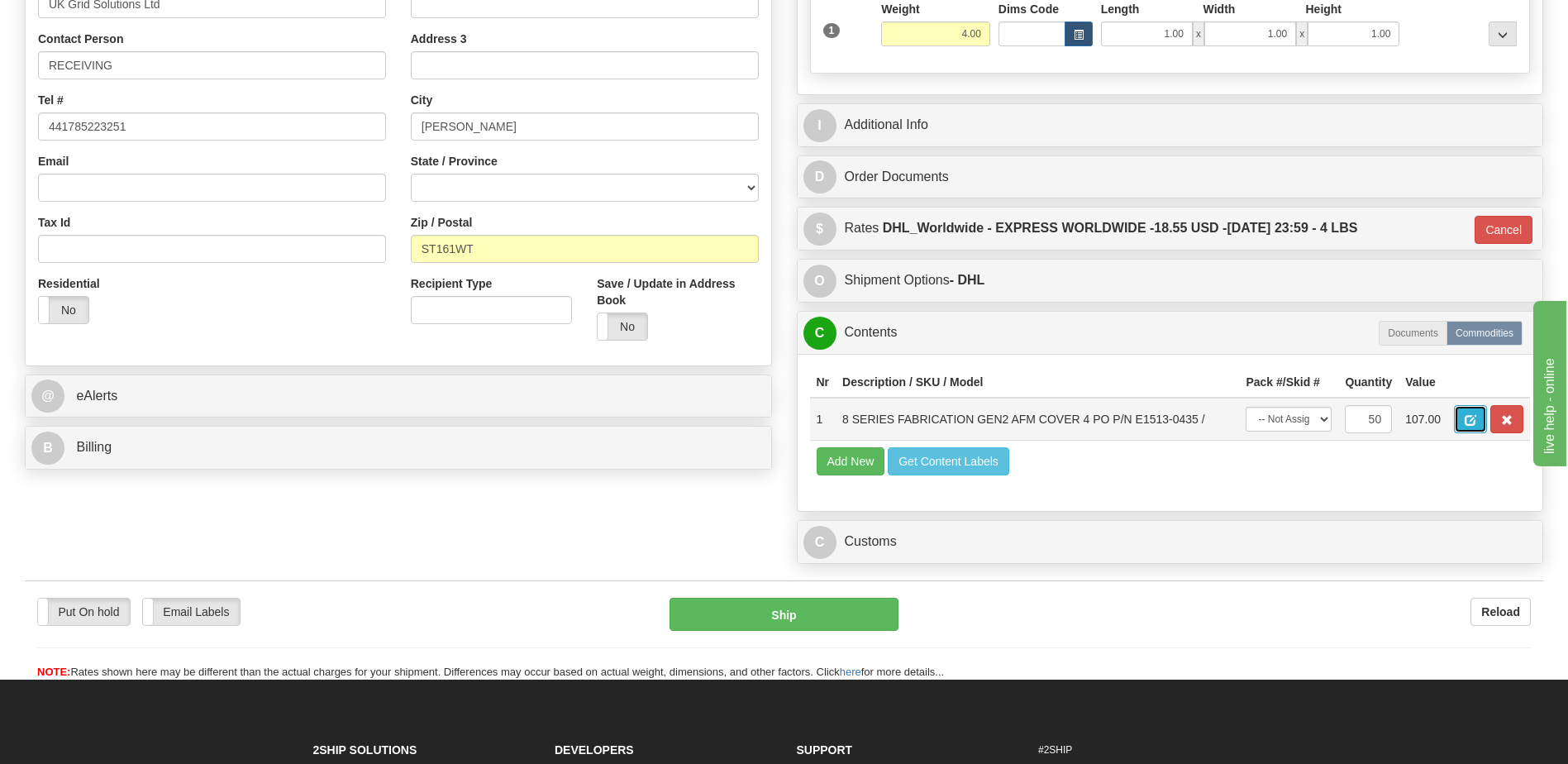
click at [1465, 416] on span "button" at bounding box center [1471, 420] width 12 height 11
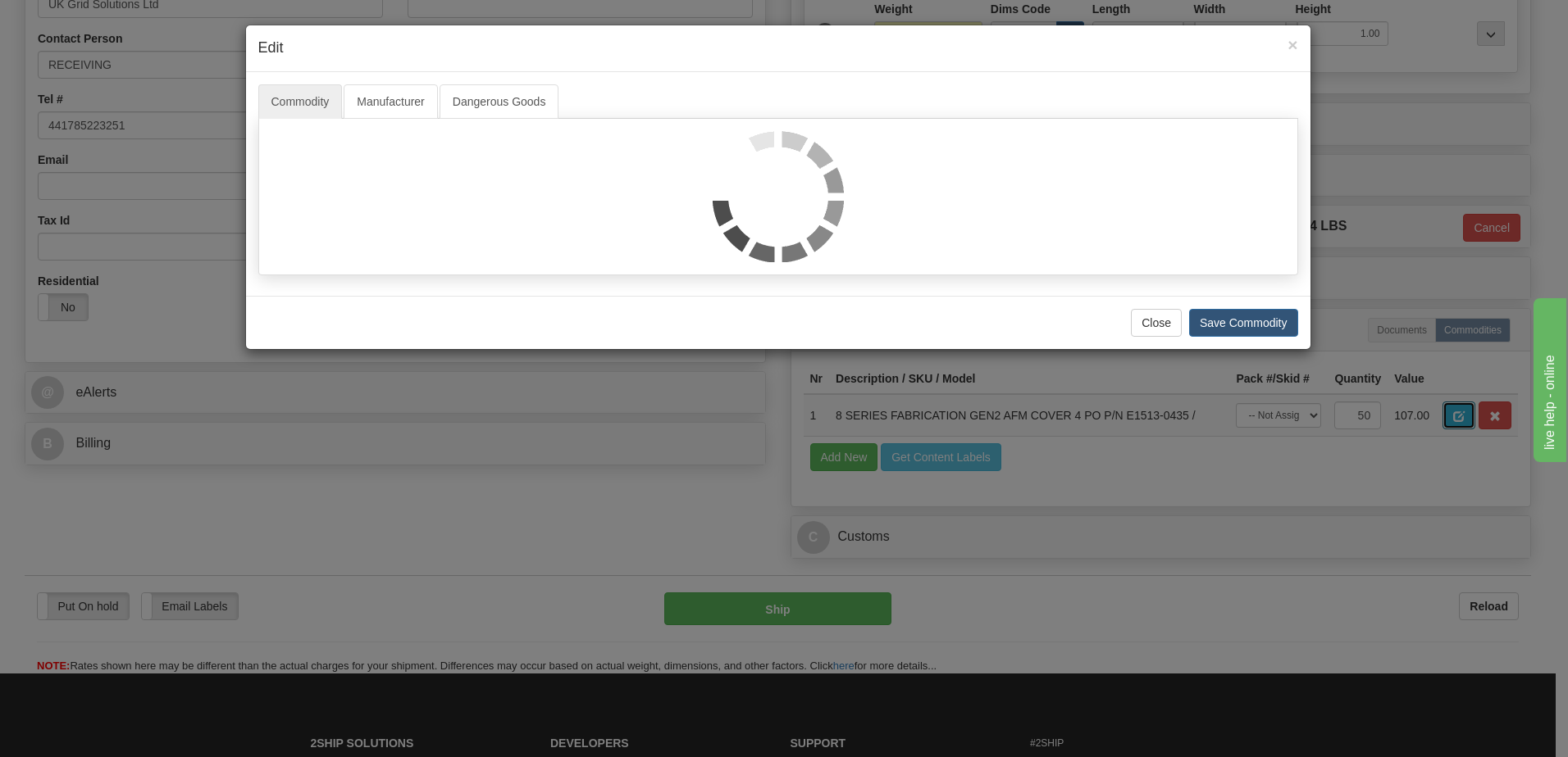
scroll to position [0, 0]
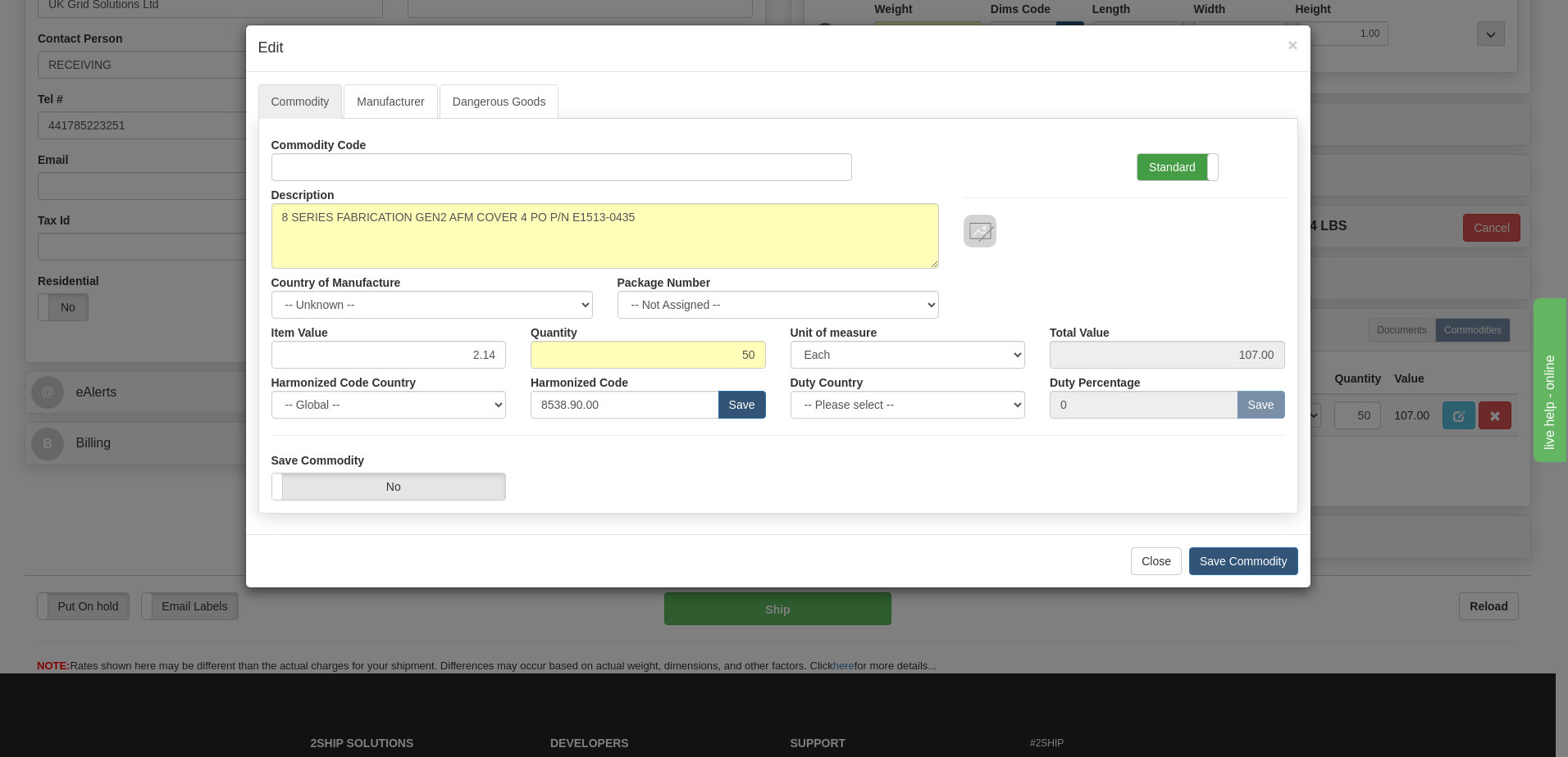
click at [1164, 168] on label "Standard" at bounding box center [1177, 167] width 80 height 26
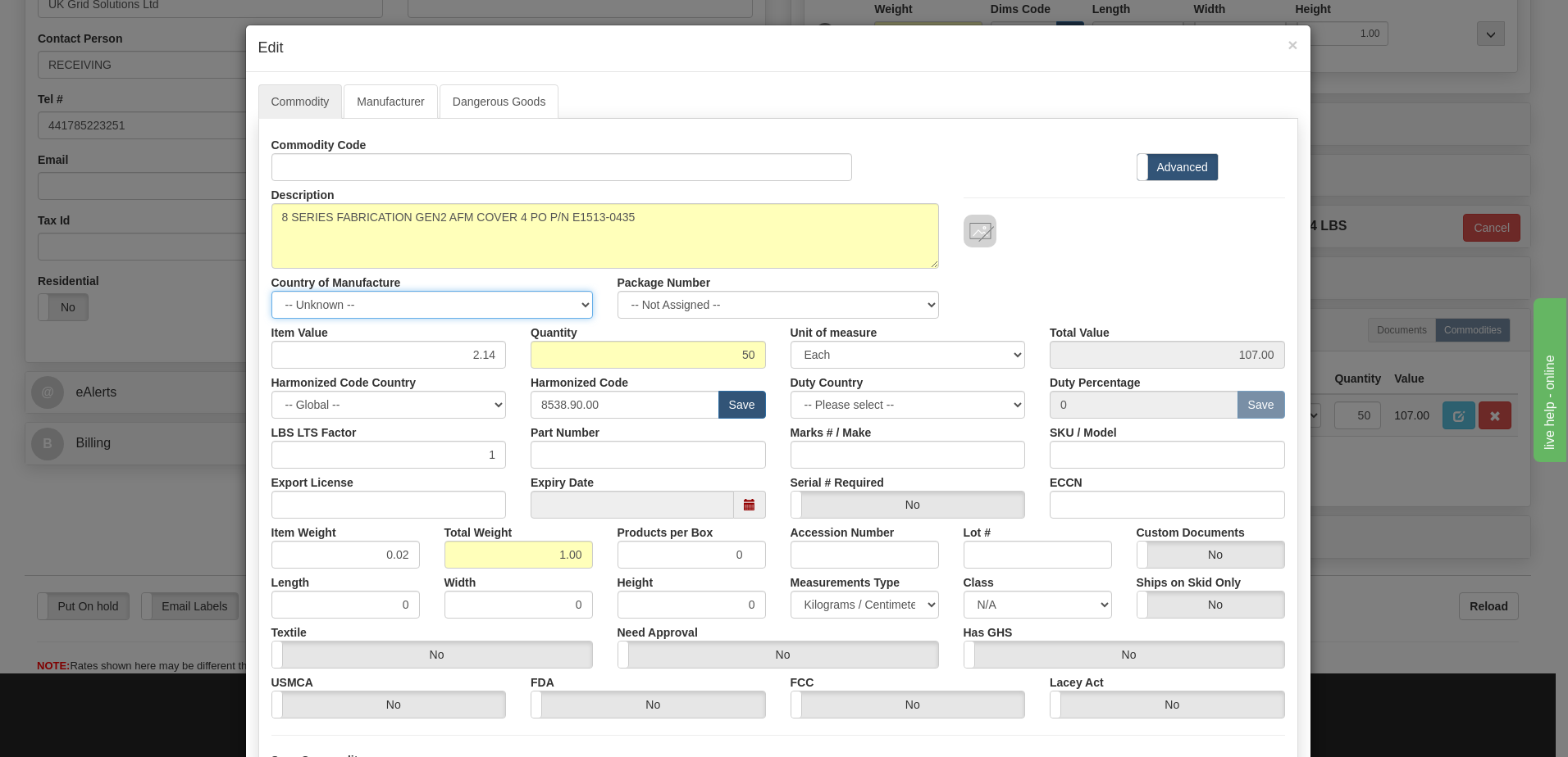
click at [482, 303] on select "-- Unknown -- AFGHANISTAN ALAND ISLANDS ALBANIA ALGERIA AMERICAN SAMOA ANDORRA …" at bounding box center [431, 305] width 322 height 28
select select "CA"
click at [271, 291] on select "-- Unknown -- AFGHANISTAN ALAND ISLANDS ALBANIA ALGERIA AMERICAN SAMOA ANDORRA …" at bounding box center [431, 305] width 322 height 28
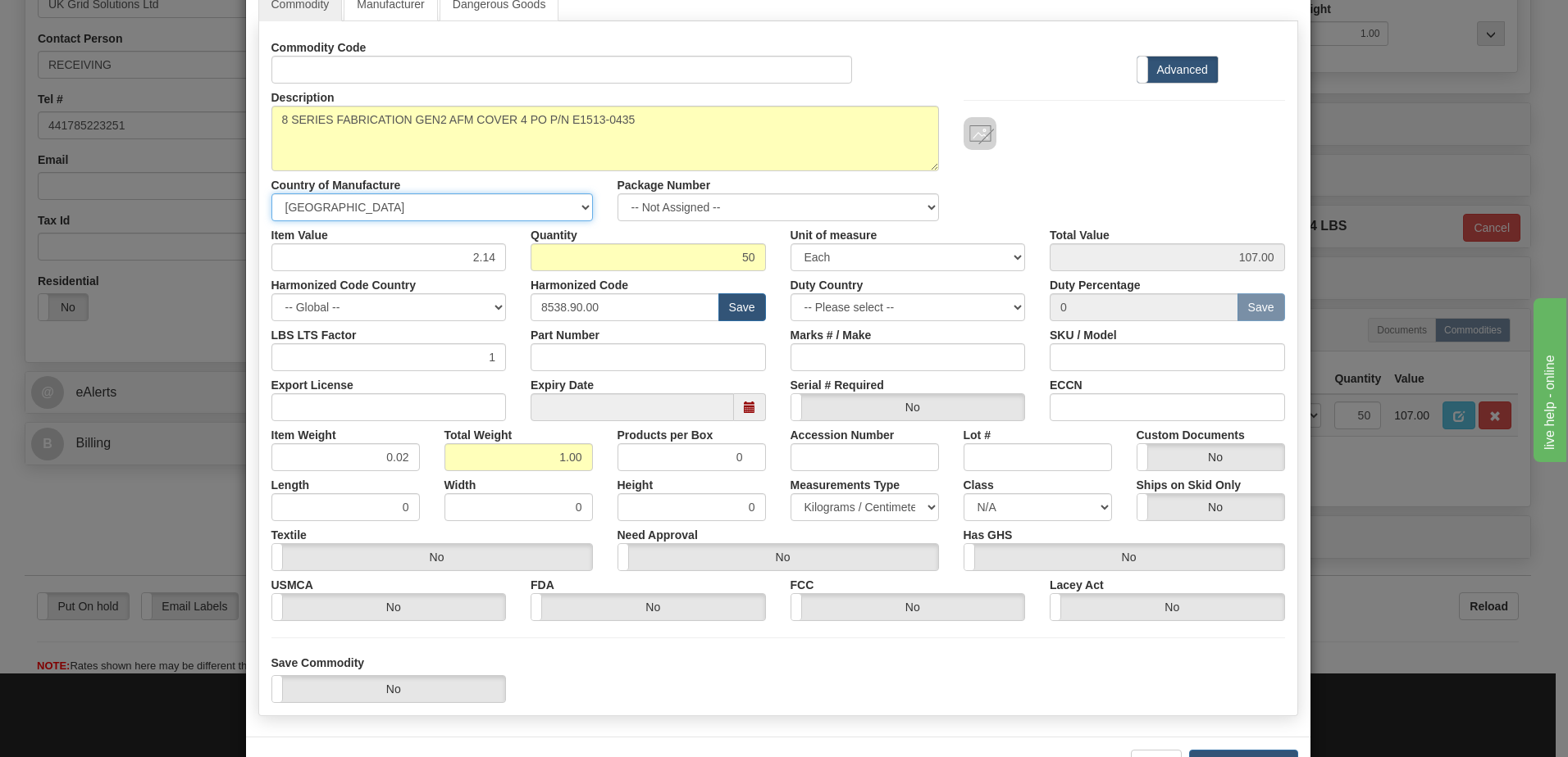
scroll to position [156, 0]
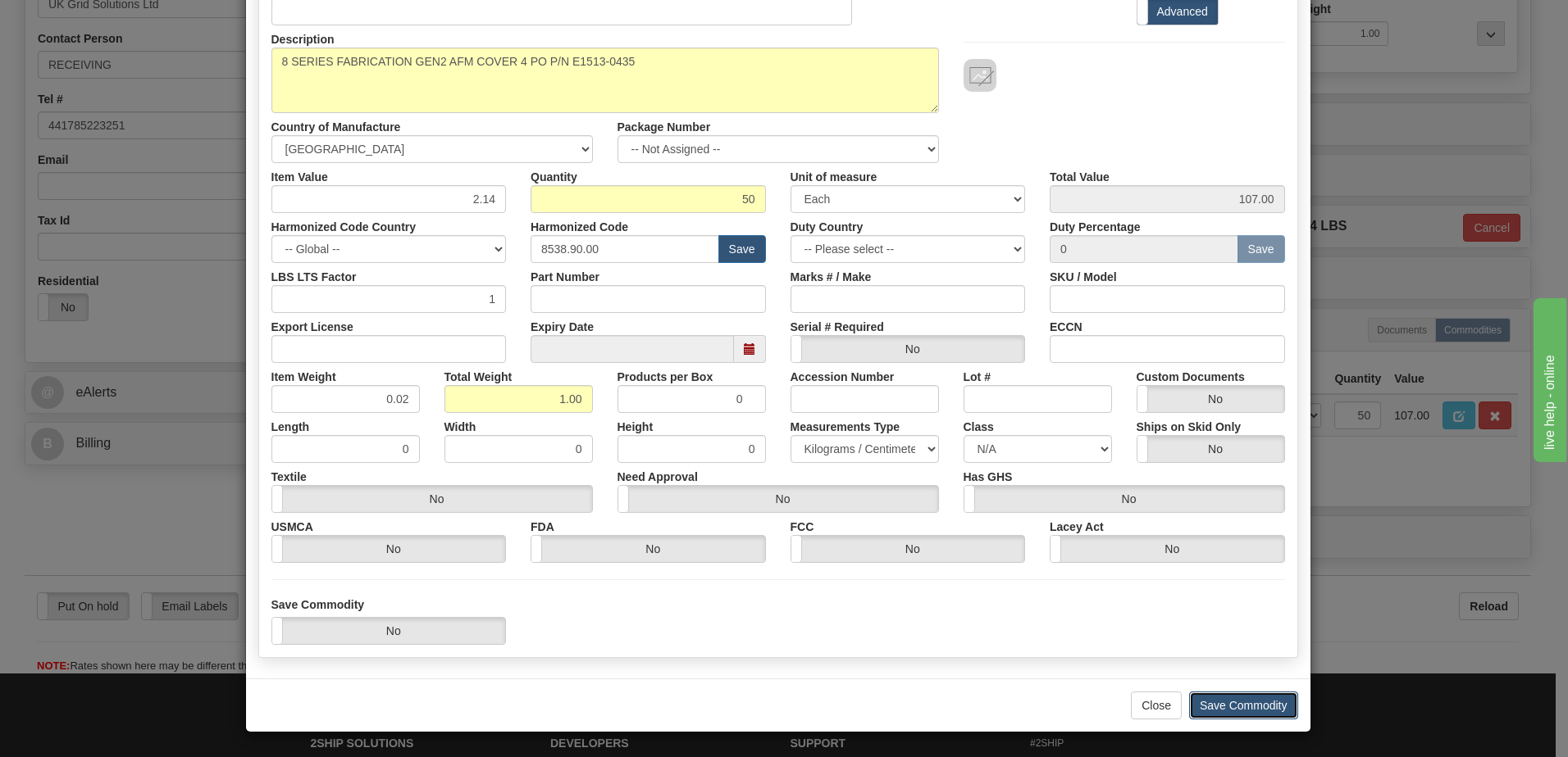
click at [1223, 705] on button "Save Commodity" at bounding box center [1243, 706] width 109 height 28
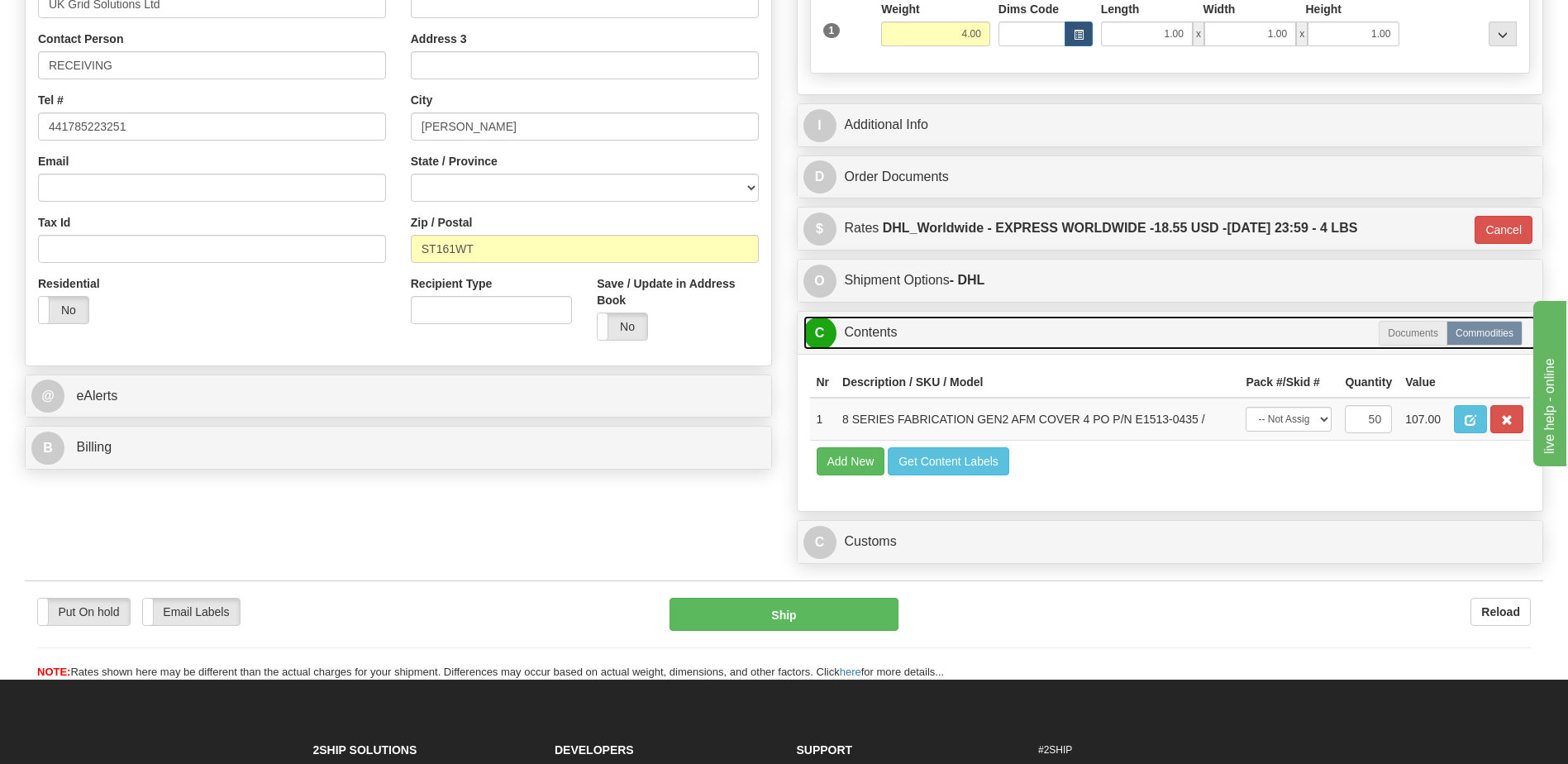
click at [957, 333] on link "C Contents" at bounding box center [1170, 333] width 734 height 34
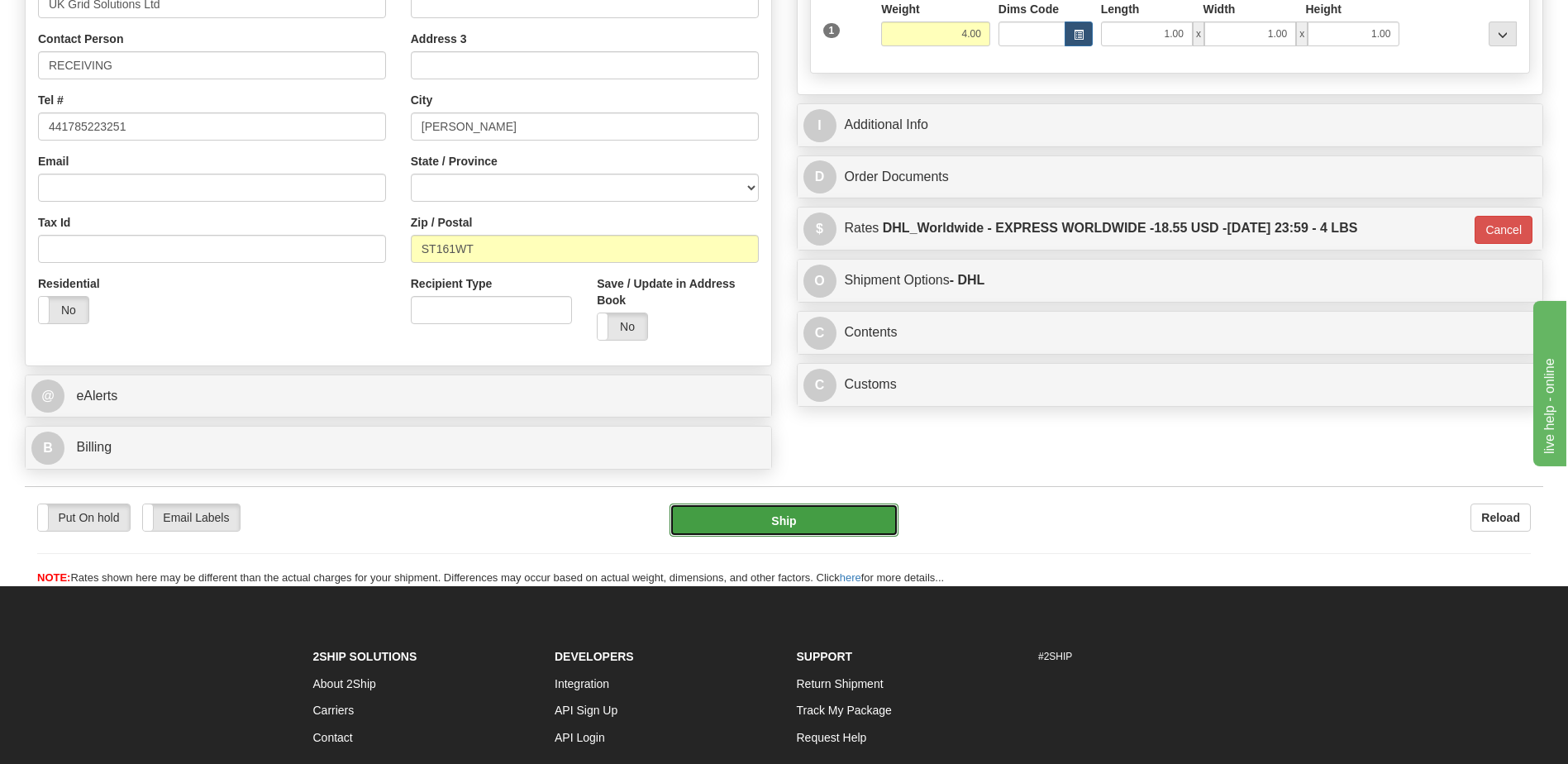
click at [858, 503] on button "Ship" at bounding box center [784, 520] width 228 height 33
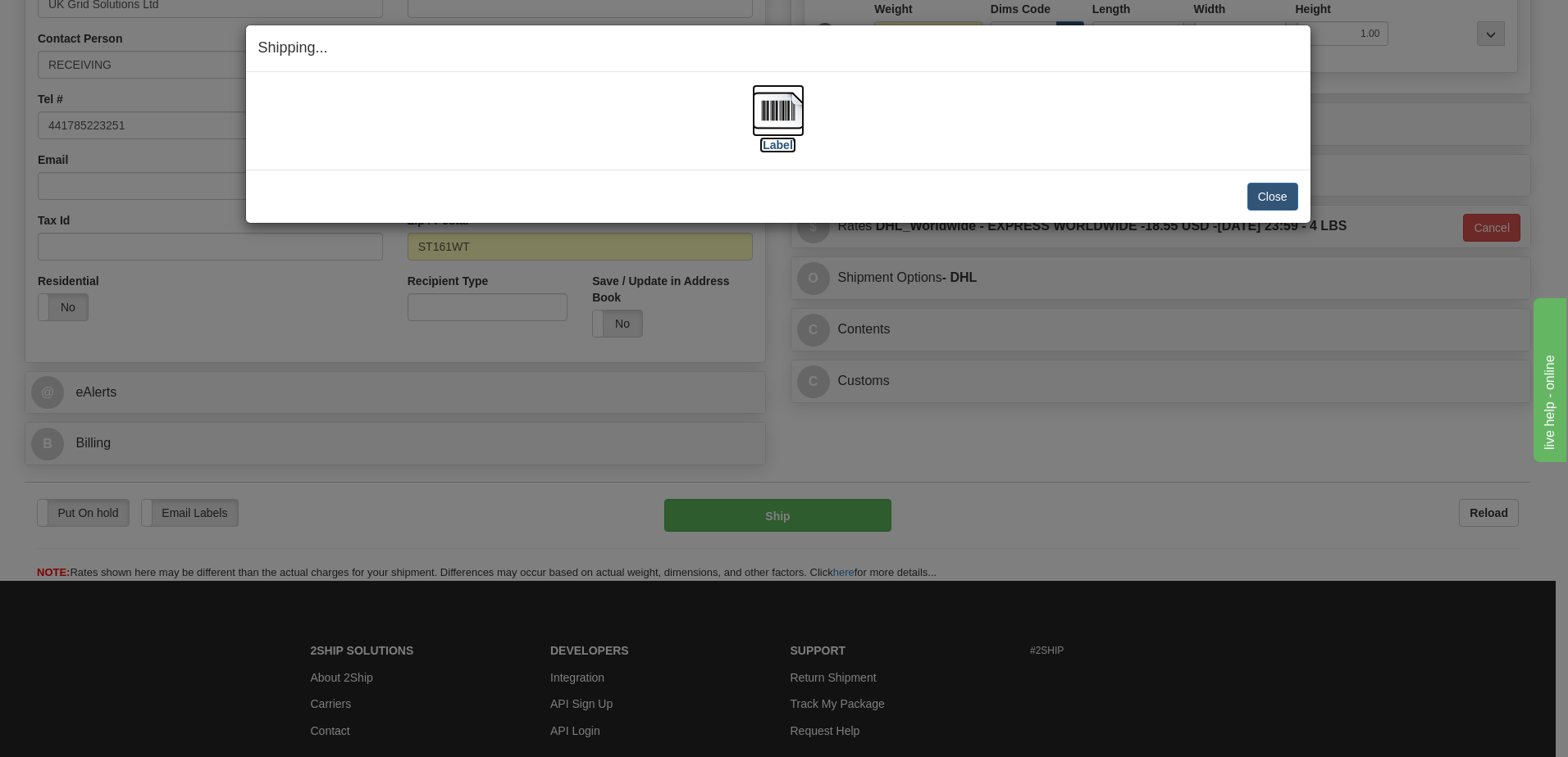
click at [779, 116] on img at bounding box center [779, 111] width 52 height 52
click at [1271, 201] on button "Close" at bounding box center [1272, 197] width 51 height 28
